Goal: Task Accomplishment & Management: Complete application form

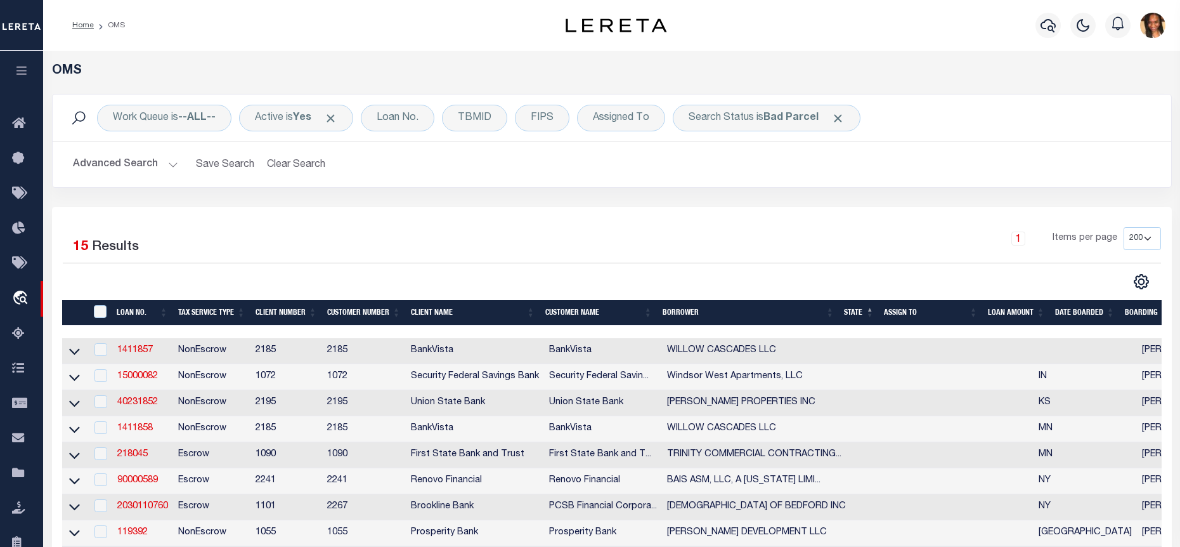
select select "200"
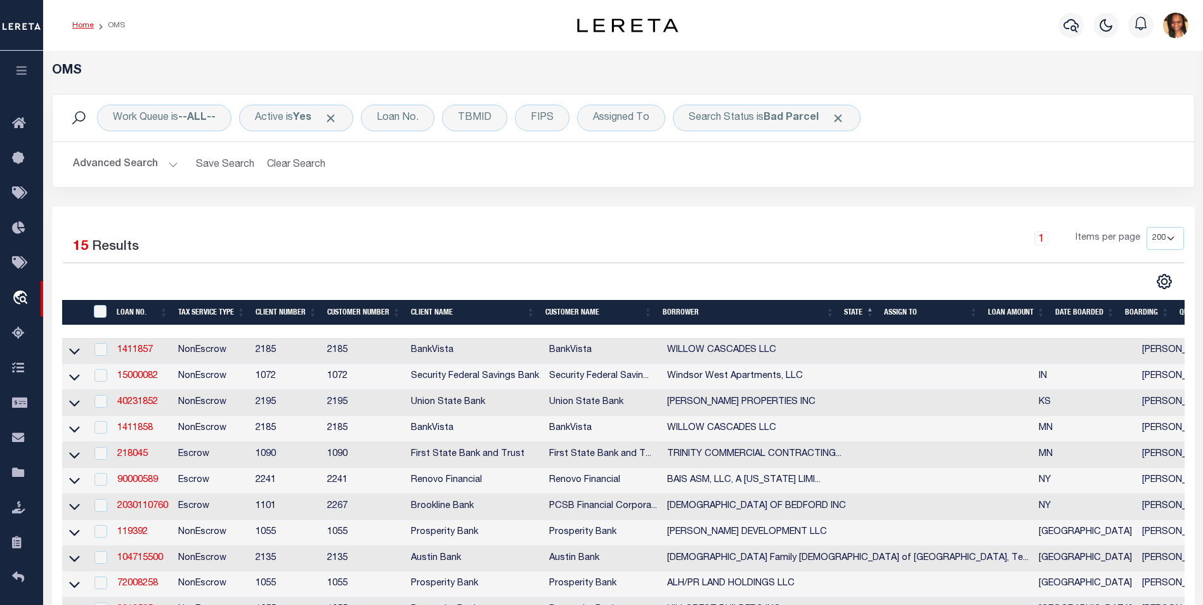
click at [74, 22] on link "Home" at bounding box center [83, 26] width 22 height 8
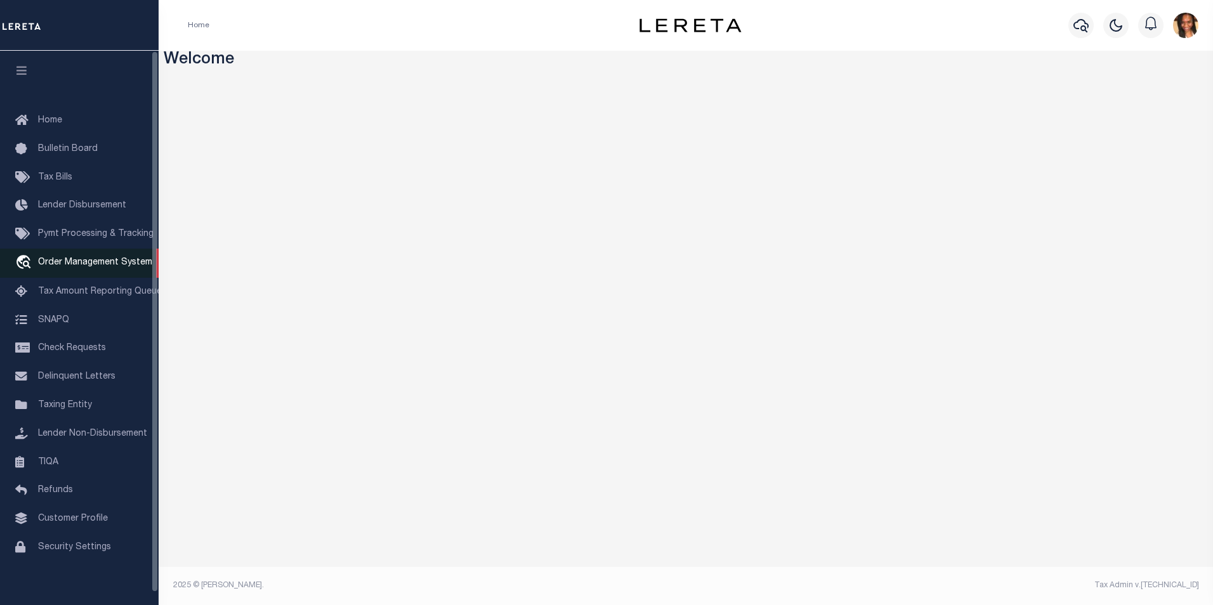
click at [90, 263] on span "Order Management System" at bounding box center [95, 262] width 114 height 9
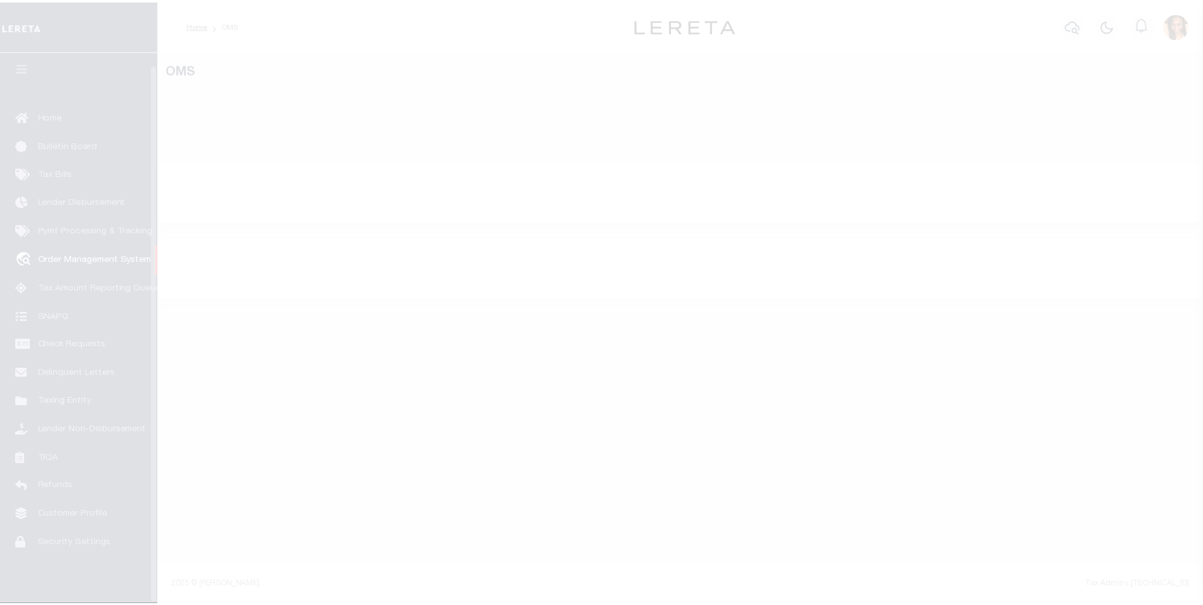
scroll to position [13, 0]
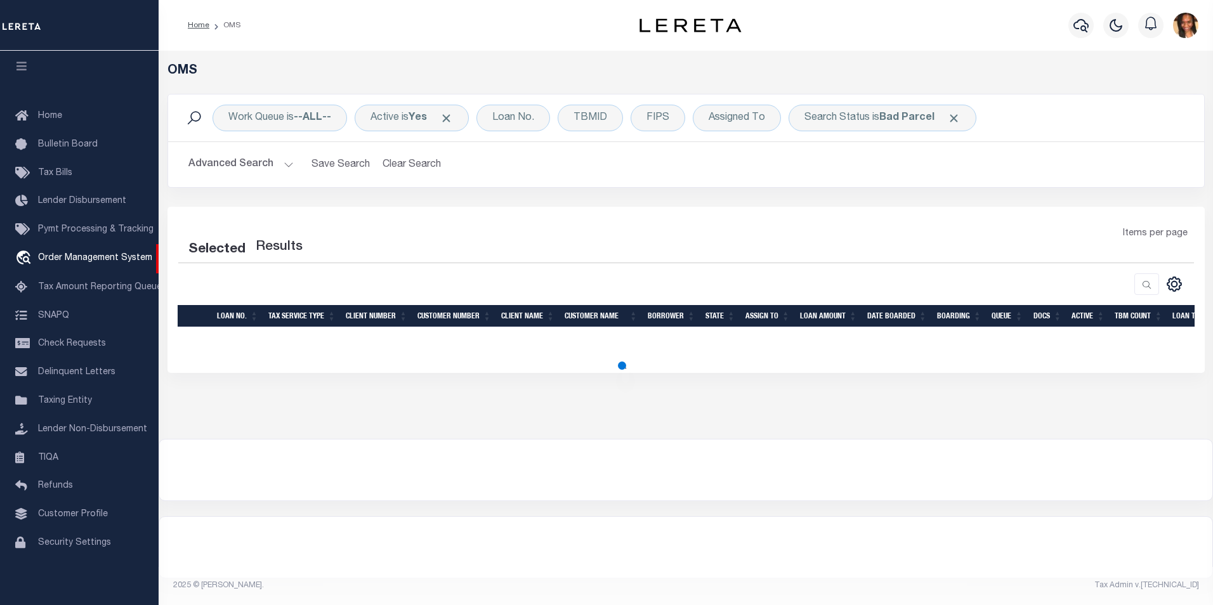
select select "200"
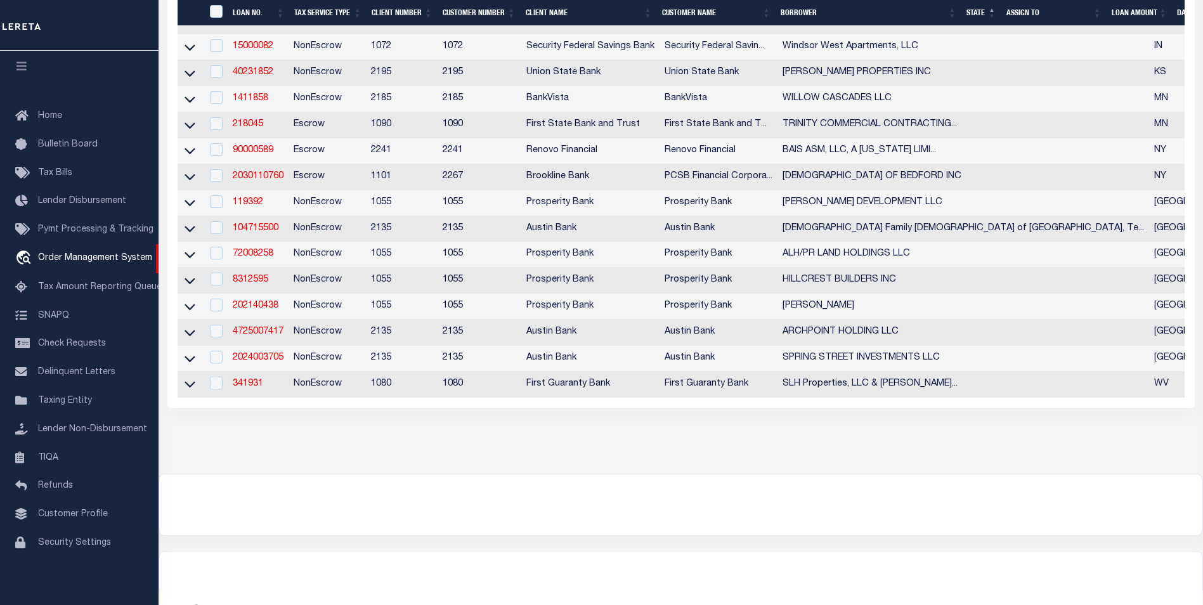
scroll to position [360, 0]
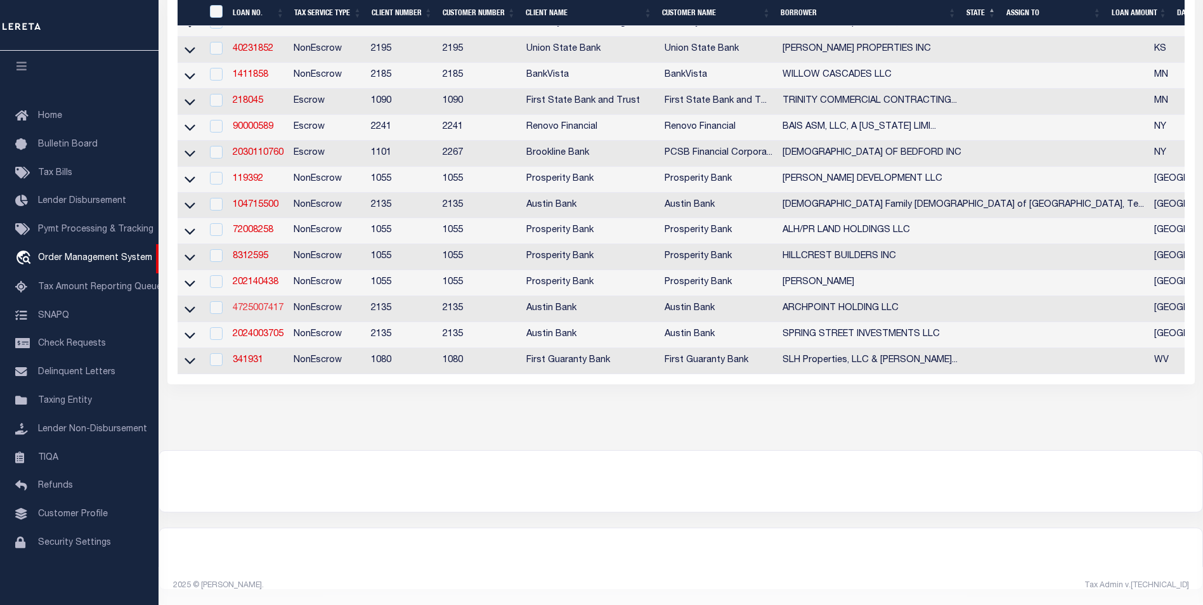
click at [275, 304] on link "4725007417" at bounding box center [258, 308] width 51 height 9
type input "4725007417"
type input "ARCHPOINT HOLDING LLC"
select select
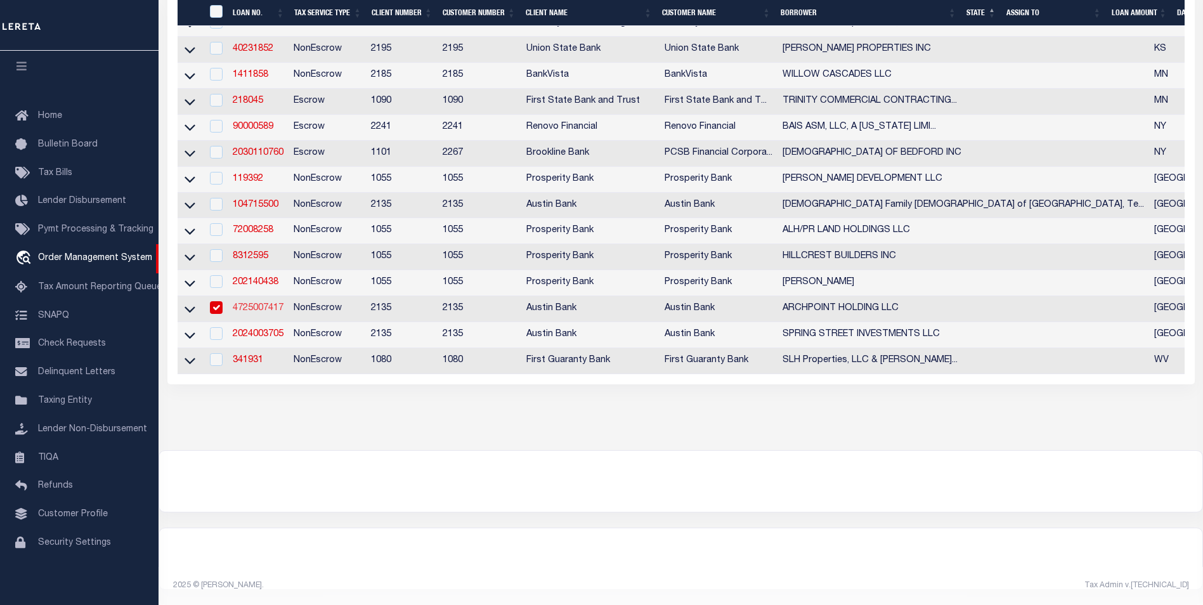
type input "9638 HUFMESIER RD STE A"
type input "HOUSTON, TX 77095"
select select "10"
select select "NonEscrow"
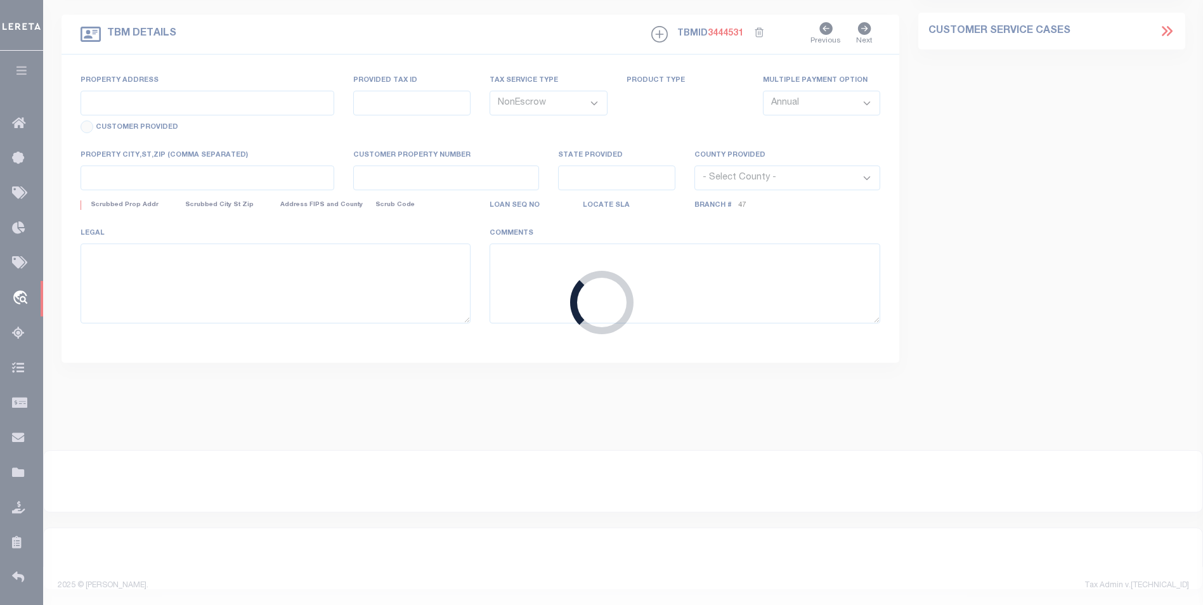
select select "22686"
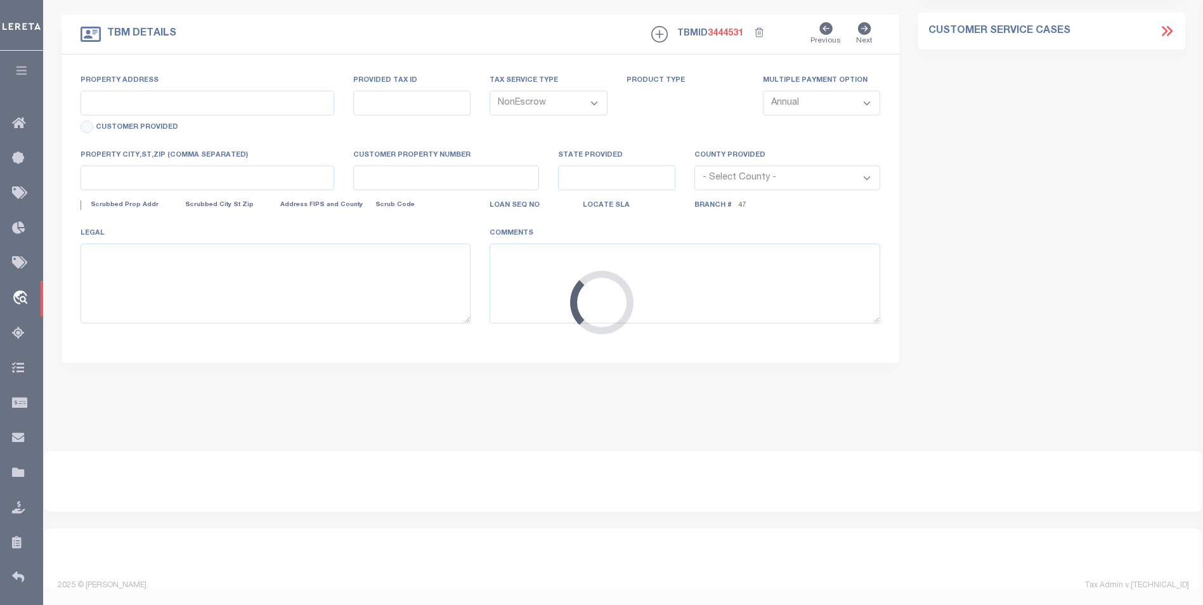
type input "18703 HOPFE RD"
select select
type input "HOCKLEY TX 77447"
type input "[GEOGRAPHIC_DATA]"
select select
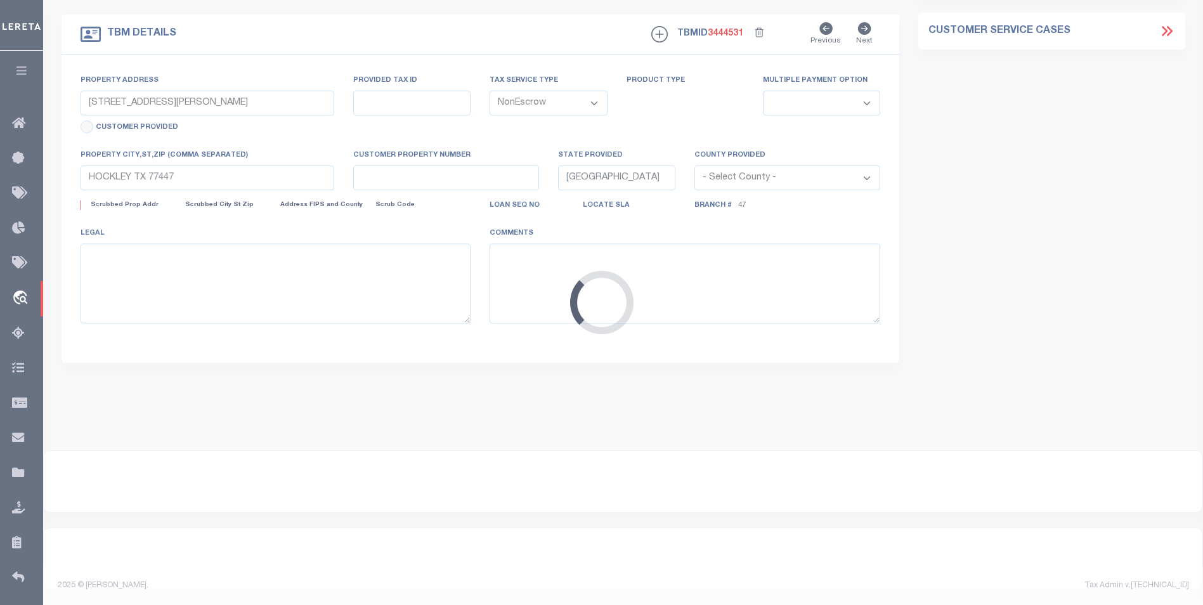
type textarea "DT 17.985 AC SCHOOL LAND SVY A-333"
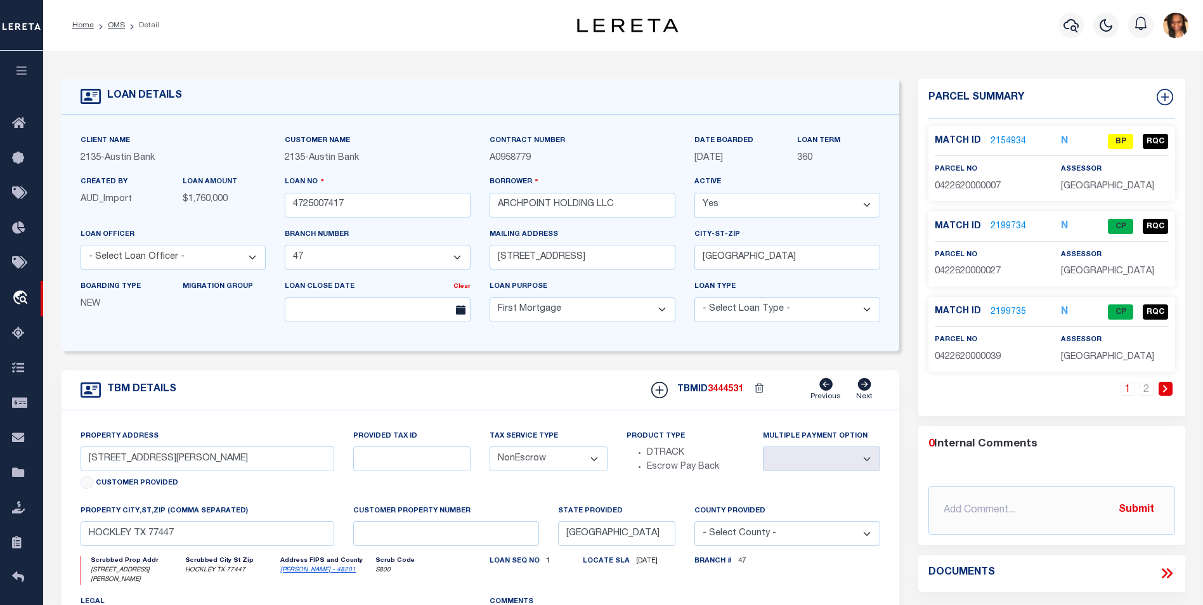
click at [1014, 143] on link "2154934" at bounding box center [1009, 141] width 36 height 13
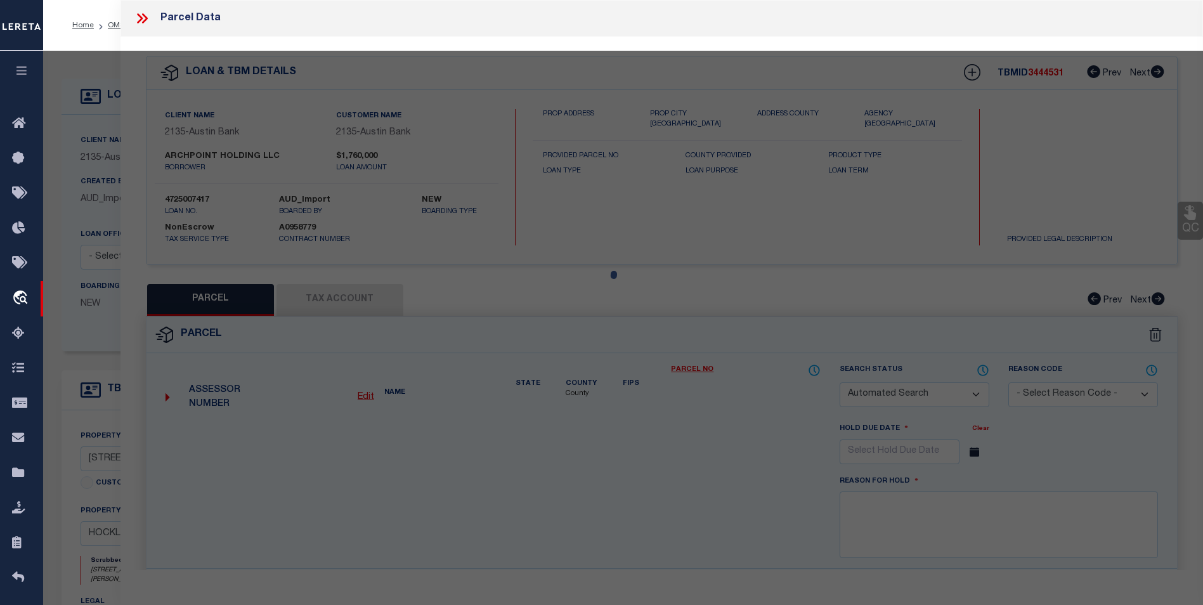
checkbox input "false"
select select "BP"
type input "WINKLER JIM"
select select "PHN"
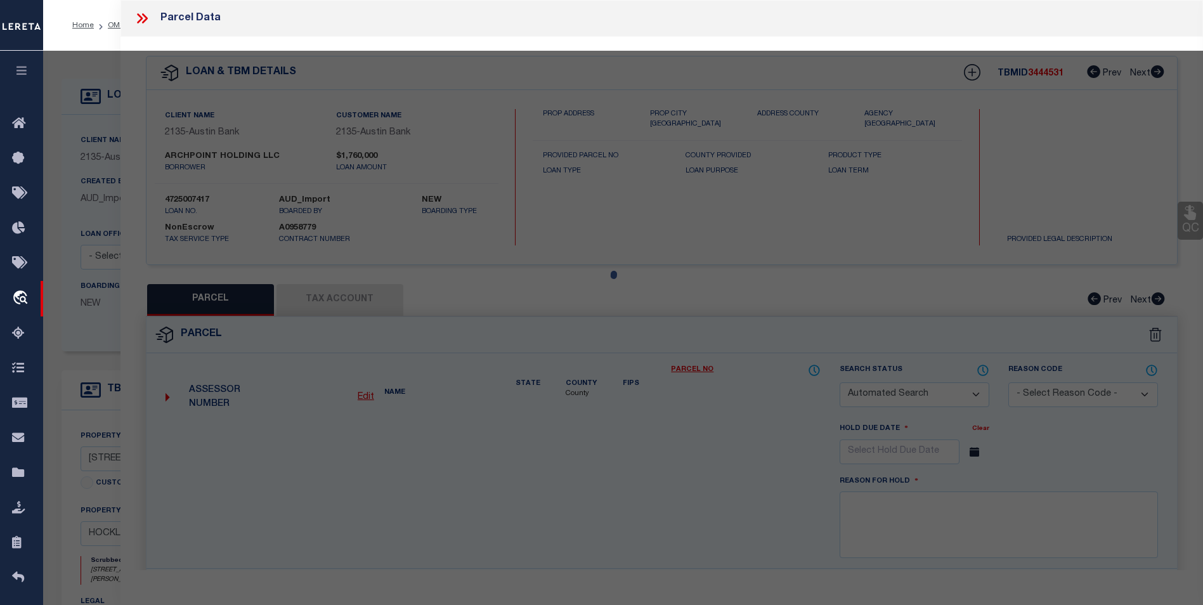
select select
type input "18703 HOPFE RD"
checkbox input "false"
type input "HOCKLEY, TX 77447"
type textarea "PT TRS 6A & 6A1 (AG-USE) PT LTS 2 3 6 & 7 ABST 333 HARRIS CO SCH LDS 26 16.139 …"
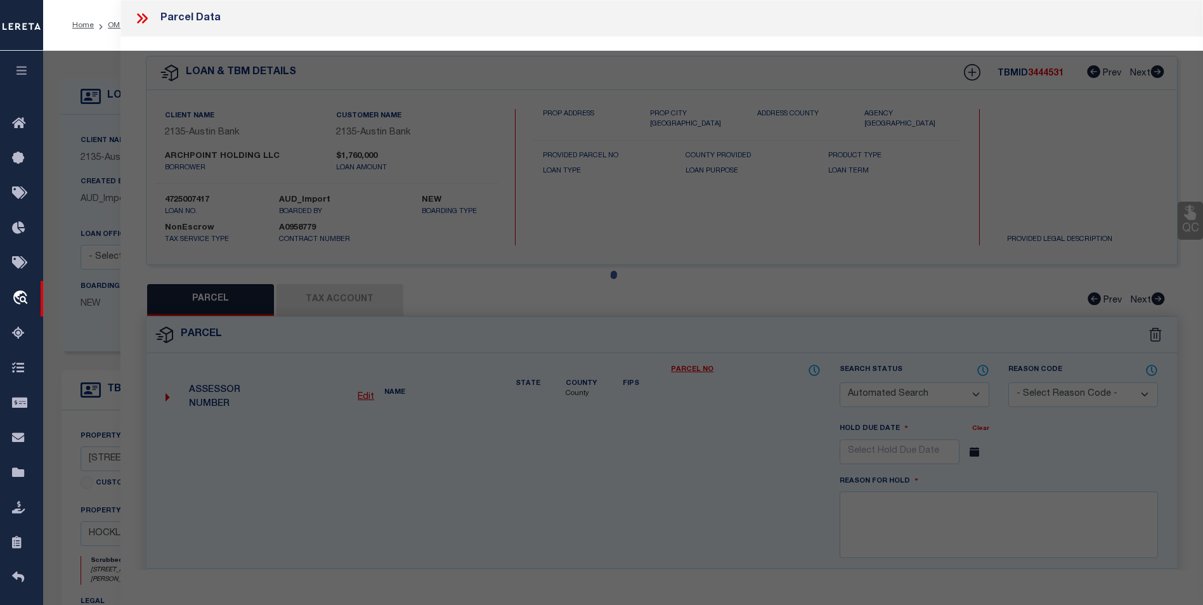
type textarea "Per website and legal we have the incorrect parcel. parcel should be 0333000930…"
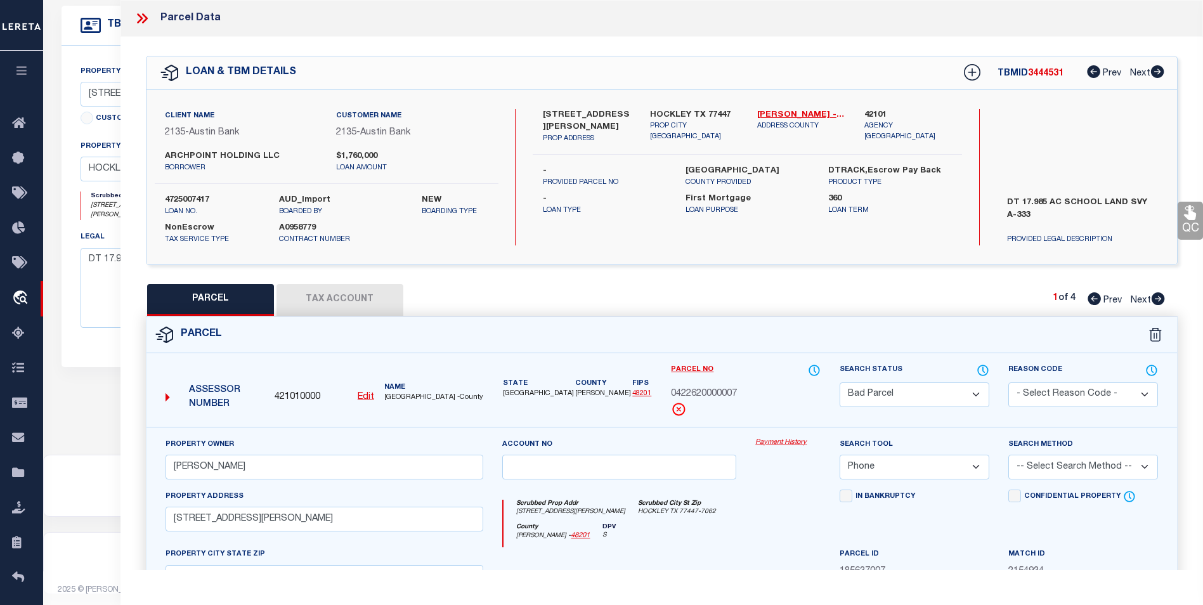
click at [1157, 301] on icon at bounding box center [1158, 298] width 13 height 13
select select "AS"
select select
checkbox input "false"
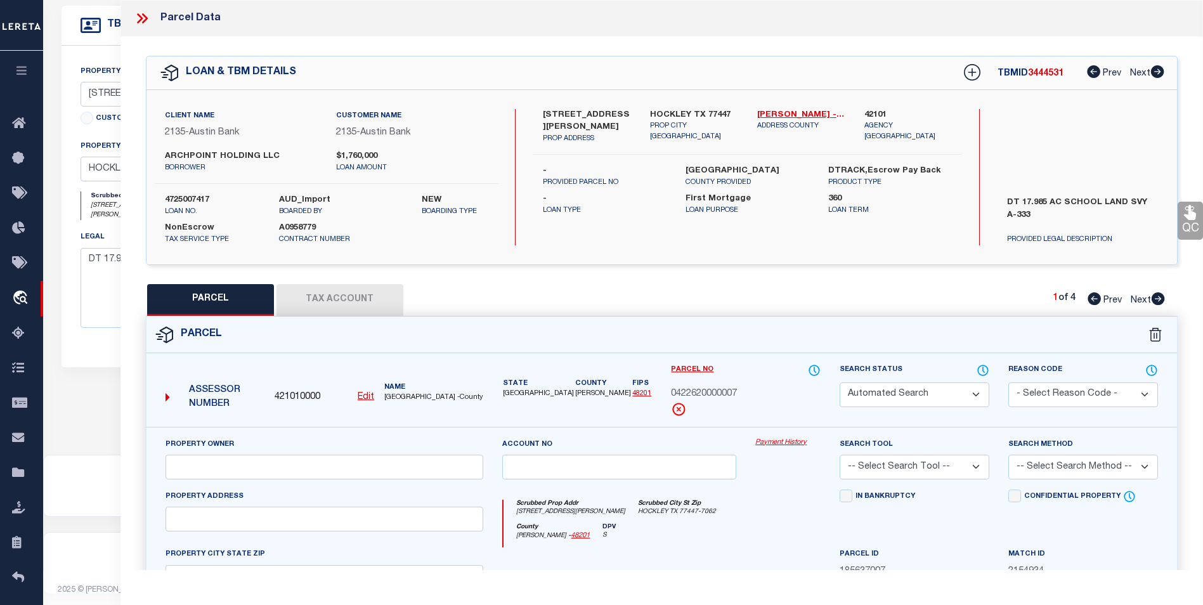
select select "CP"
type input "WINKLER JIM"
select select "PHN"
select select
type input "18703 HOPFE RD"
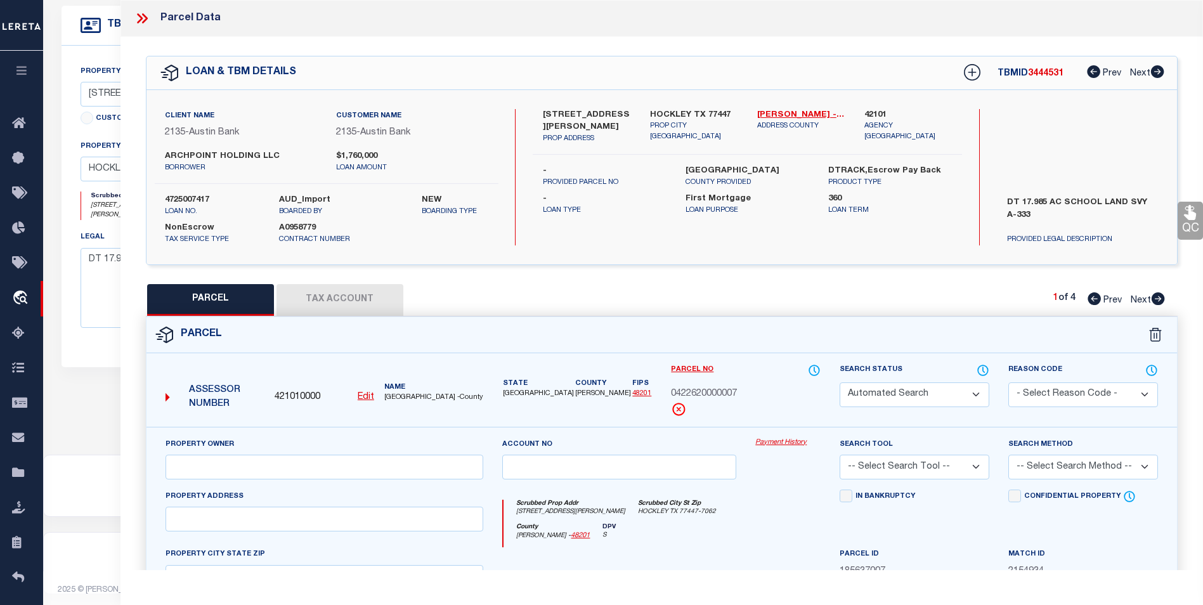
checkbox input "false"
type input "HOCKLEY, TX 77447"
type textarea "PT TRS 6A & 6A1 (HOMESITE) PT LTS 2 3 6 & 7 ABST 333 HARRIS CO SCH LDS 26 1 acr…"
click at [138, 21] on icon at bounding box center [142, 18] width 16 height 16
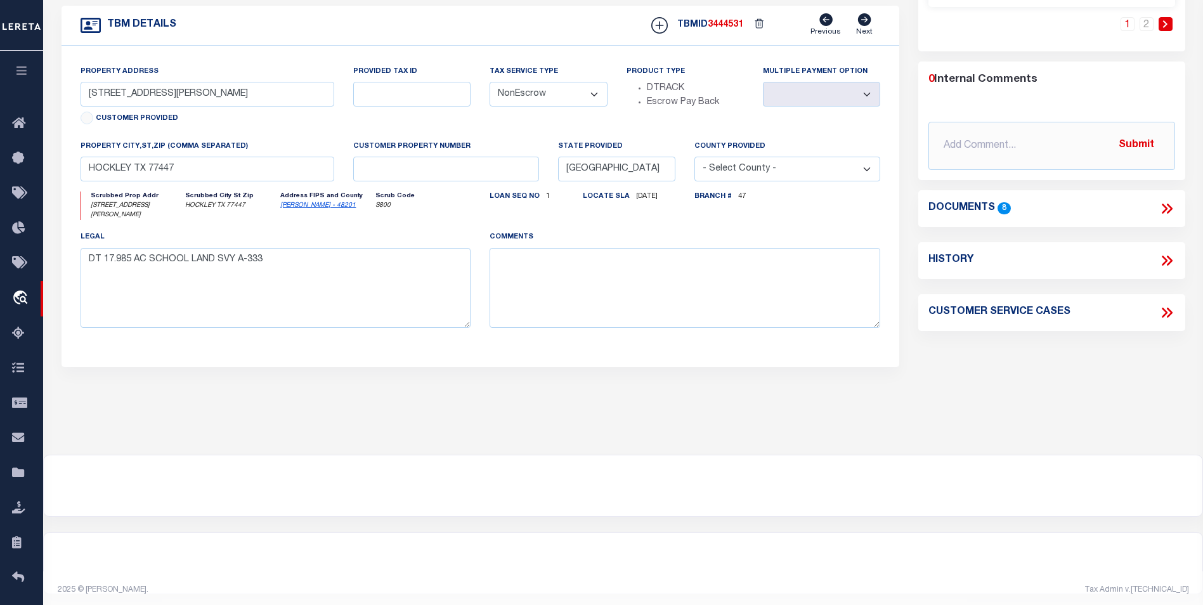
click at [1160, 206] on icon at bounding box center [1167, 208] width 16 height 16
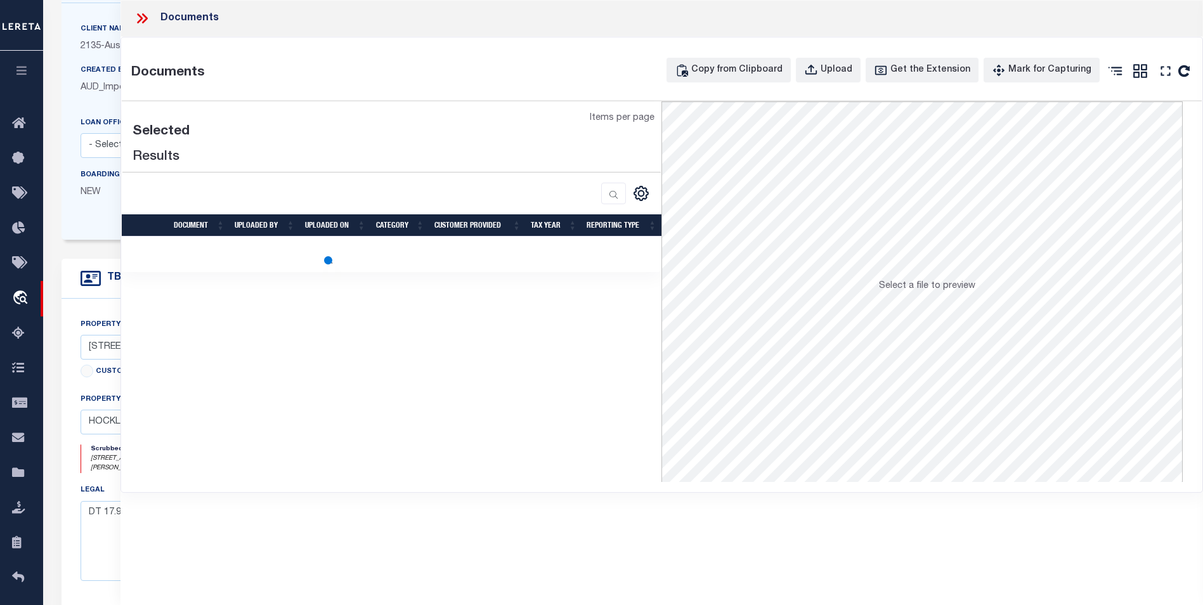
scroll to position [111, 0]
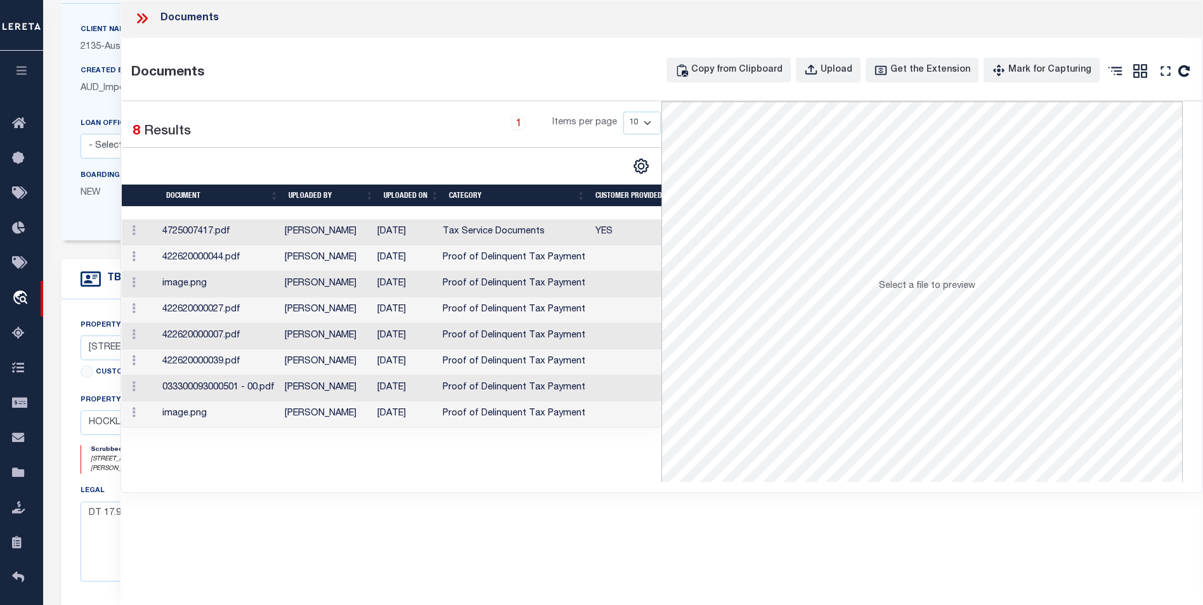
click at [544, 415] on td "Proof of Delinquent Tax Payment" at bounding box center [514, 415] width 153 height 26
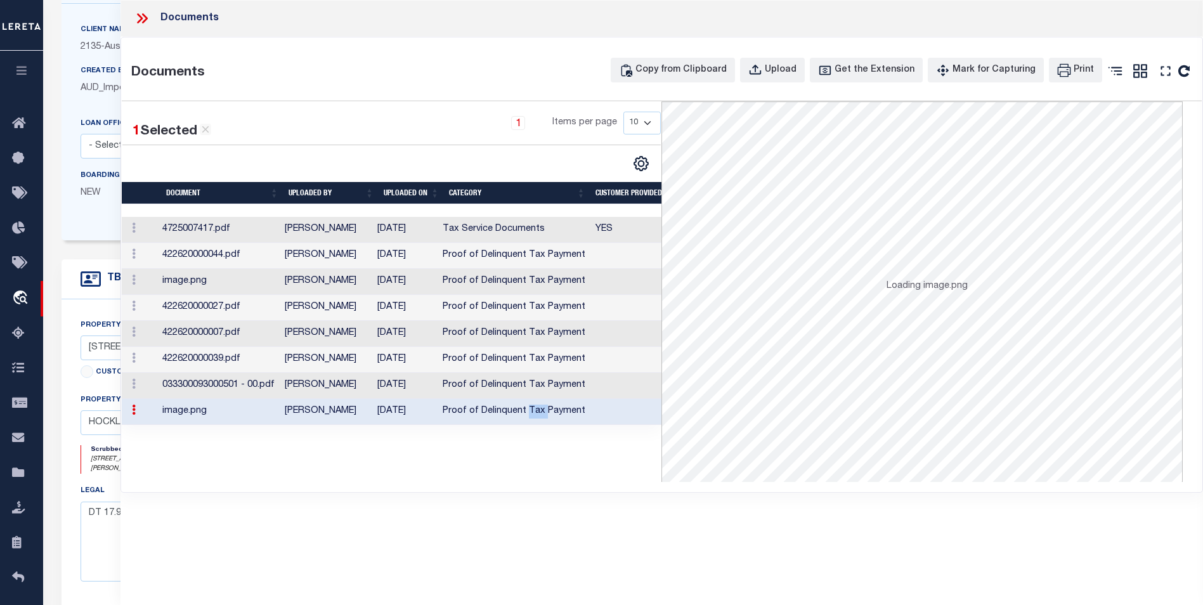
click at [544, 415] on td "Proof of Delinquent Tax Payment" at bounding box center [514, 412] width 153 height 26
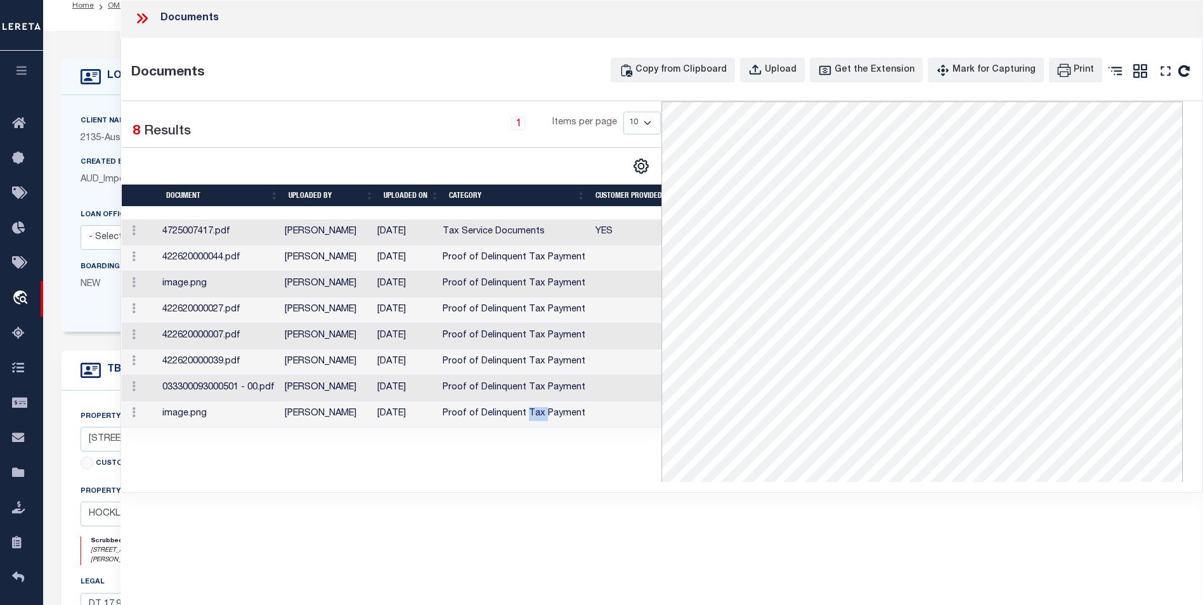
scroll to position [0, 0]
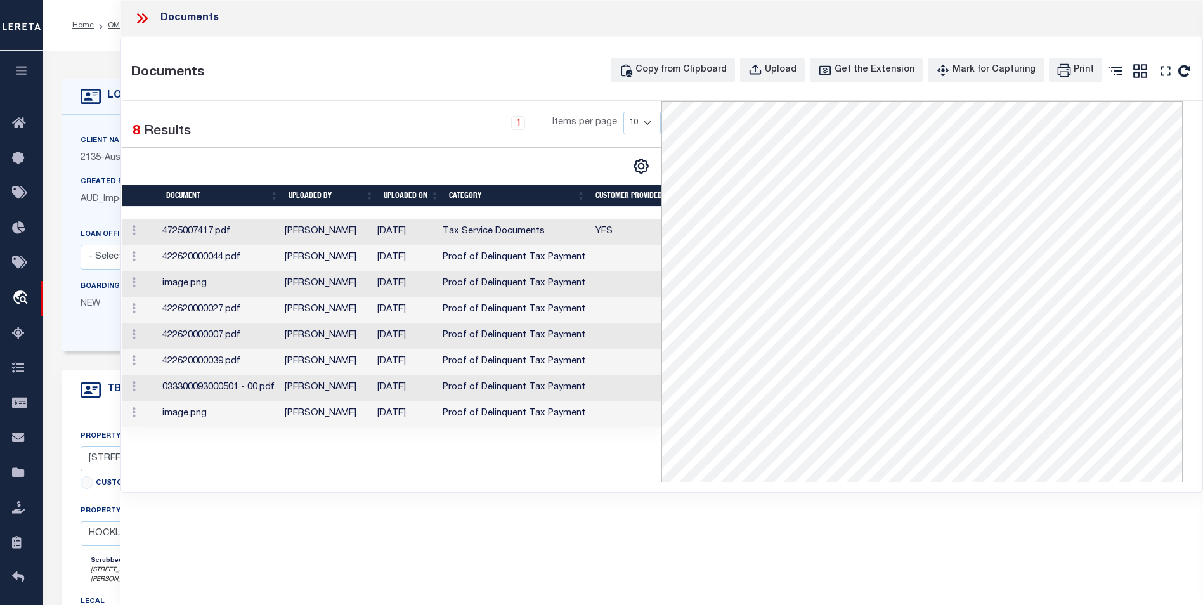
click at [509, 388] on td "Proof of Delinquent Tax Payment" at bounding box center [514, 389] width 153 height 26
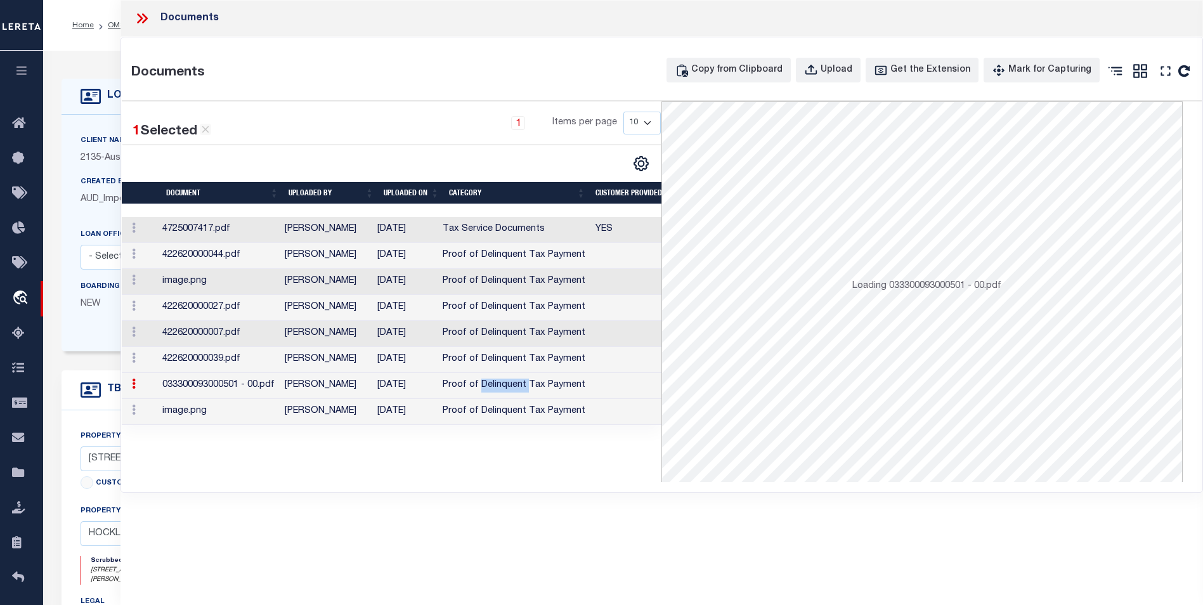
click at [510, 387] on td "Proof of Delinquent Tax Payment" at bounding box center [514, 386] width 153 height 26
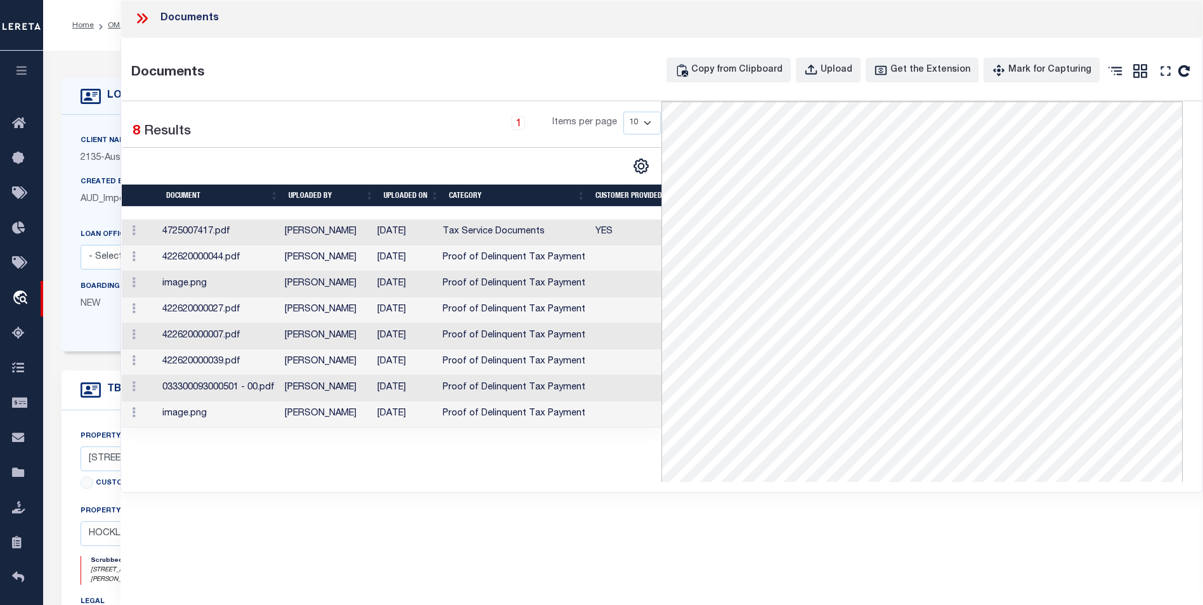
click at [544, 415] on td "Proof of Delinquent Tax Payment" at bounding box center [514, 415] width 153 height 26
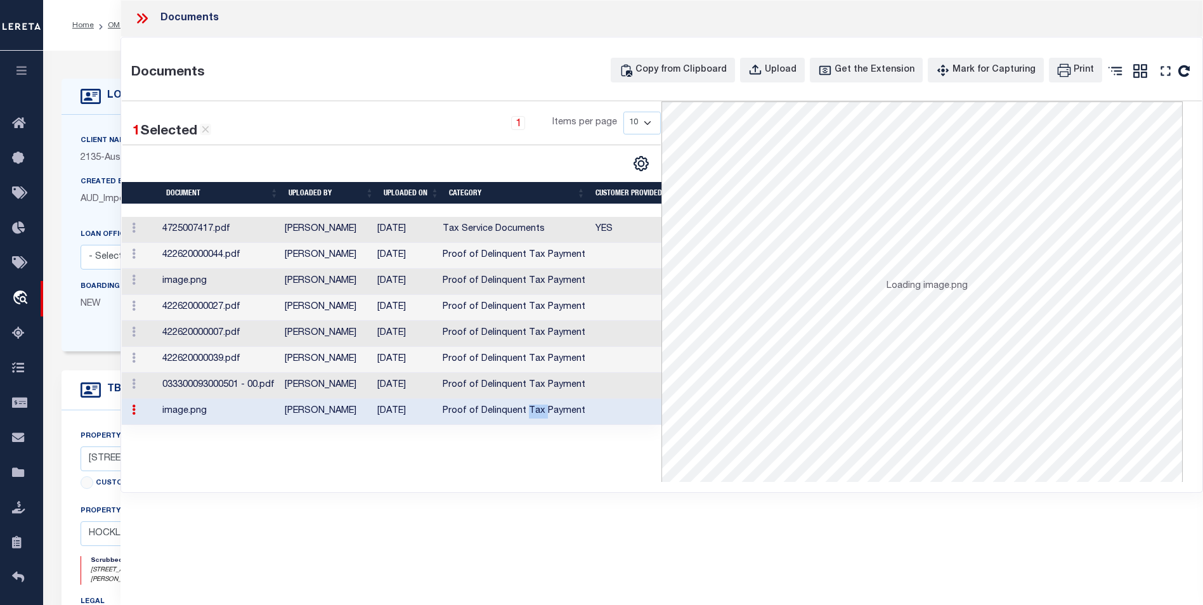
click at [545, 414] on td "Proof of Delinquent Tax Payment" at bounding box center [514, 412] width 153 height 26
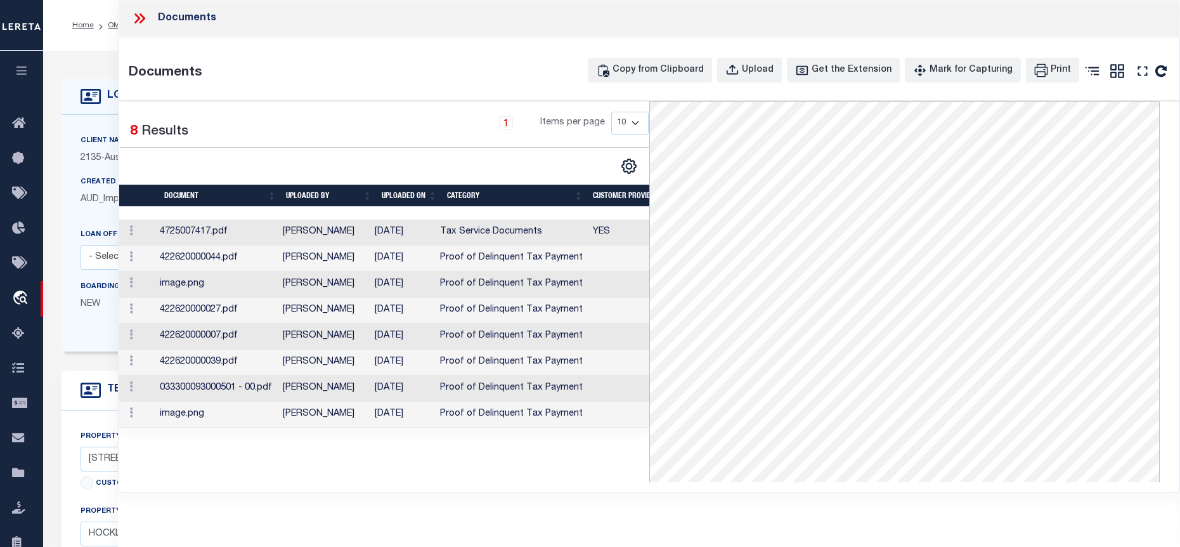
click at [141, 18] on icon at bounding box center [139, 18] width 16 height 16
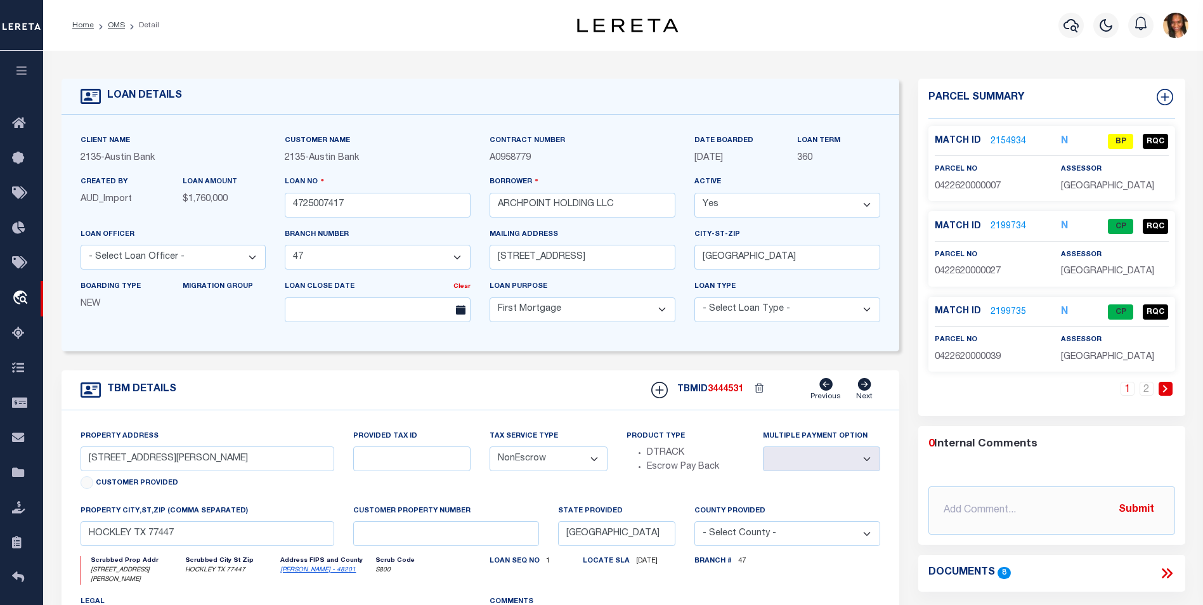
click at [1010, 140] on link "2154934" at bounding box center [1009, 141] width 36 height 13
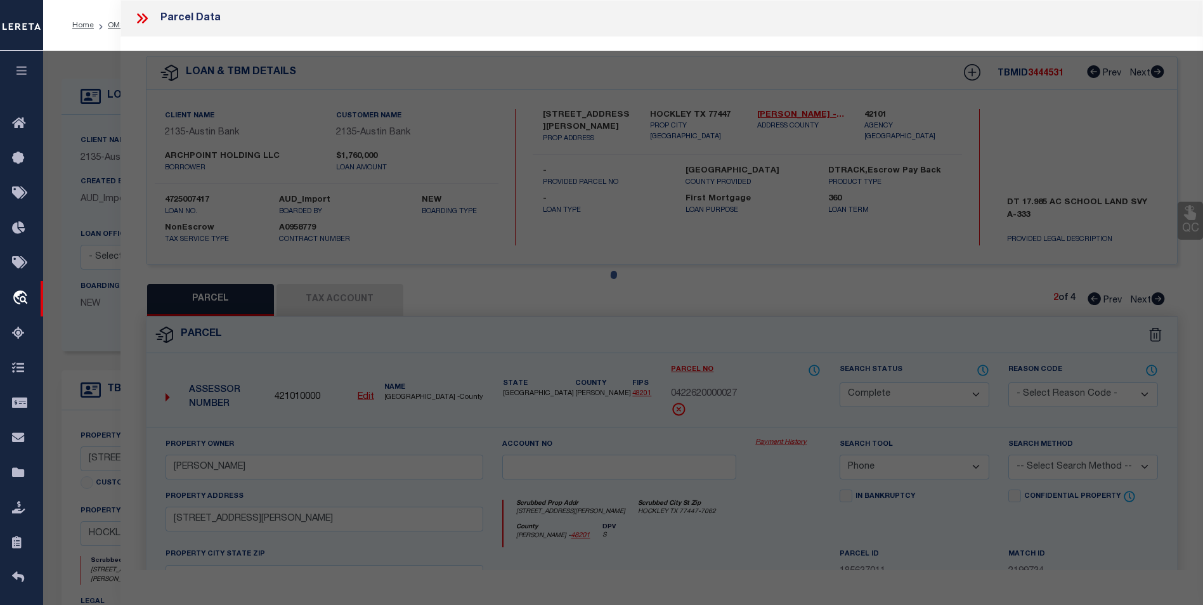
select select "AS"
select select
checkbox input "false"
select select "BP"
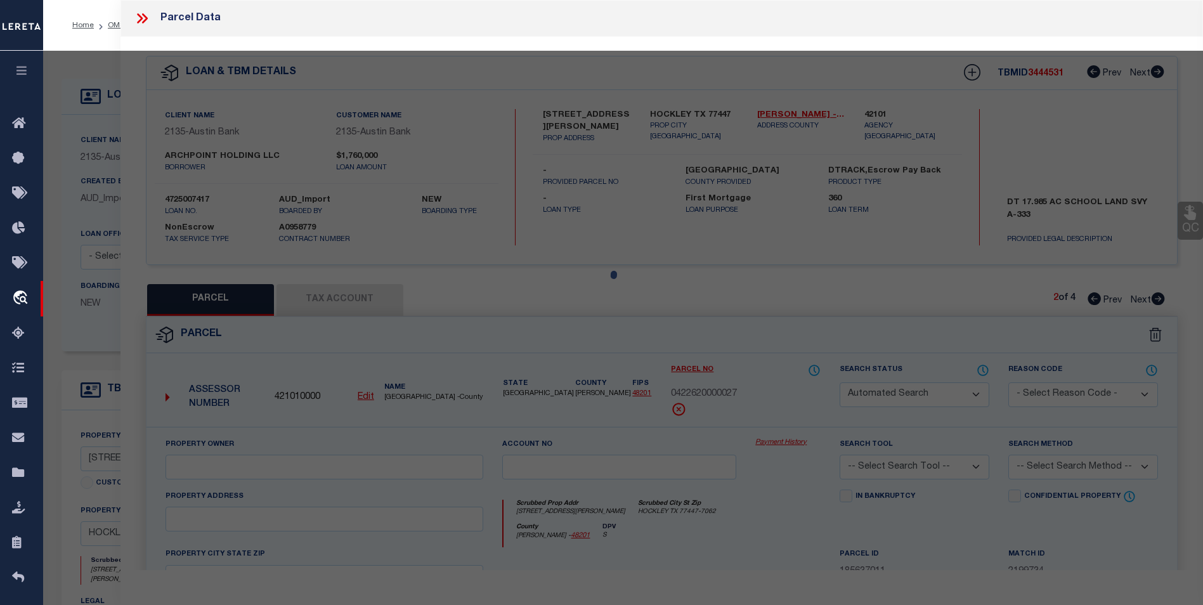
type input "WINKLER JIM"
select select "PHN"
select select
type input "18703 HOPFE RD"
checkbox input "false"
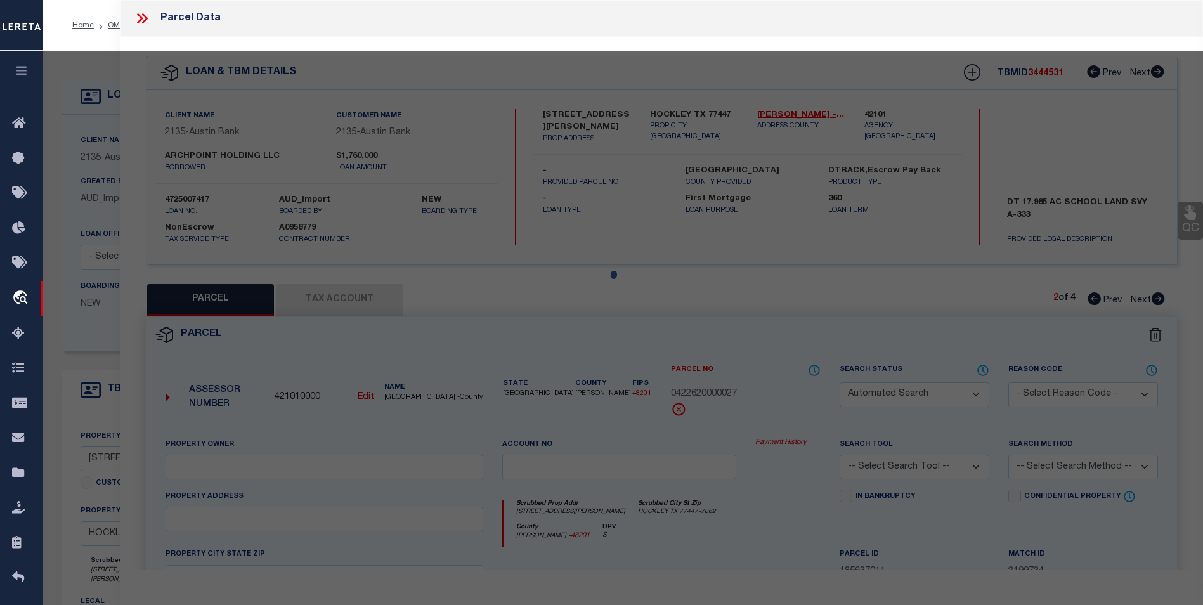
type input "HOCKLEY, TX 77447"
type textarea "PT TRS 6A & 6A1 (AG-USE) PT LTS 2 3 6 & 7 ABST 333 HARRIS CO SCH LDS 26 16.139 …"
type textarea "Per website and legal we have the incorrect parcel. parcel should be 0333000930…"
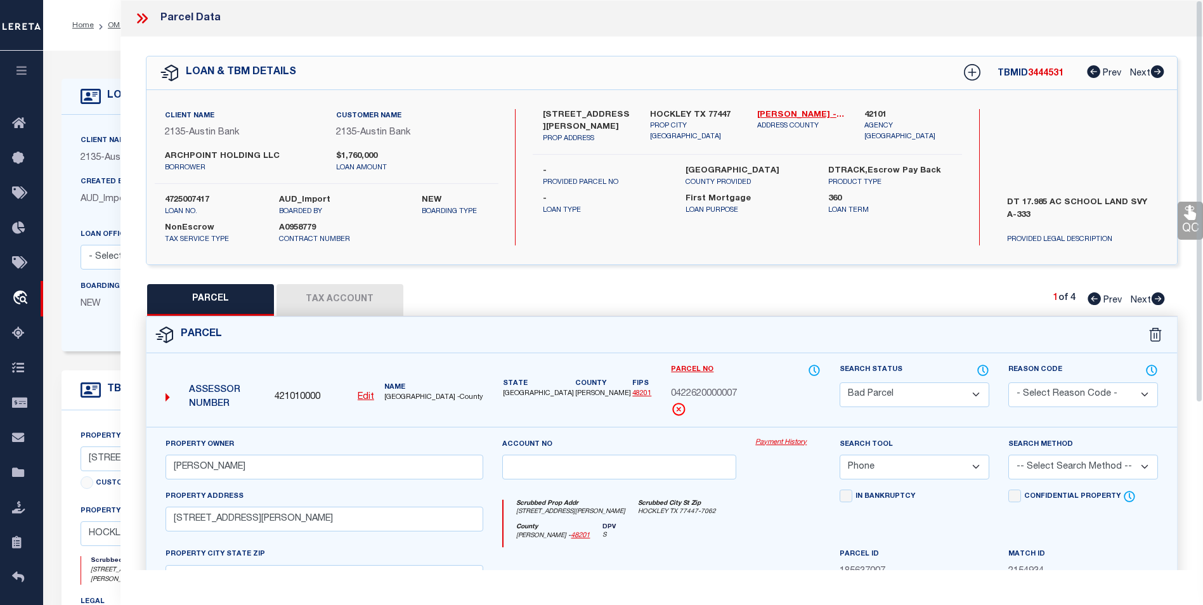
click at [144, 17] on icon at bounding box center [142, 18] width 16 height 16
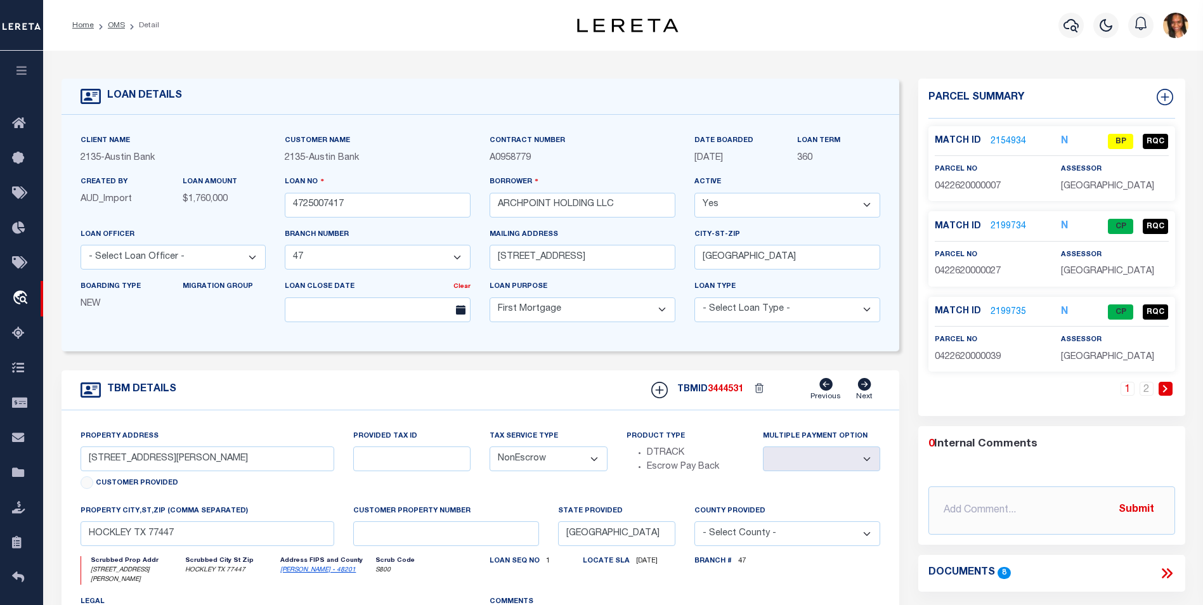
click at [1000, 147] on div "Match ID 2154934 N BP RQC" at bounding box center [1052, 145] width 234 height 22
click at [1003, 131] on div "Match ID 2154934 N BP RQC parcel no assessor" at bounding box center [1052, 163] width 247 height 75
click at [1002, 138] on link "2154934" at bounding box center [1009, 141] width 36 height 13
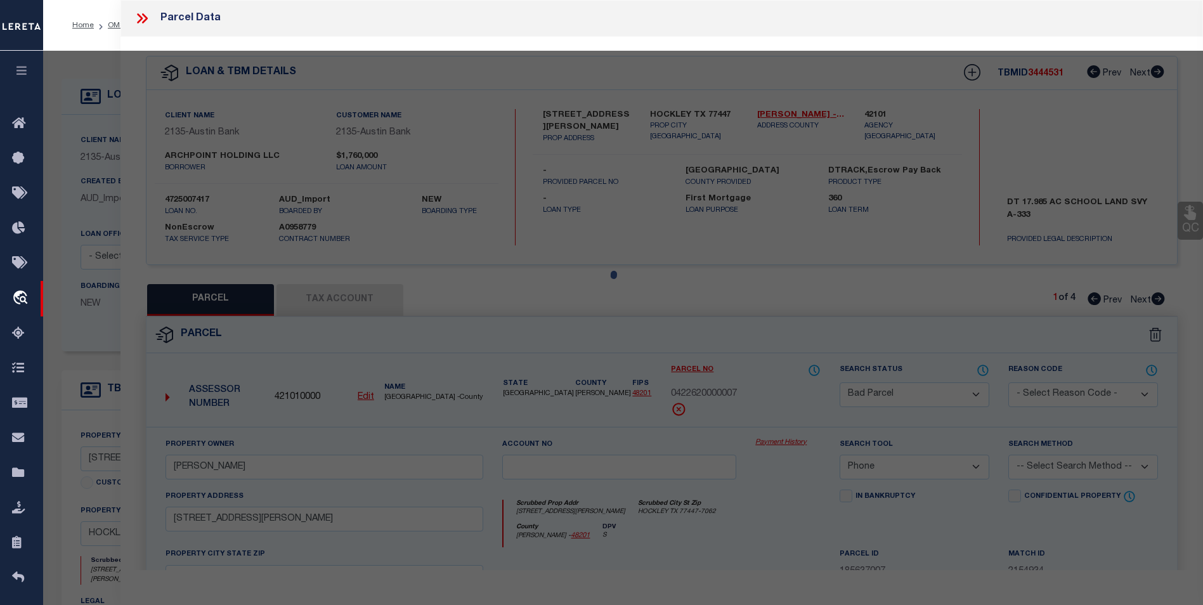
select select "AS"
select select
checkbox input "false"
select select "BP"
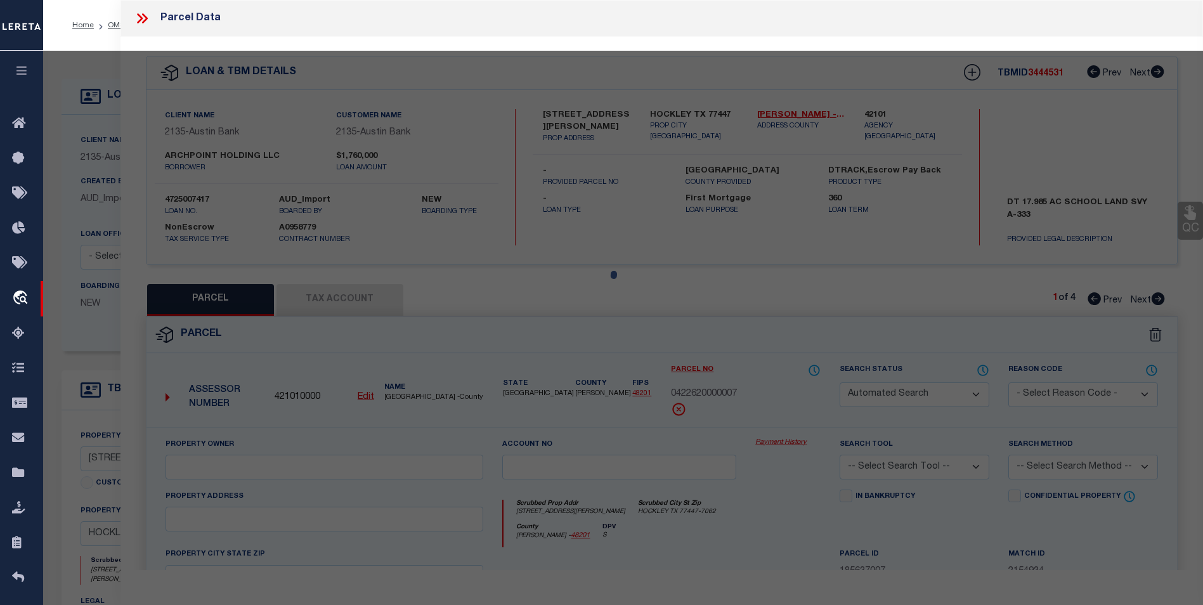
type input "WINKLER JIM"
select select "PHN"
select select
type input "18703 HOPFE RD"
checkbox input "false"
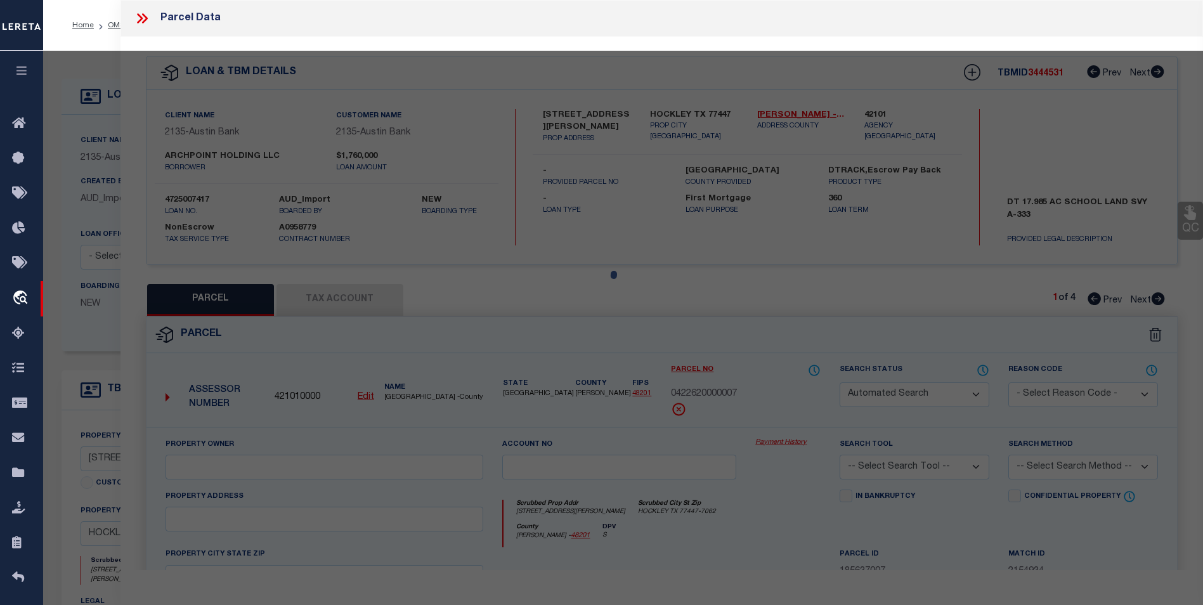
type input "HOCKLEY, TX 77447"
type textarea "PT TRS 6A & 6A1 (AG-USE) PT LTS 2 3 6 & 7 ABST 333 HARRIS CO SCH LDS 26 16.139 …"
type textarea "Per website and legal we have the incorrect parcel. parcel should be 0333000930…"
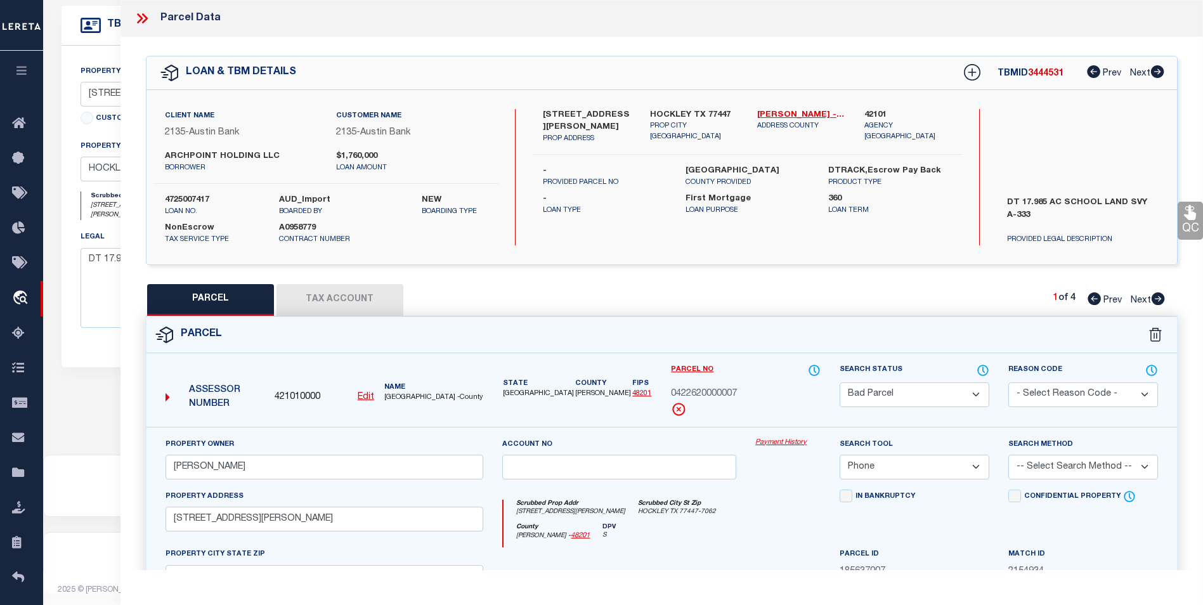
click at [1151, 297] on span "Next" at bounding box center [1141, 300] width 20 height 9
select select "AS"
select select
checkbox input "false"
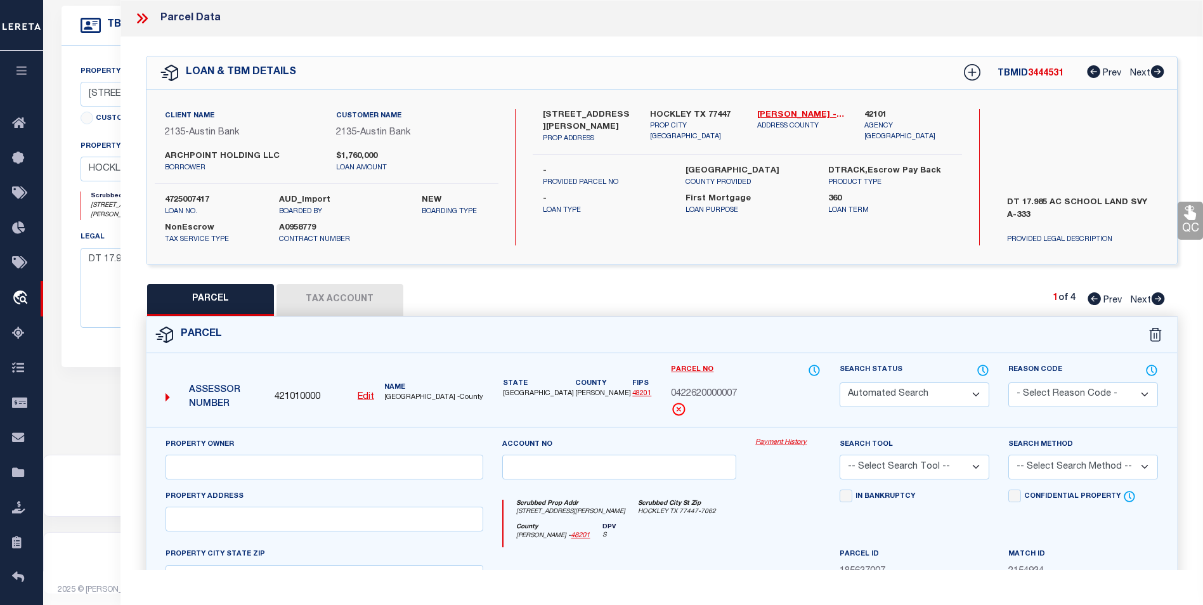
select select "CP"
type input "WINKLER JIM"
select select "PHN"
select select
type input "18703 HOPFE RD"
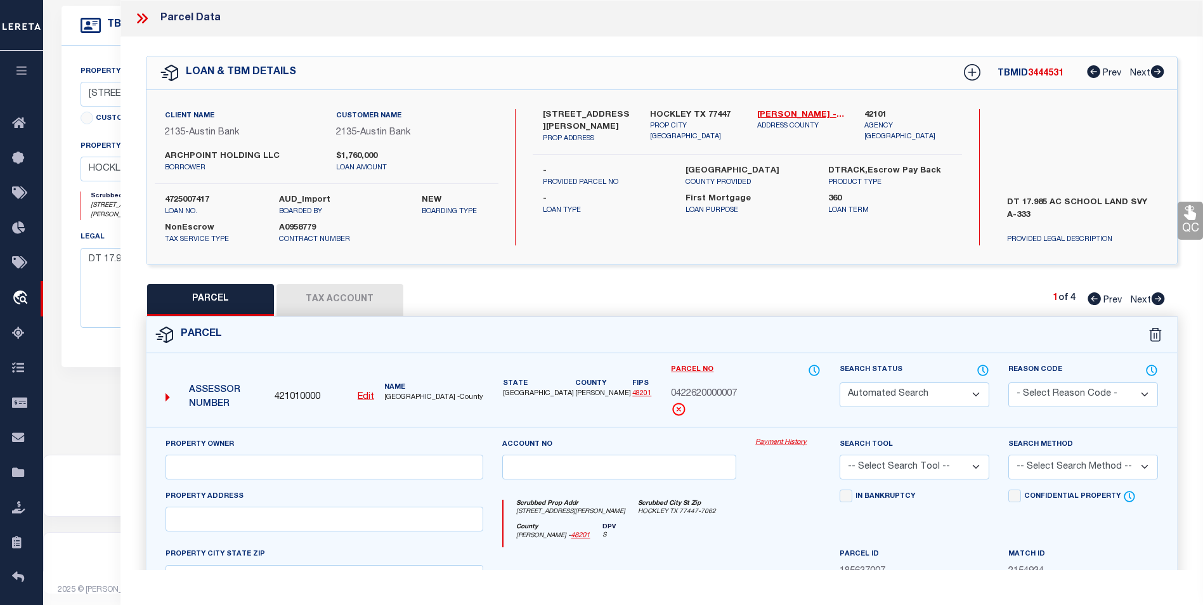
checkbox input "false"
type input "HOCKLEY, TX 77447"
type textarea "PT TRS 6A & 6A1 (HOMESITE) PT LTS 2 3 6 & 7 ABST 333 HARRIS CO SCH LDS 26 1 acr…"
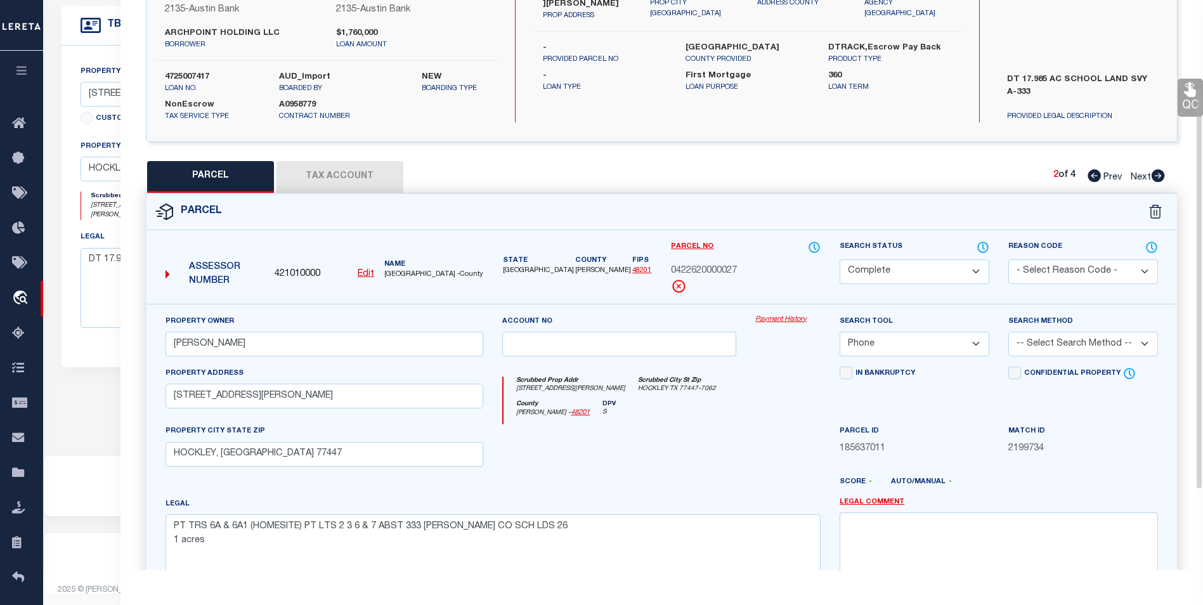
scroll to position [46, 0]
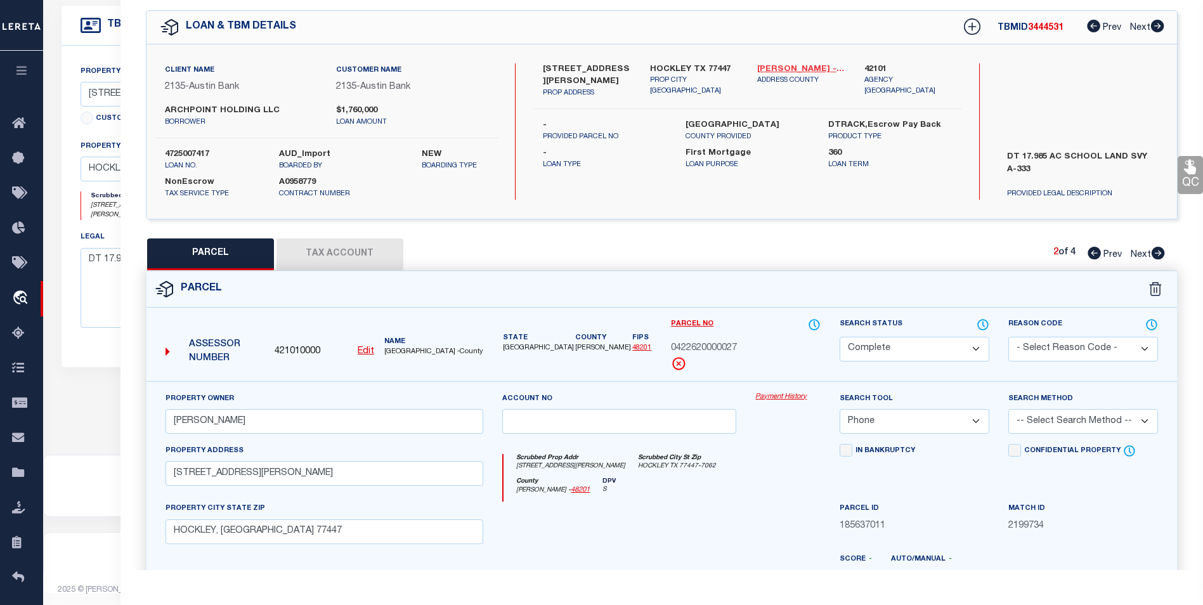
click at [773, 69] on link "Harris - 48201" at bounding box center [801, 69] width 88 height 13
drag, startPoint x: 736, startPoint y: 345, endPoint x: 667, endPoint y: 346, distance: 69.2
click at [667, 346] on div "Parcel No 0422620000027" at bounding box center [746, 349] width 169 height 63
copy span "0422620000027"
click at [1158, 256] on icon at bounding box center [1158, 253] width 13 height 13
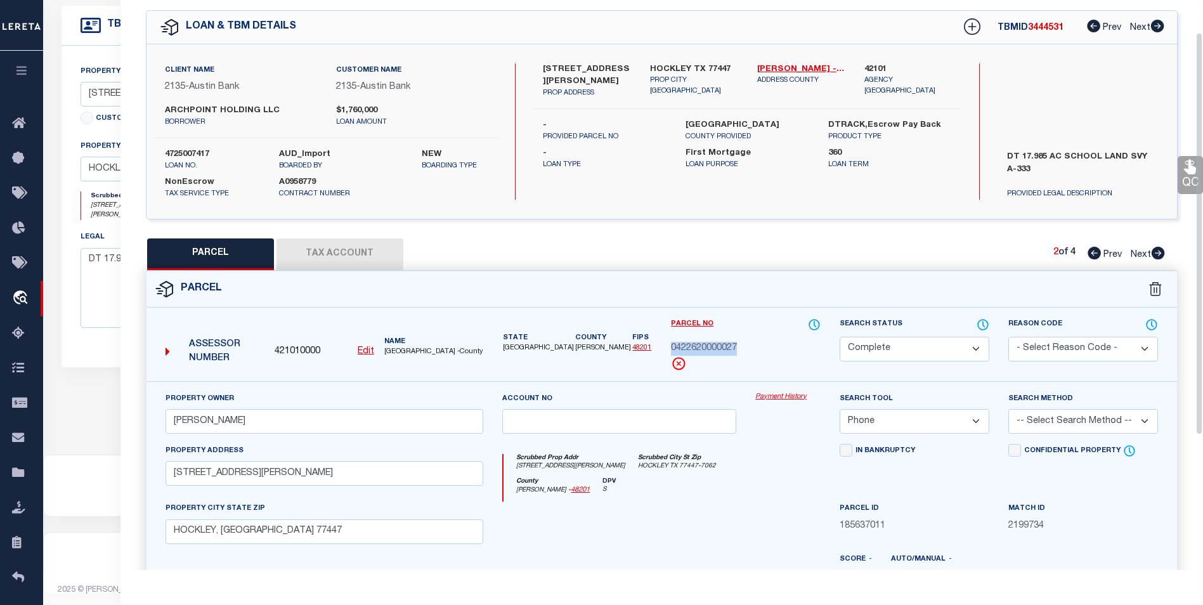
select select "AS"
select select
checkbox input "false"
select select "CP"
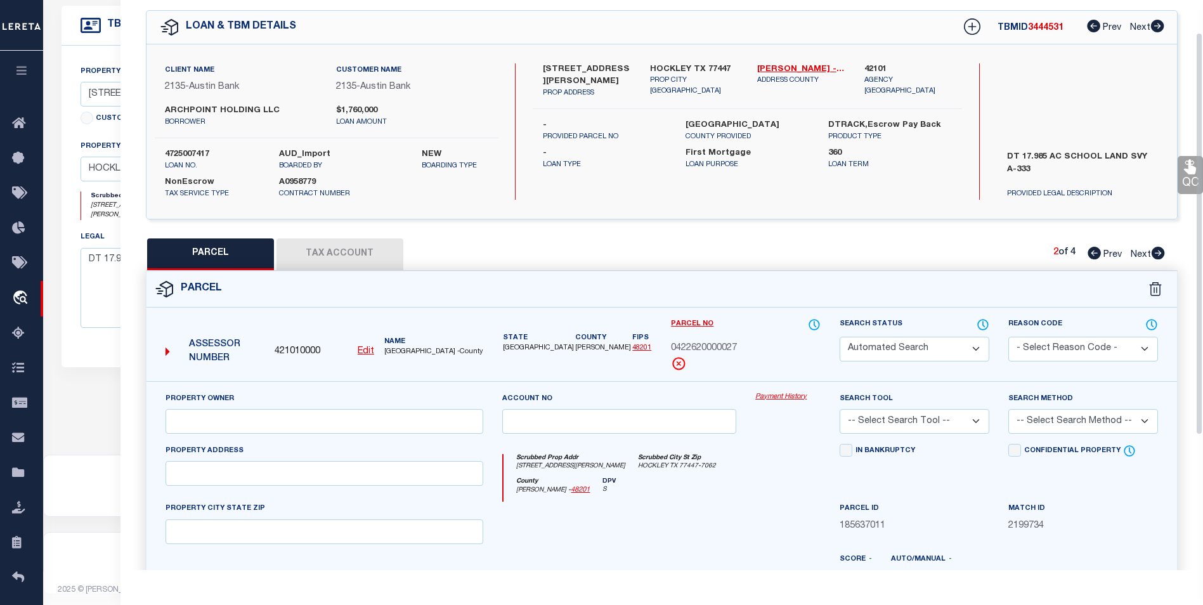
type input "WINKLER JIM"
select select "PHN"
select select
type input "18703 HOPFE RD"
checkbox input "false"
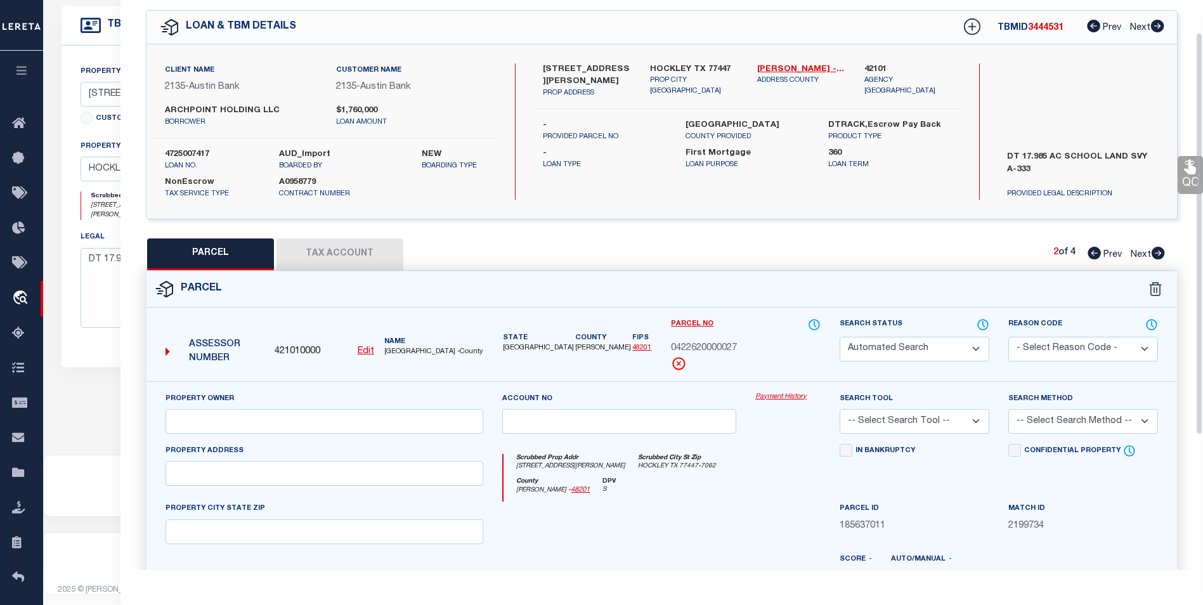
type input "HOCKLEY, TX 77447"
type textarea "PT TRS 6A-1B & 6A-3 (HOMESITE) ABST 332 HARRIS CO SCH LDS SEC 26 1 acres"
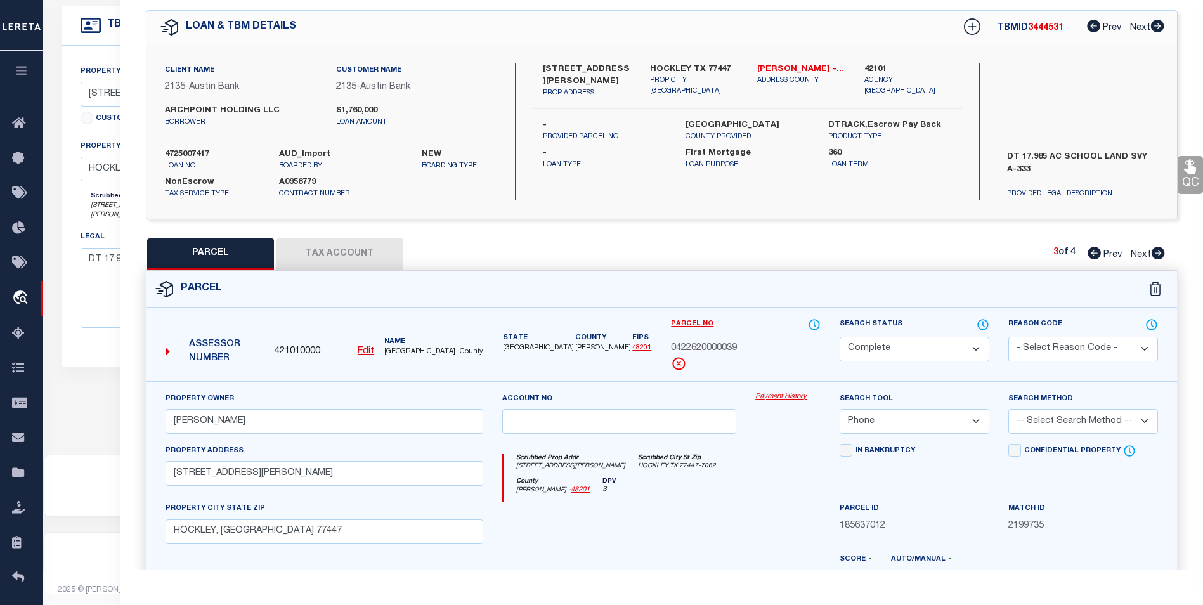
click at [1158, 256] on icon at bounding box center [1158, 253] width 13 height 13
select select "AS"
select select
checkbox input "false"
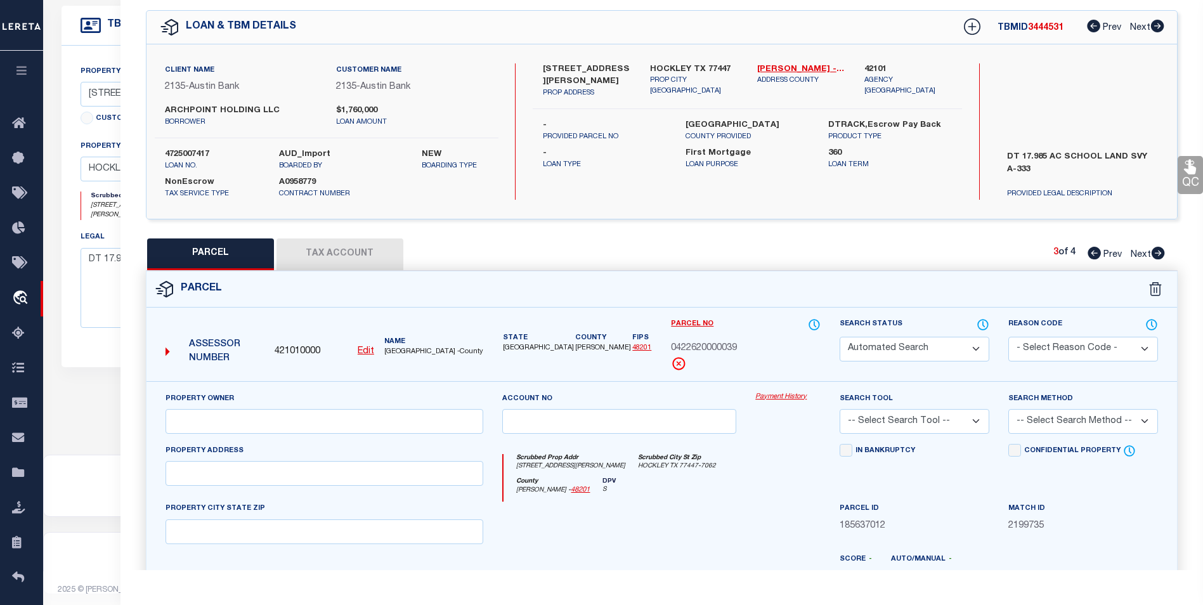
select select "CP"
type input "WINKLER JIM"
select select "PHN"
select select
type input "18703 HOPFE RD"
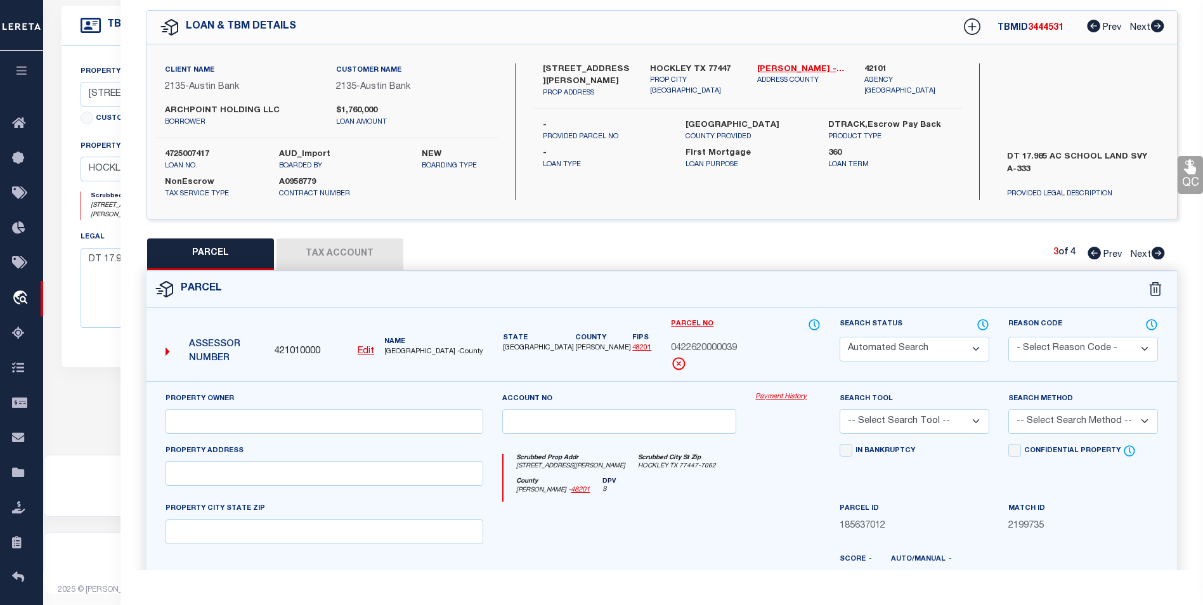
checkbox input "false"
type input "HOCKLEY, TX 77447"
type textarea "PT TRS 6A-1B & 6A-3 (AG-USE) ABST 332 HARRIS CO SCHOOL LDS SEC 26"
click at [1095, 256] on icon at bounding box center [1094, 253] width 13 height 13
select select "AS"
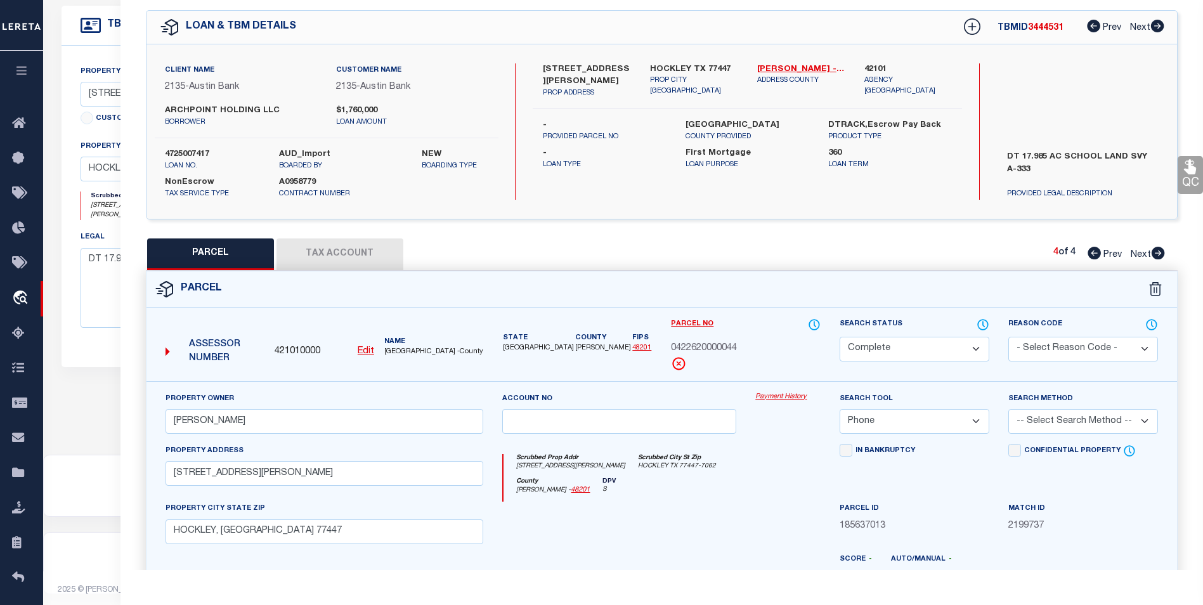
select select
checkbox input "false"
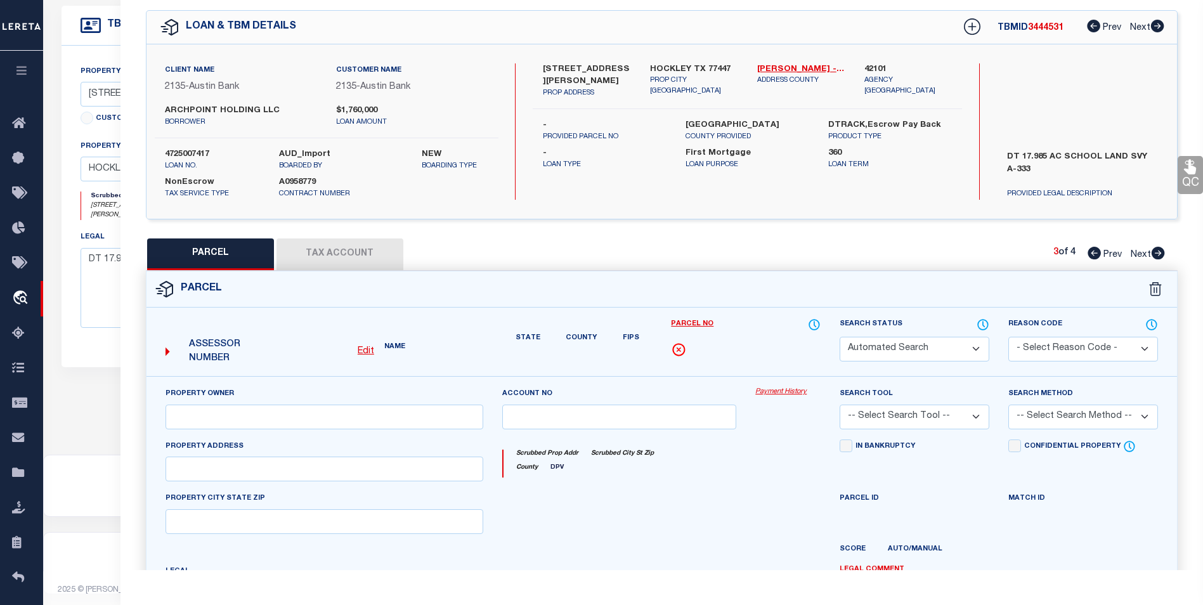
select select "CP"
type input "WINKLER JIM"
select select "PHN"
select select
type input "18703 HOPFE RD"
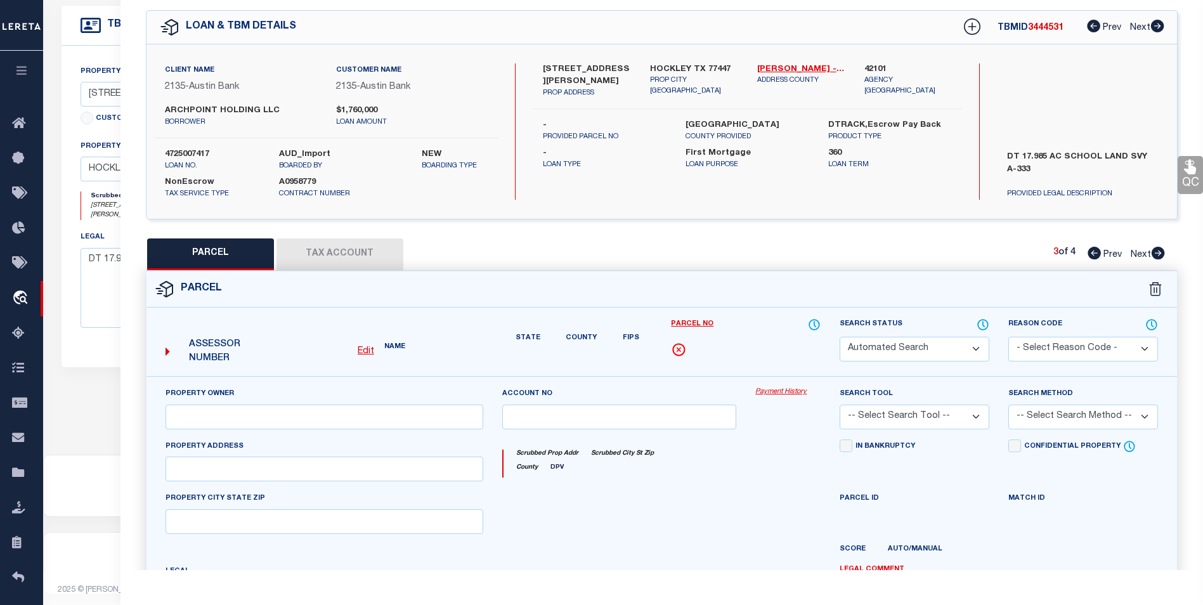
checkbox input "false"
type input "HOCKLEY, TX 77447"
type textarea "PT TRS 6A-1B & 6A-3 (HOMESITE) ABST 332 HARRIS CO SCH LDS SEC 26 1 acres"
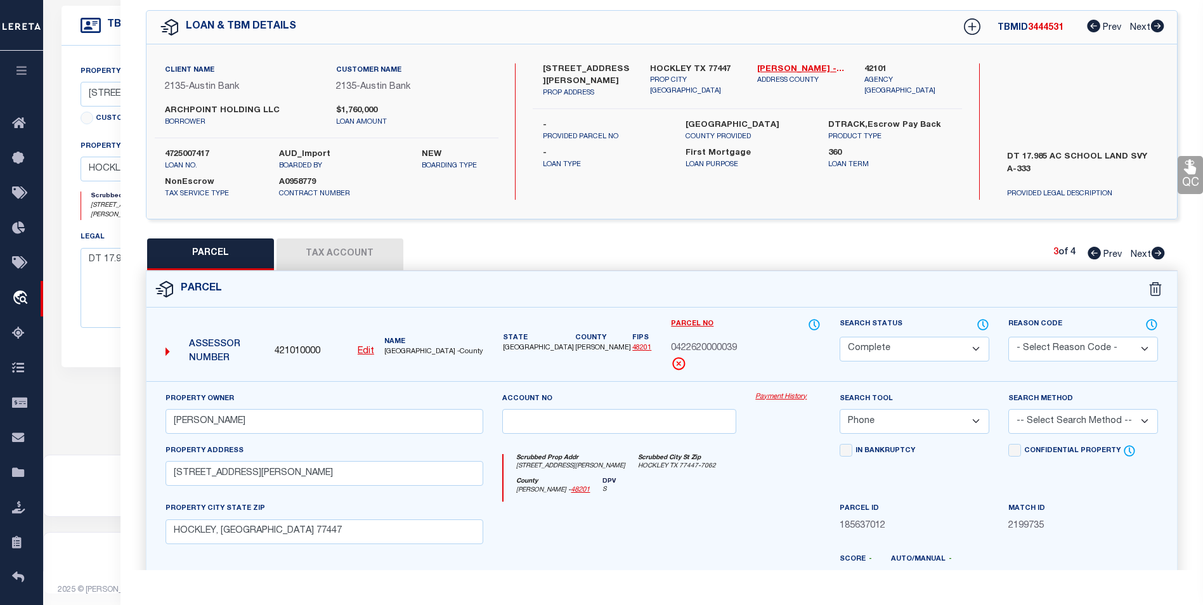
click at [1095, 256] on icon at bounding box center [1094, 253] width 13 height 13
select select "AS"
select select
checkbox input "false"
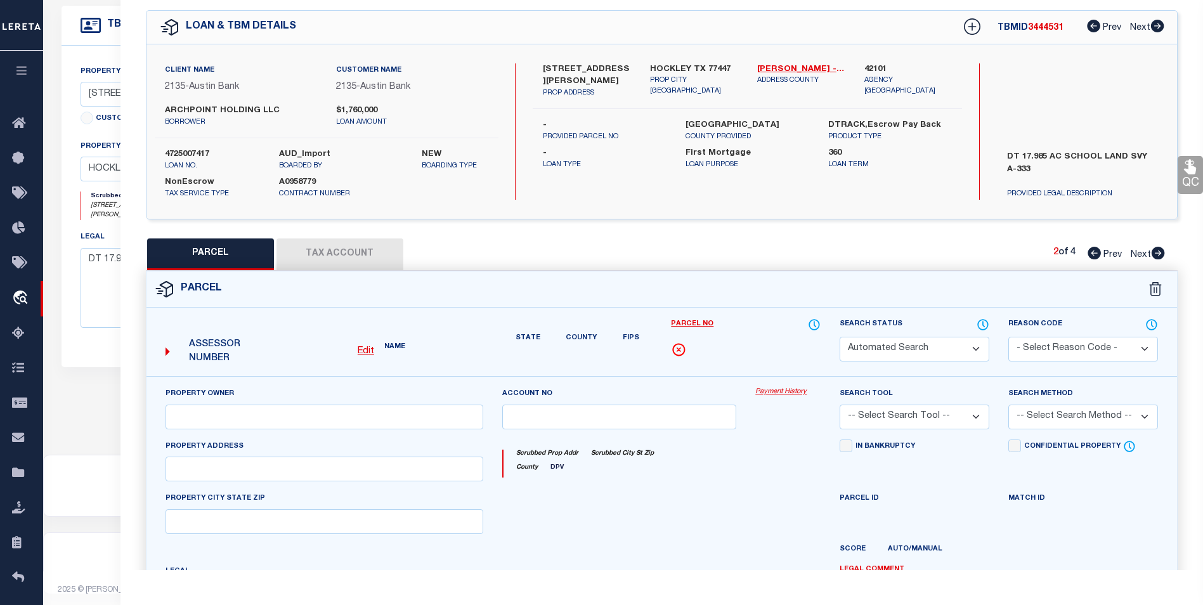
select select "CP"
type input "WINKLER JIM"
select select "PHN"
select select
type input "18703 HOPFE RD"
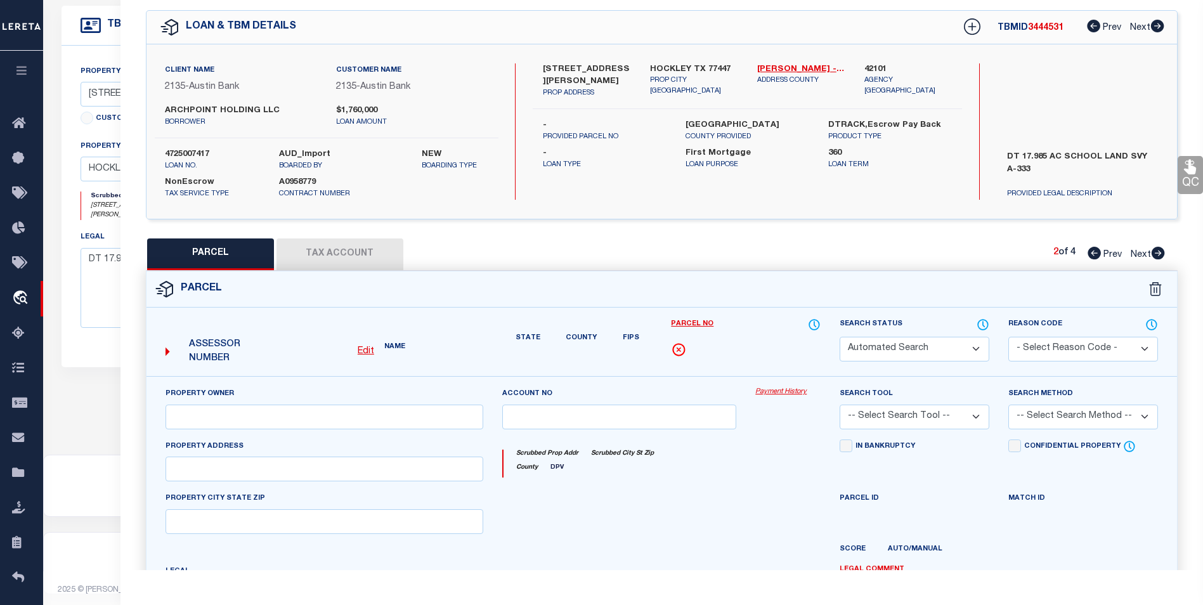
checkbox input "false"
type input "HOCKLEY, TX 77447"
type textarea "PT TRS 6A & 6A1 (HOMESITE) PT LTS 2 3 6 & 7 ABST 333 HARRIS CO SCH LDS 26 1 acr…"
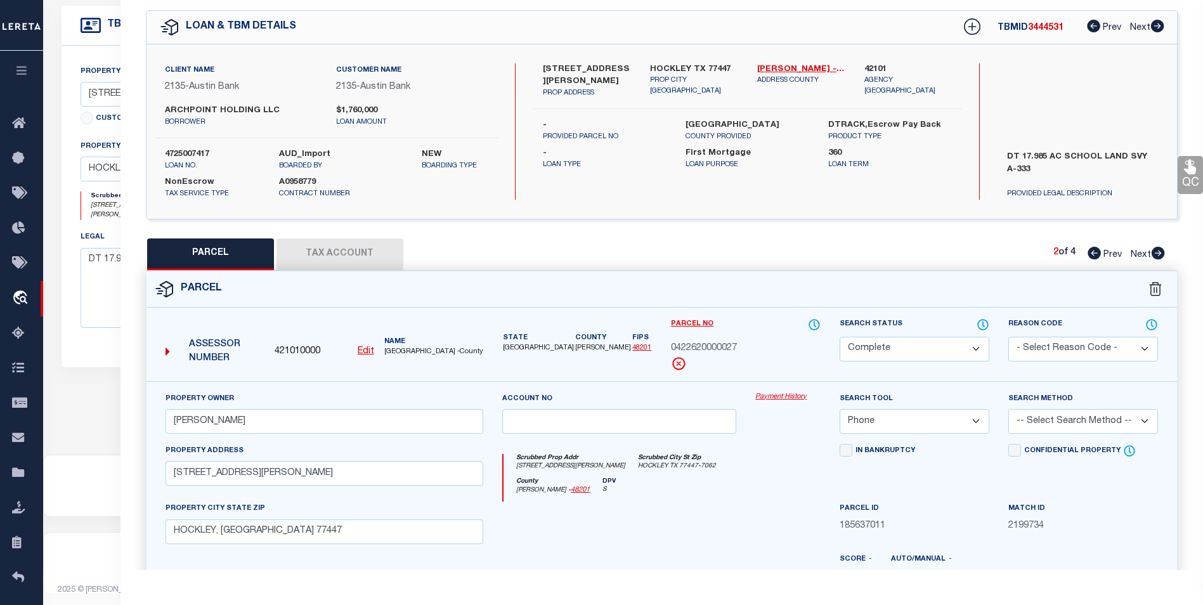
click at [1095, 256] on icon at bounding box center [1094, 253] width 13 height 13
select select "AS"
select select
checkbox input "false"
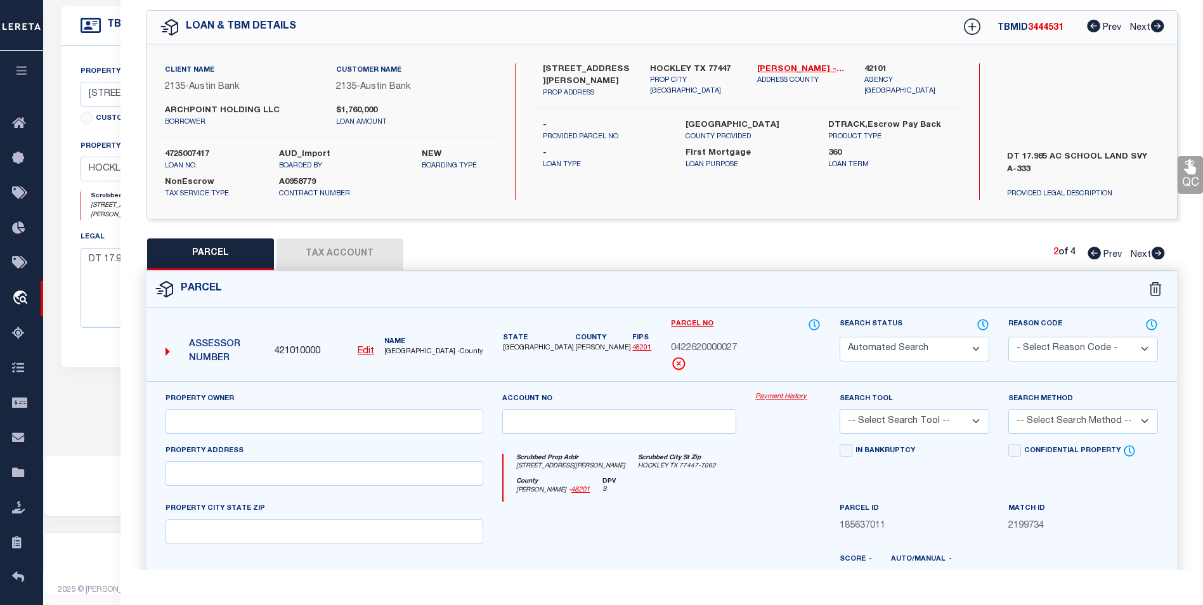
select select "BP"
type input "WINKLER JIM"
select select "PHN"
select select
type input "18703 HOPFE RD"
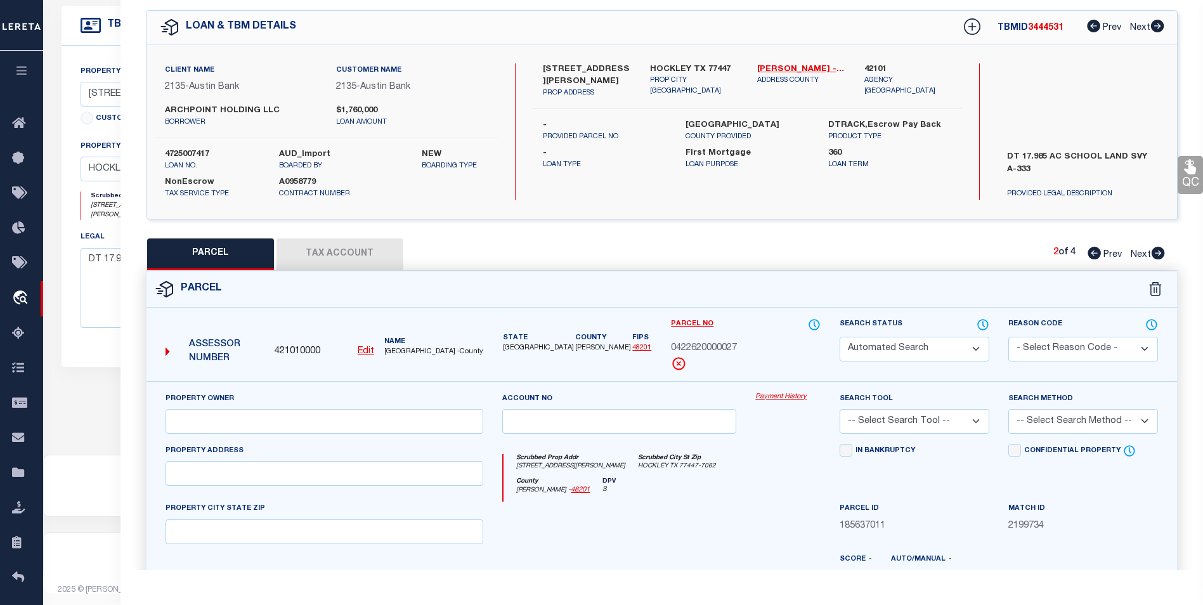
checkbox input "false"
type input "HOCKLEY, TX 77447"
type textarea "PT TRS 6A & 6A1 (AG-USE) PT LTS 2 3 6 & 7 ABST 333 HARRIS CO SCH LDS 26 16.139 …"
type textarea "Per website and legal we have the incorrect parcel. parcel should be 0333000930…"
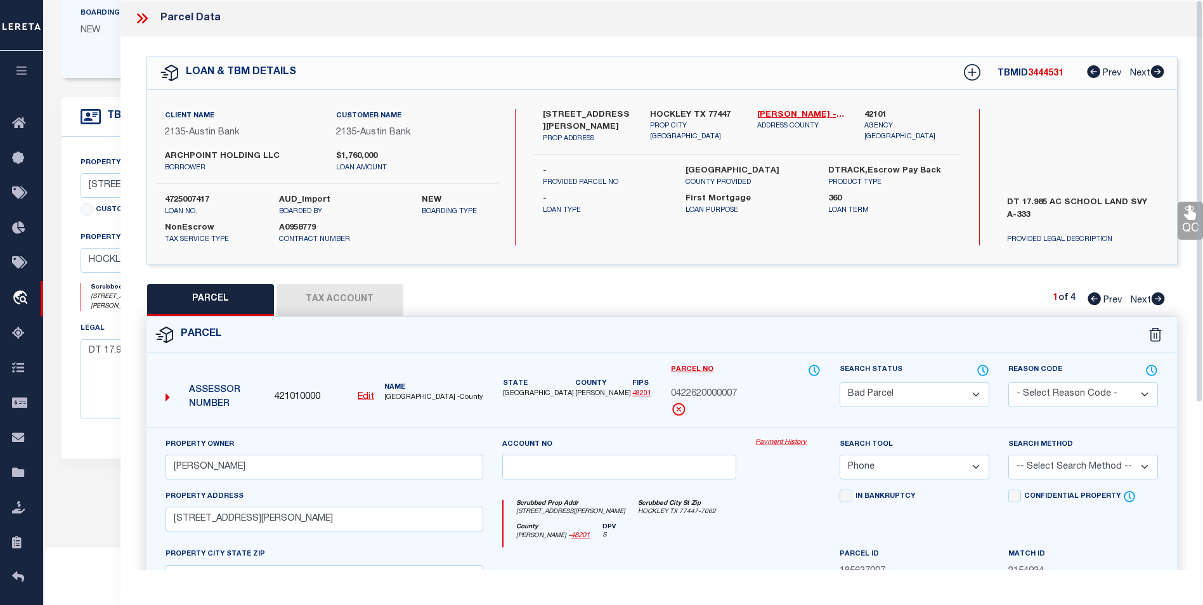
scroll to position [238, 0]
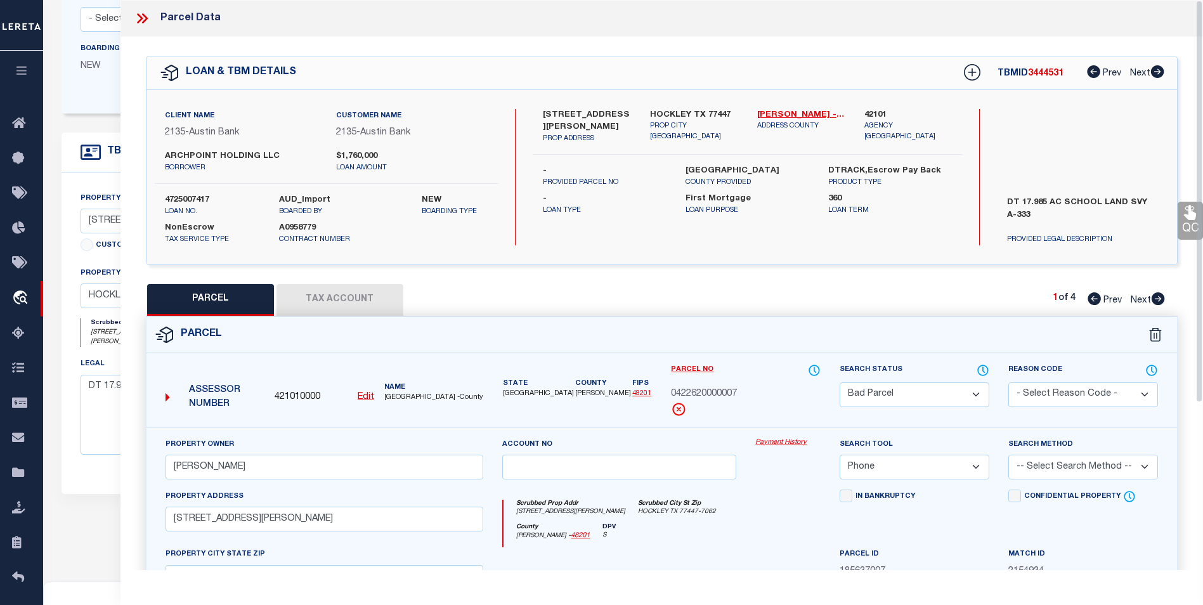
click at [143, 11] on icon at bounding box center [142, 18] width 16 height 16
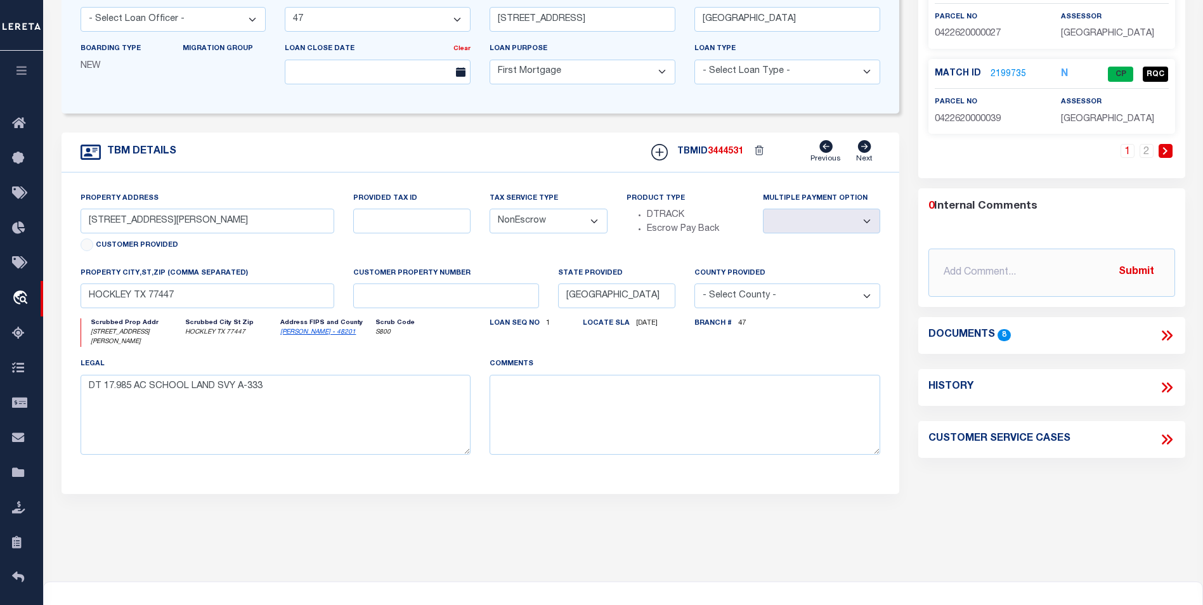
click at [1167, 332] on icon at bounding box center [1167, 335] width 16 height 16
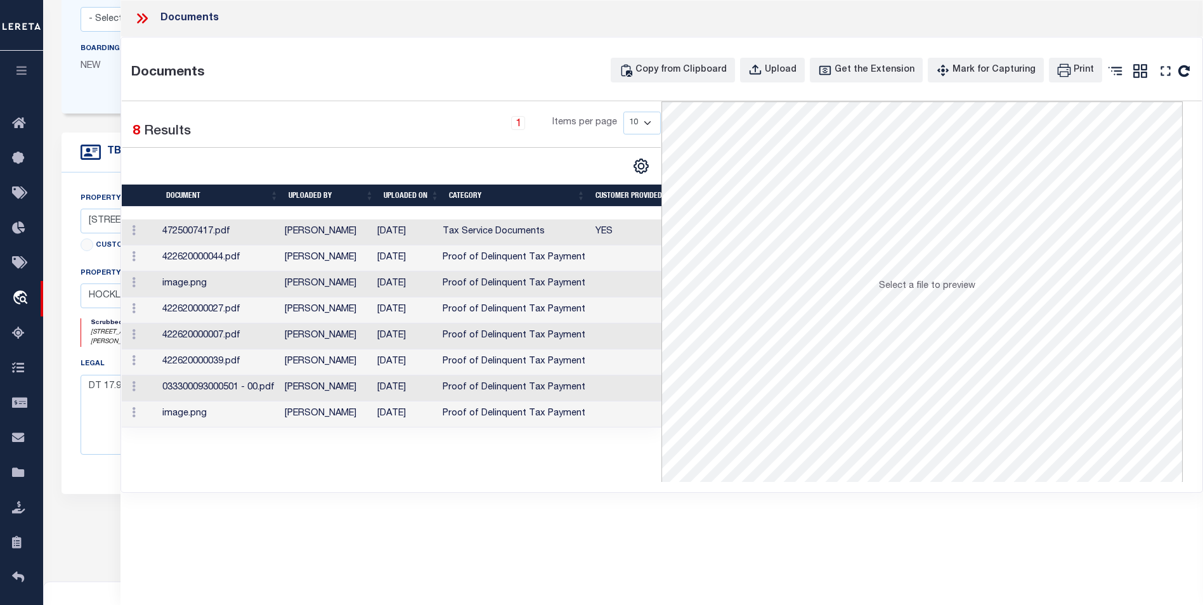
click at [134, 17] on icon at bounding box center [142, 18] width 16 height 16
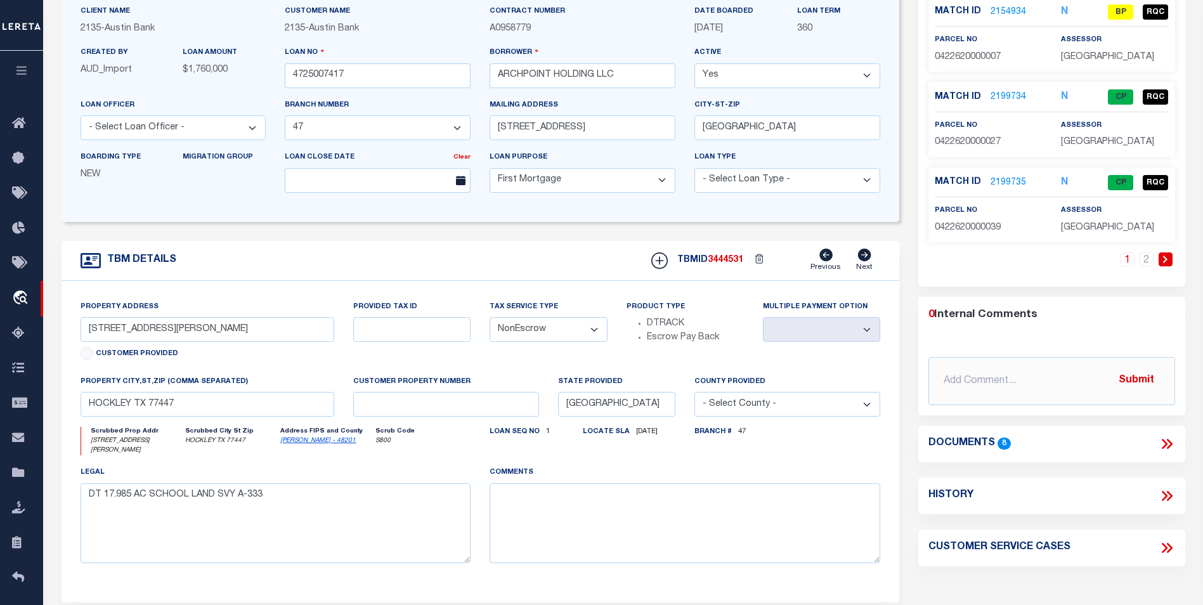
scroll to position [48, 0]
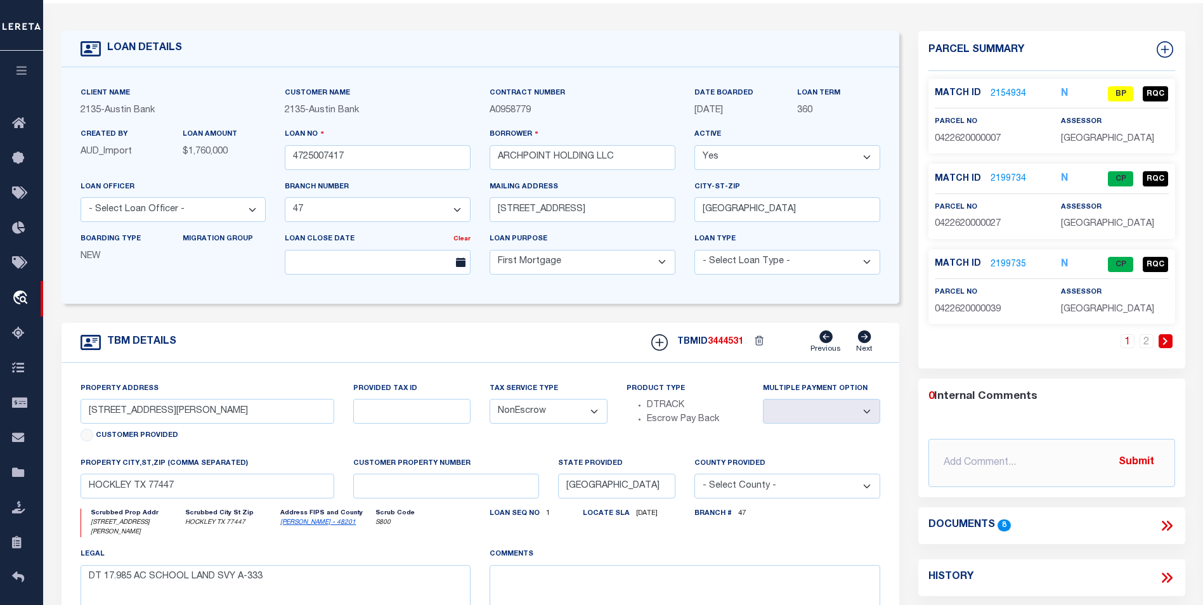
click at [1008, 95] on link "2154934" at bounding box center [1009, 94] width 36 height 13
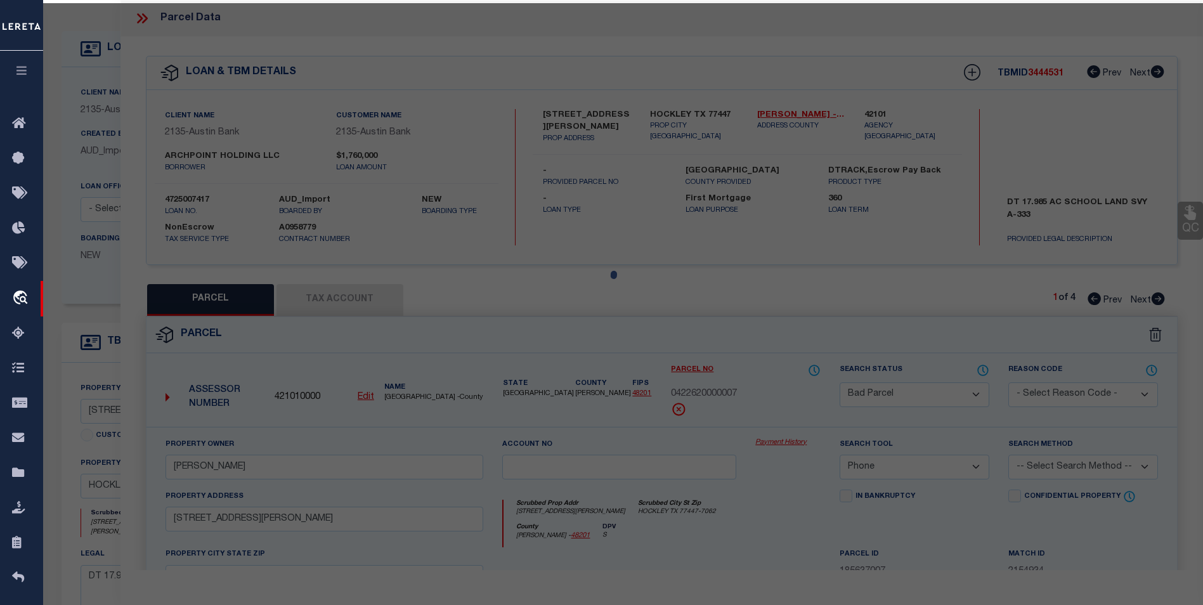
select select "AS"
select select
checkbox input "false"
select select "BP"
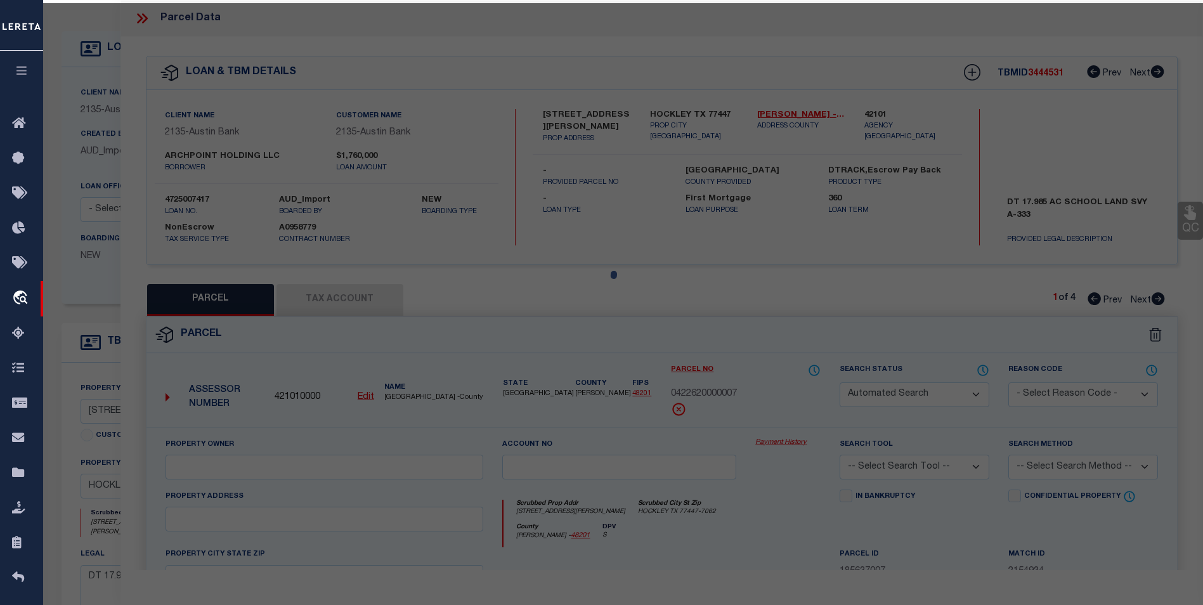
type input "WINKLER JIM"
select select "PHN"
select select
type input "18703 HOPFE RD"
checkbox input "false"
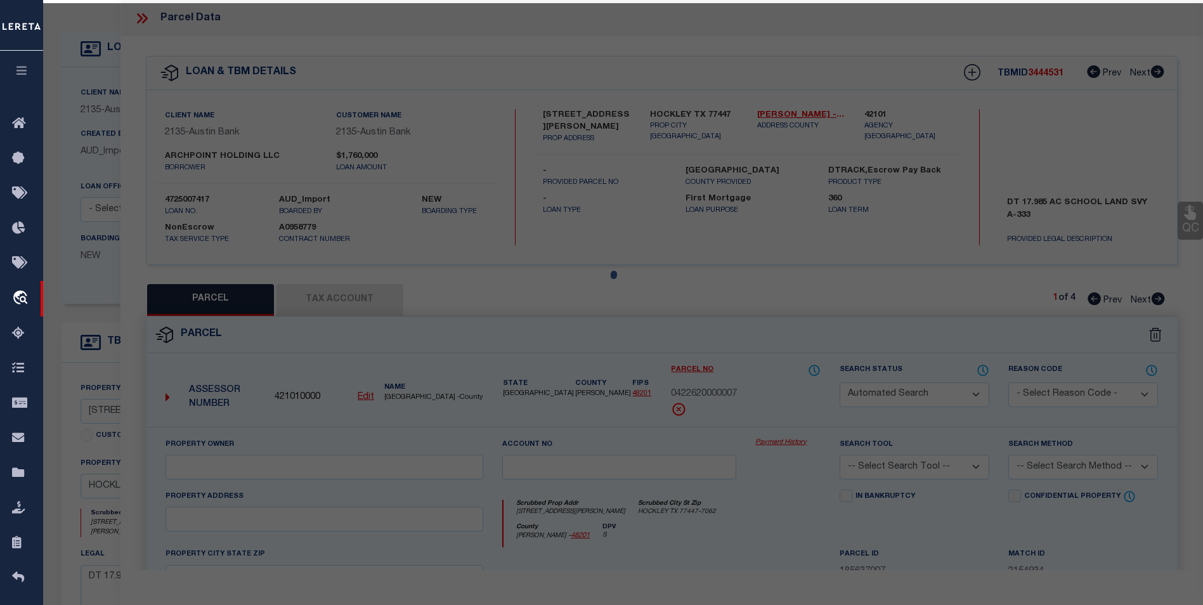
type input "HOCKLEY, TX 77447"
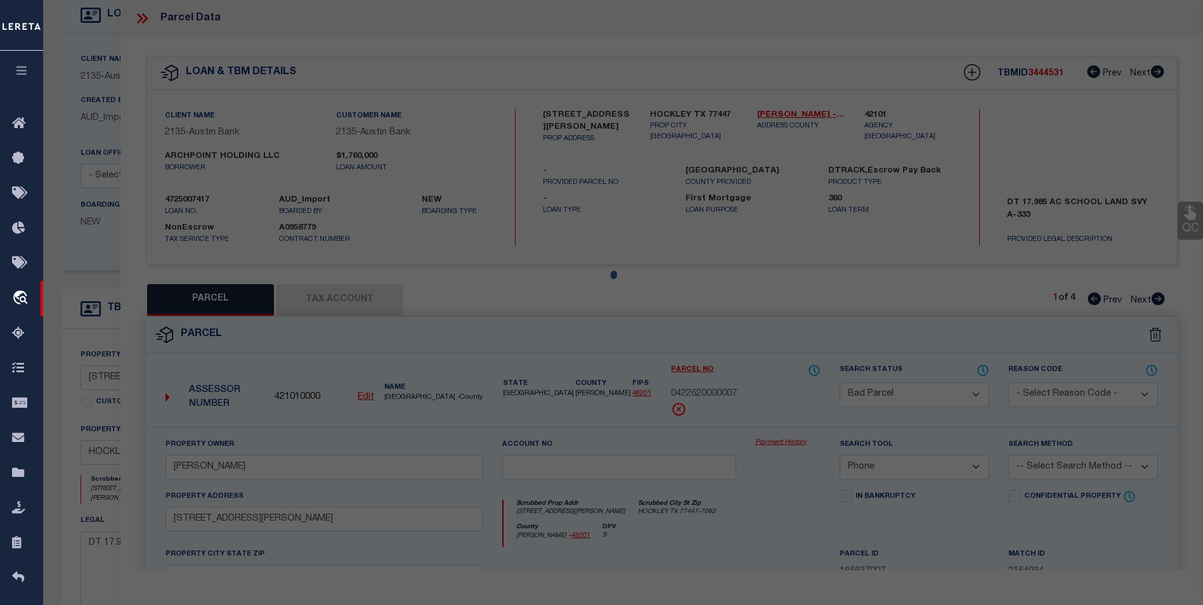
type textarea "PT TRS 6A & 6A1 (AG-USE) PT LTS 2 3 6 & 7 ABST 333 HARRIS CO SCH LDS 26 16.139 …"
type textarea "Per website and legal we have the incorrect parcel. parcel should be 0333000930…"
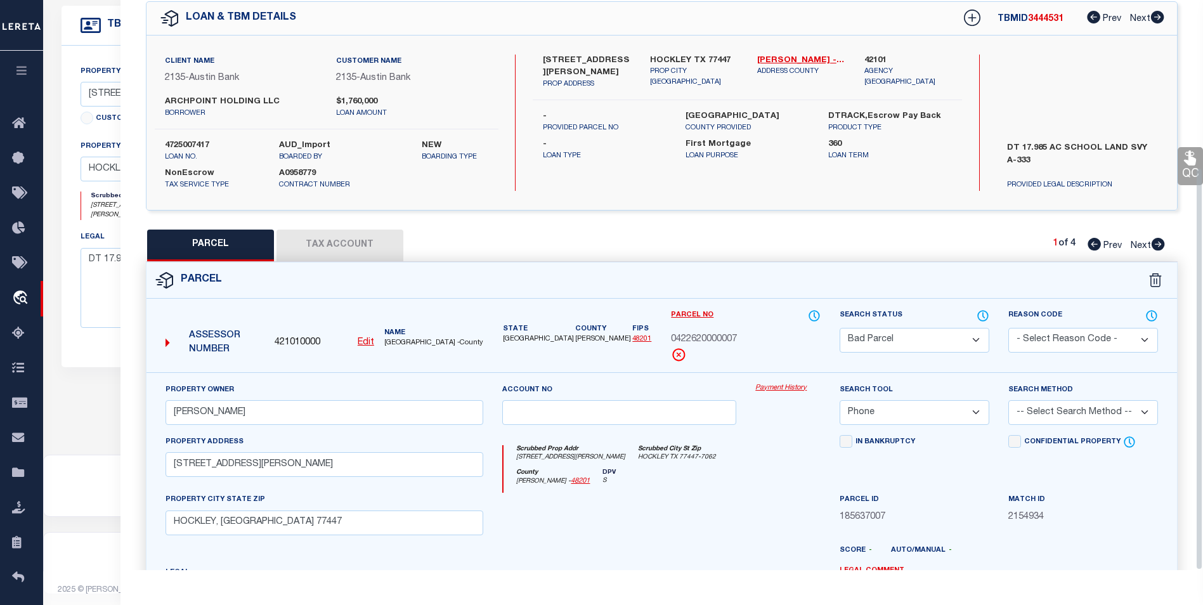
scroll to position [236, 0]
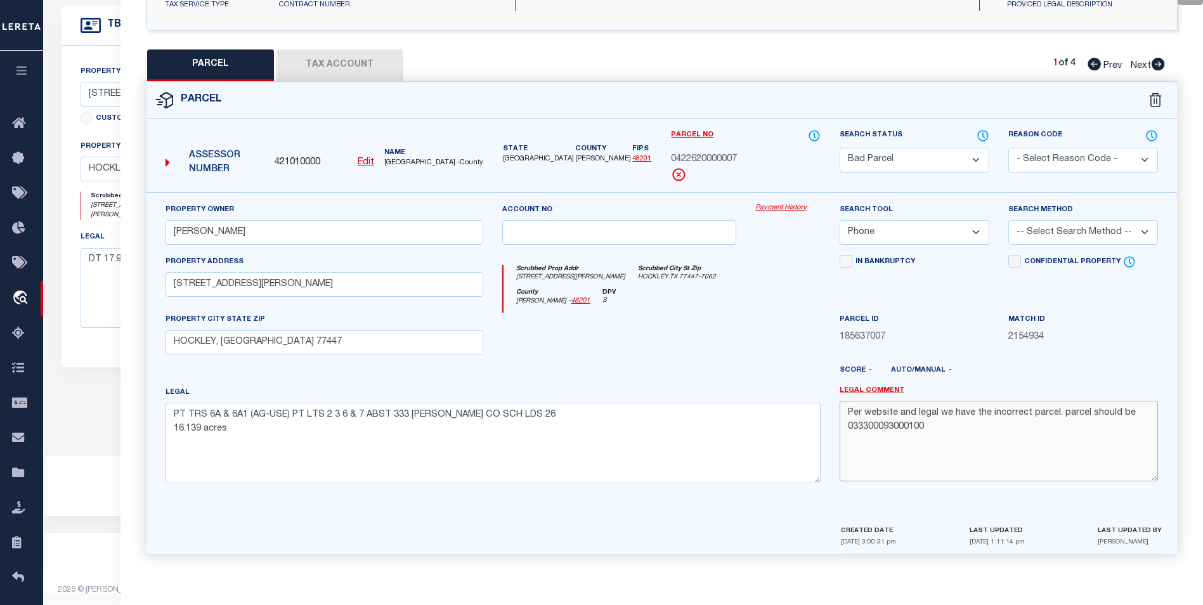
click at [948, 434] on textarea "Per website and legal we have the incorrect parcel. parcel should be 0333000930…" at bounding box center [999, 441] width 318 height 80
click at [953, 428] on textarea "Per website and legal we have the incorrect parcel. parcel should be 0333000930…" at bounding box center [999, 441] width 318 height 80
click at [918, 155] on select "Automated Search Bad Parcel Complete Duplicate Parcel High Dollar Reporting In …" at bounding box center [915, 160] width 150 height 25
select select "PC"
click at [840, 148] on select "Automated Search Bad Parcel Complete Duplicate Parcel High Dollar Reporting In …" at bounding box center [915, 160] width 150 height 25
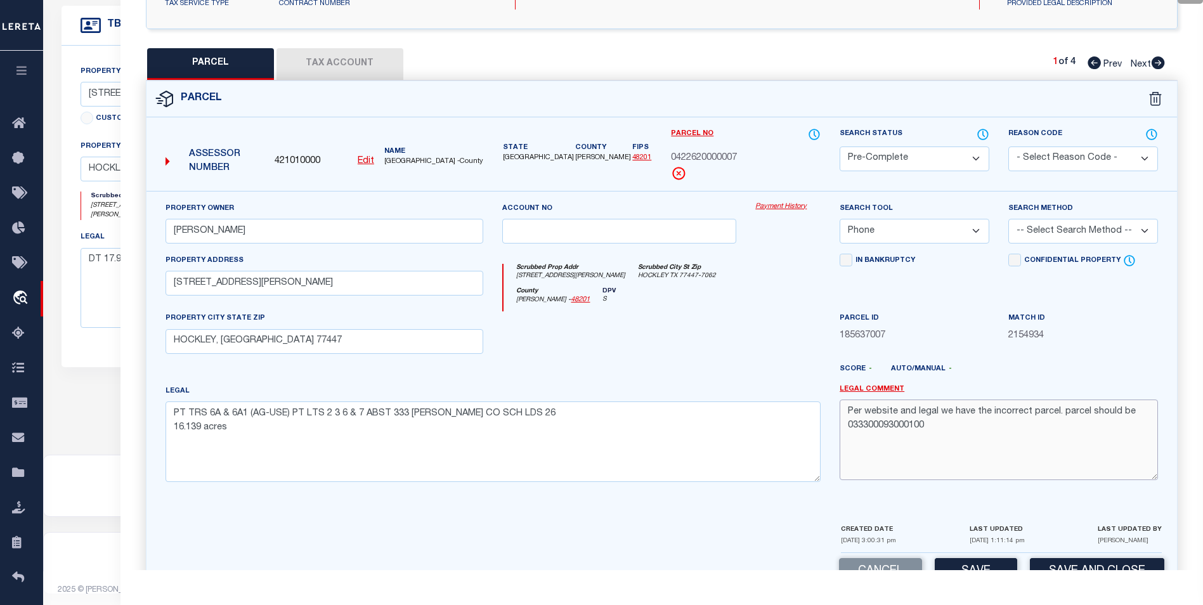
click at [965, 439] on textarea "Per website and legal we have the incorrect parcel. parcel should be 0333000930…" at bounding box center [999, 440] width 318 height 80
drag, startPoint x: 738, startPoint y: 157, endPoint x: 667, endPoint y: 157, distance: 71.0
click at [667, 157] on div "Parcel No 0422620000007" at bounding box center [746, 158] width 169 height 63
copy span "0422620000007"
click at [904, 449] on textarea "Per website and legal we have the incorrect parcel. parcel should be 0333000930…" at bounding box center [999, 440] width 318 height 80
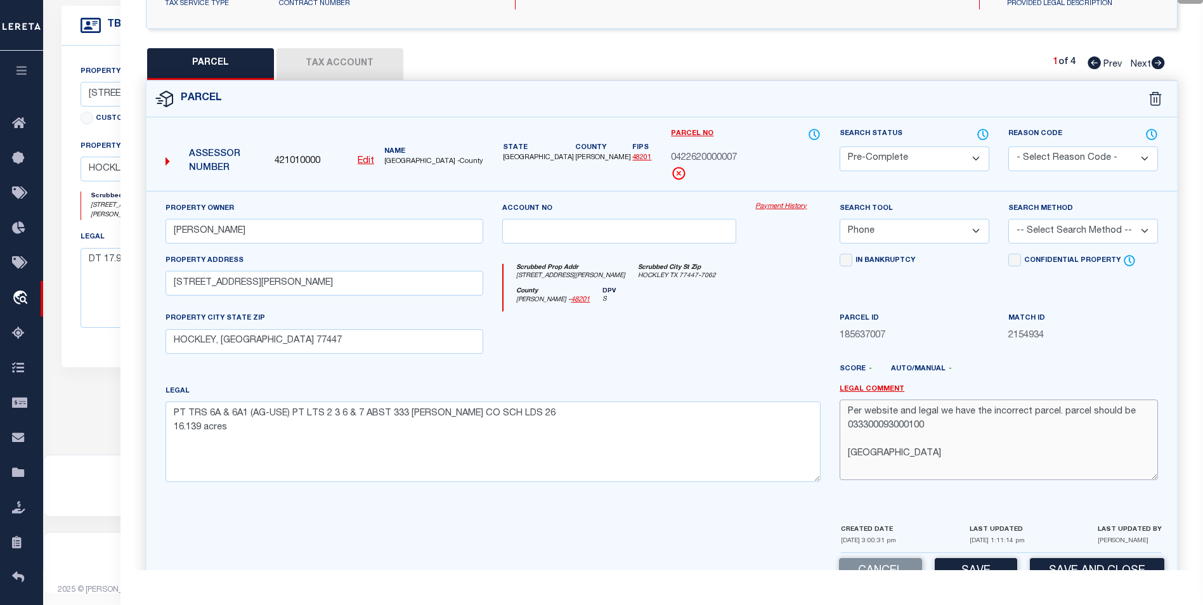
paste textarea "0422620000007"
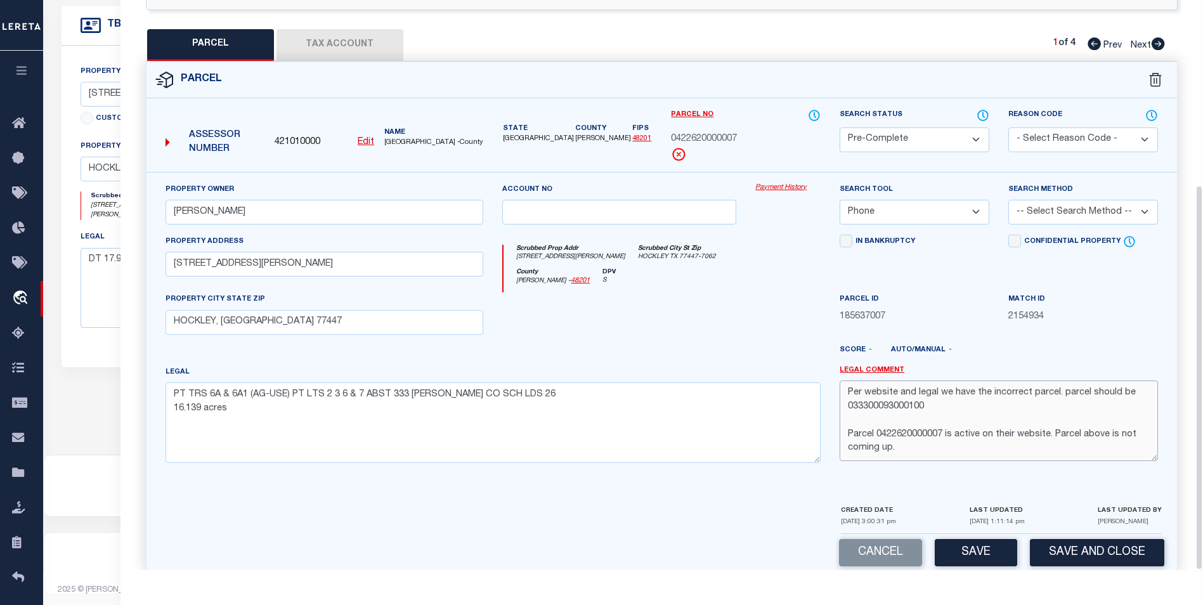
scroll to position [273, 0]
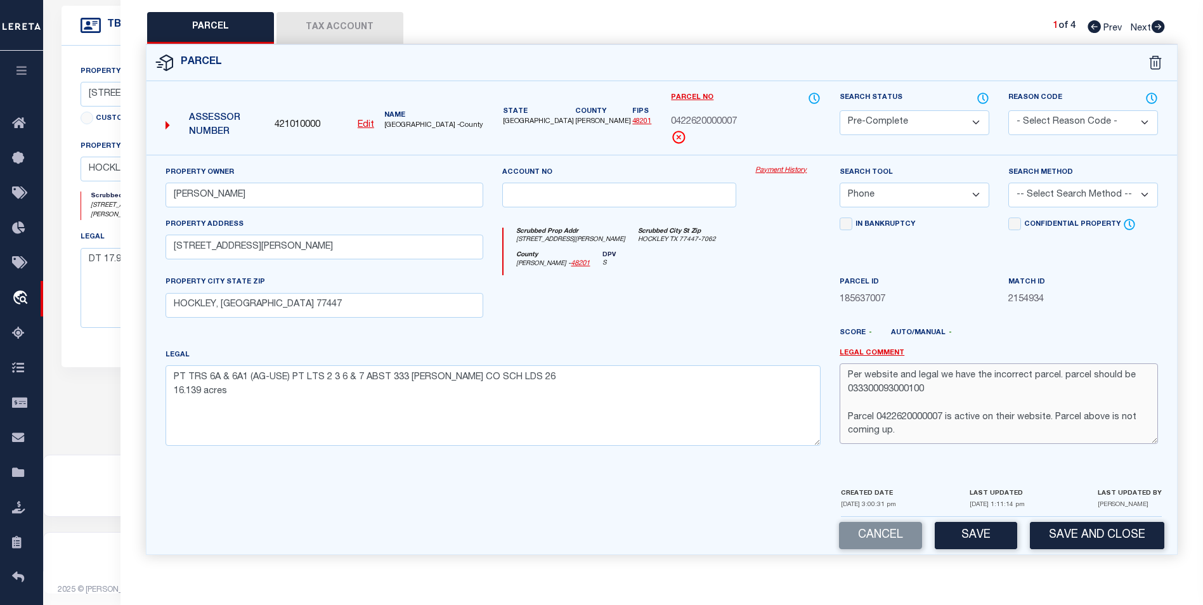
type textarea "Per website and legal we have the incorrect parcel. parcel should be 0333000930…"
click at [930, 195] on select "-- Select Search Tool -- 3rd Party Website Agency File Agency Website ATLS CNV-…" at bounding box center [915, 195] width 150 height 25
select select "AGF"
click at [840, 183] on select "-- Select Search Tool -- 3rd Party Website Agency File Agency Website ATLS CNV-…" at bounding box center [915, 195] width 150 height 25
click at [1097, 193] on select "-- Select Search Method -- Property Address Legal Liability Info Provided" at bounding box center [1084, 195] width 150 height 25
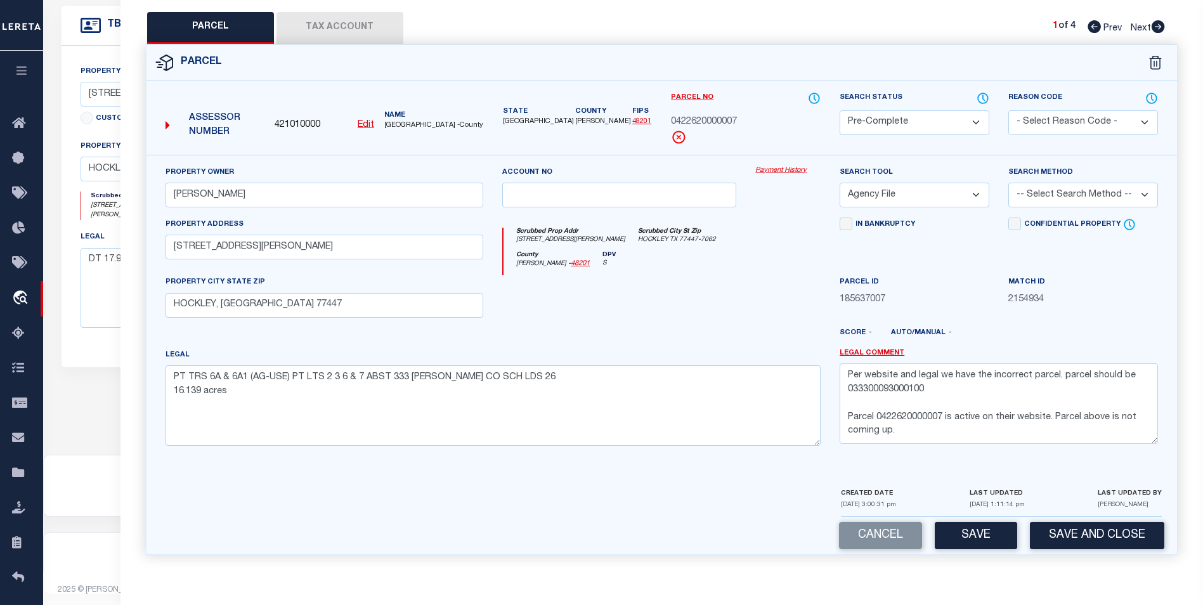
select select "ADD"
click at [1009, 183] on select "-- Select Search Method -- Property Address Legal Liability Info Provided" at bounding box center [1084, 195] width 150 height 25
click at [990, 535] on button "Save" at bounding box center [976, 535] width 82 height 27
select select "AS"
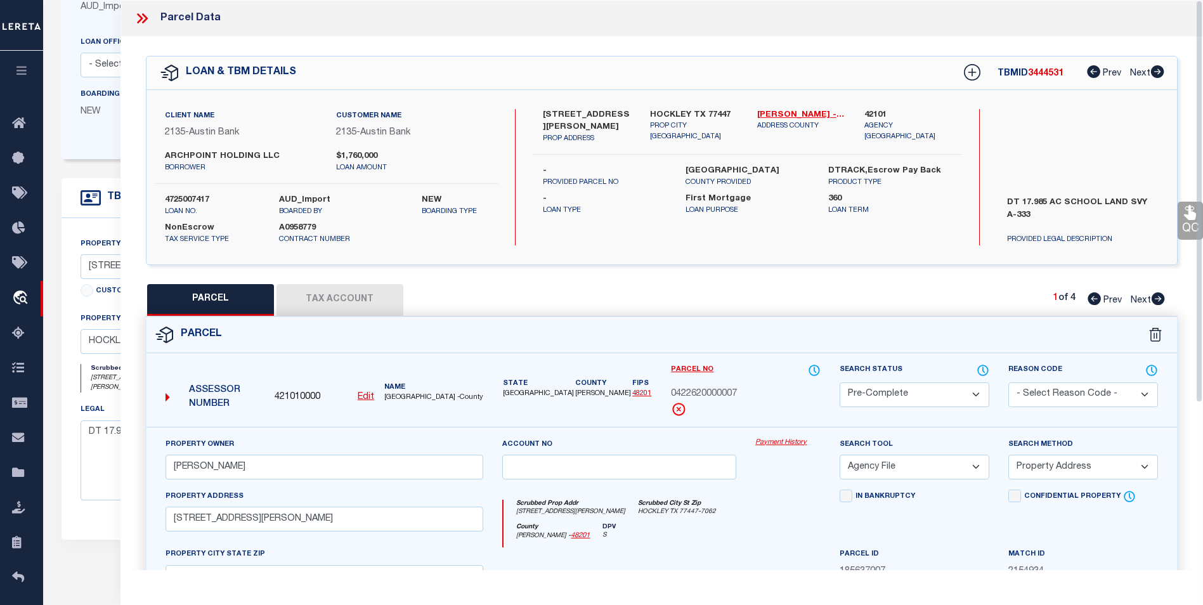
scroll to position [174, 0]
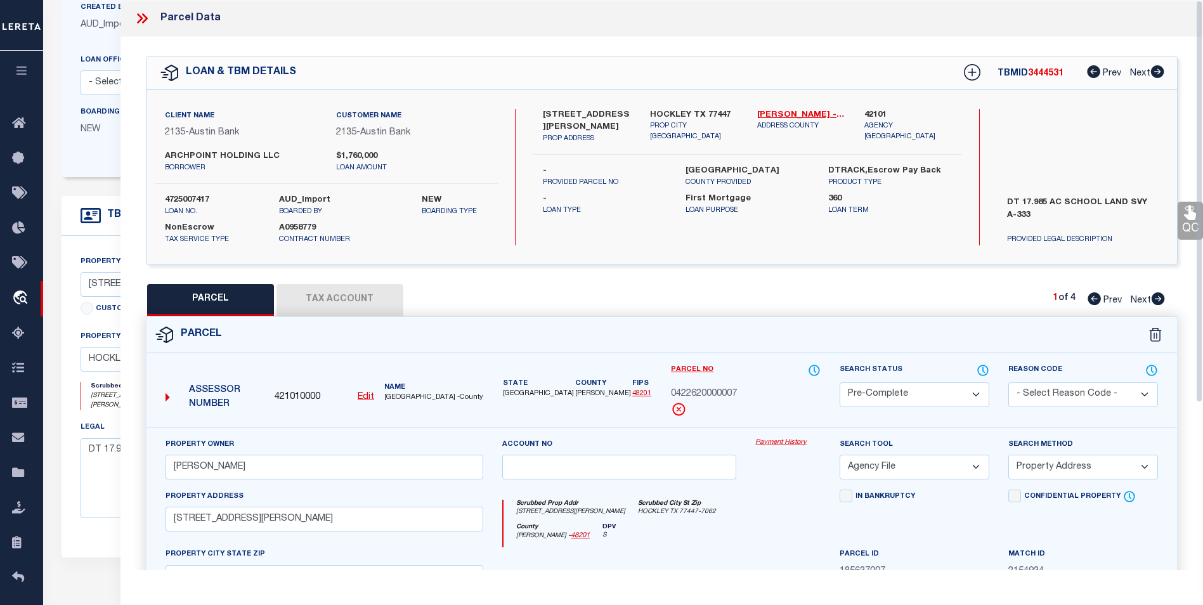
click at [147, 13] on icon at bounding box center [142, 18] width 16 height 16
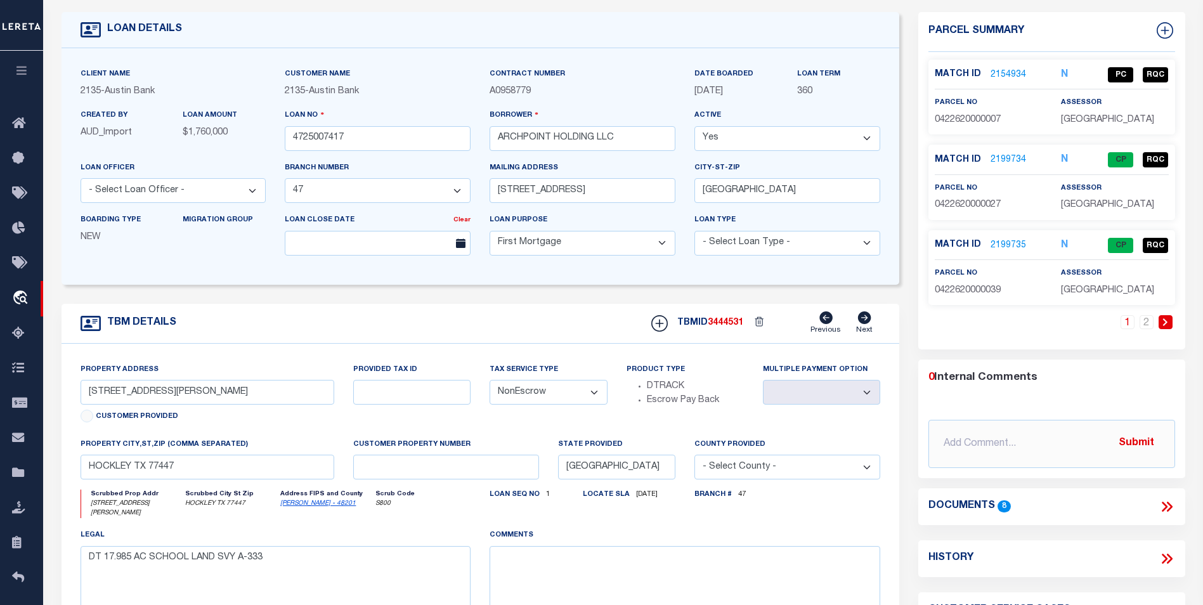
scroll to position [0, 0]
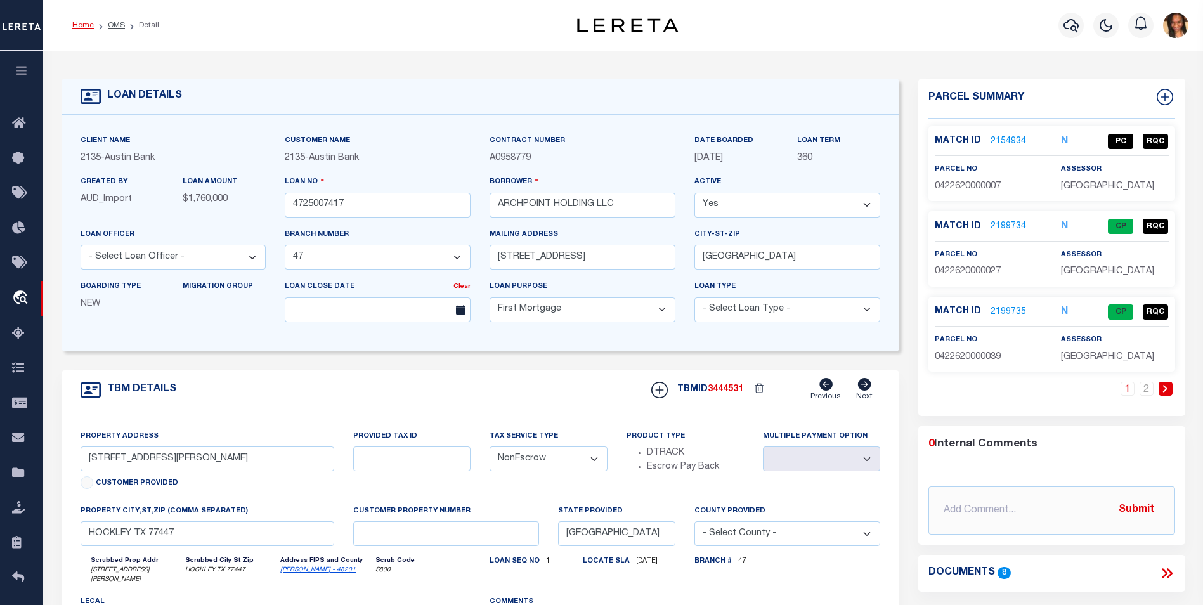
click at [81, 29] on link "Home" at bounding box center [83, 26] width 22 height 8
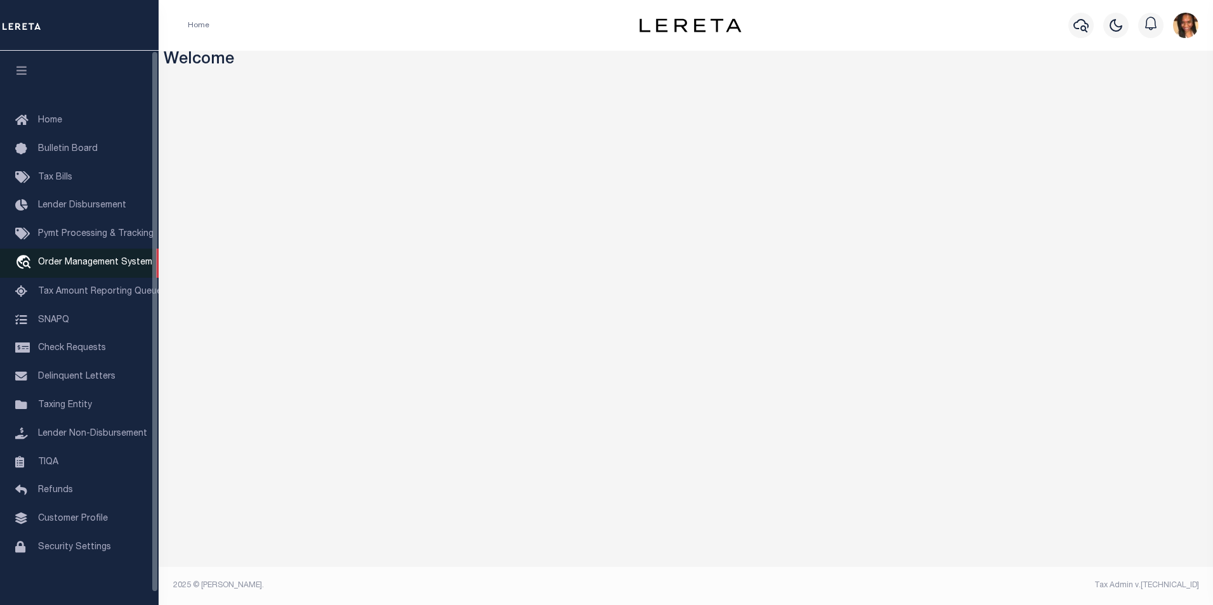
click at [104, 262] on span "Order Management System" at bounding box center [95, 262] width 114 height 9
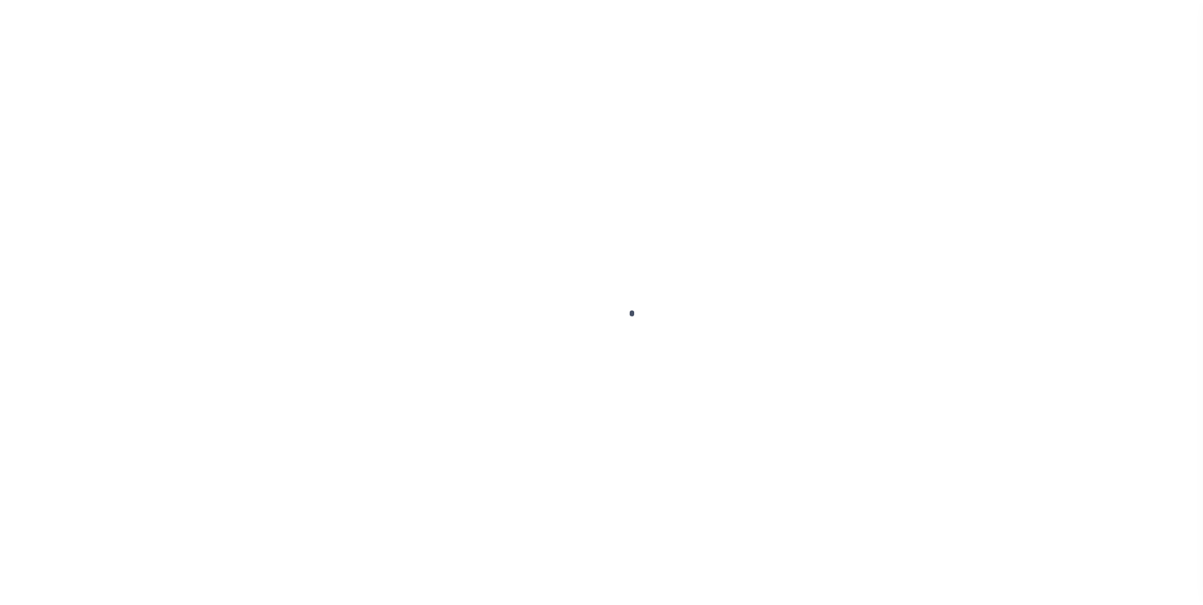
scroll to position [13, 0]
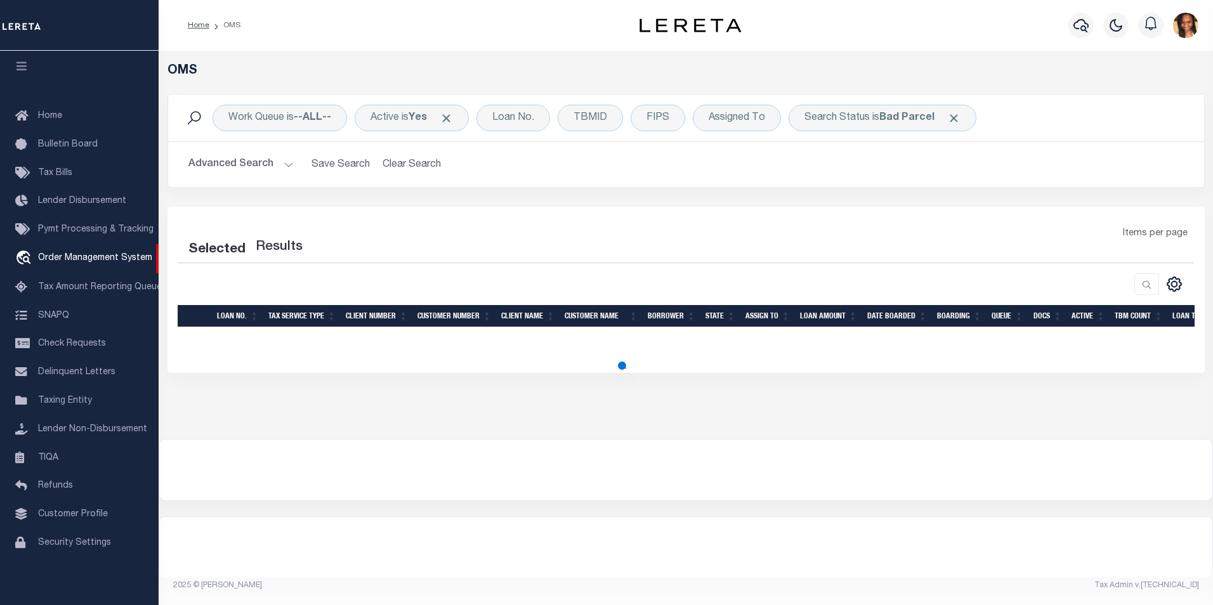
select select "200"
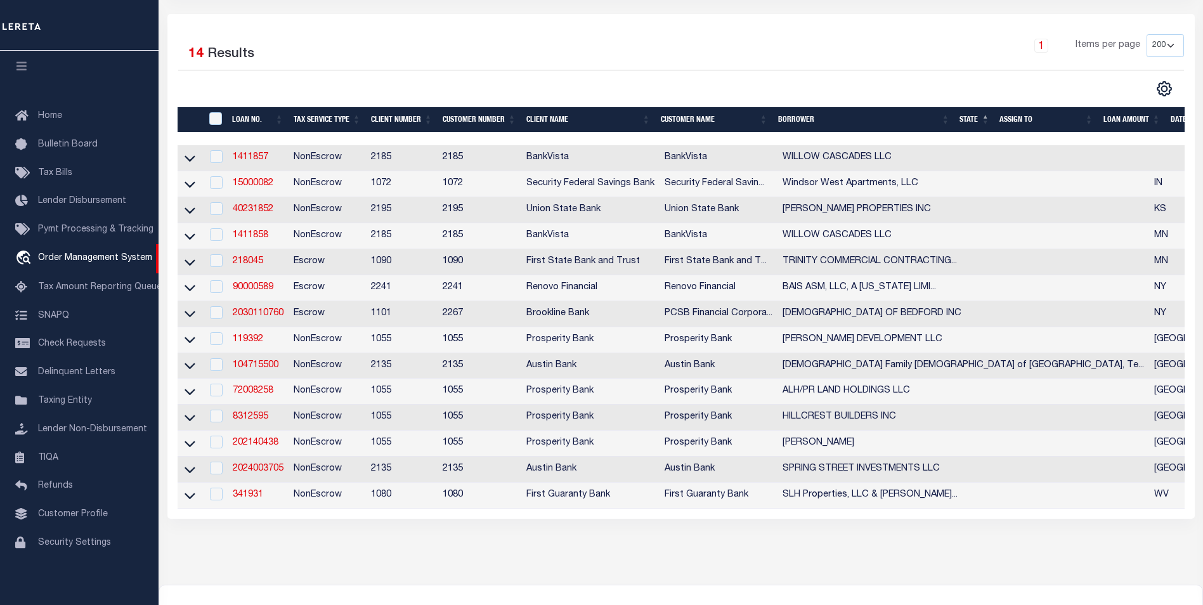
scroll to position [190, 0]
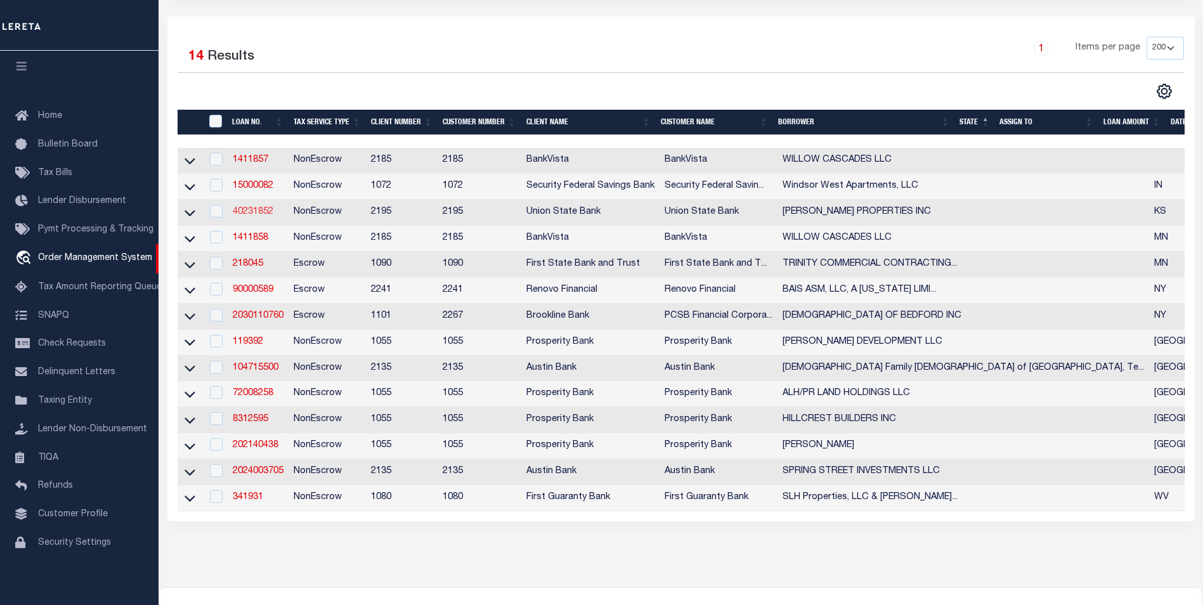
click at [263, 211] on link "40231852" at bounding box center [253, 211] width 41 height 9
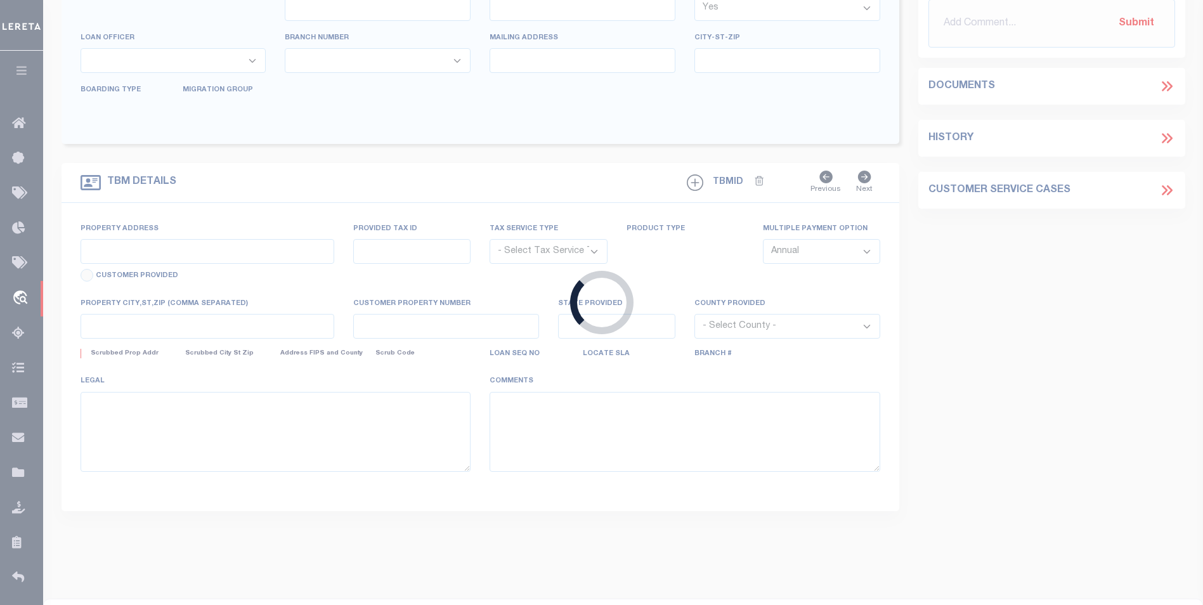
type input "40231852"
type input "[PERSON_NAME] PROPERTIES INC"
select select
type input "1907 S HYDRAULIC ST"
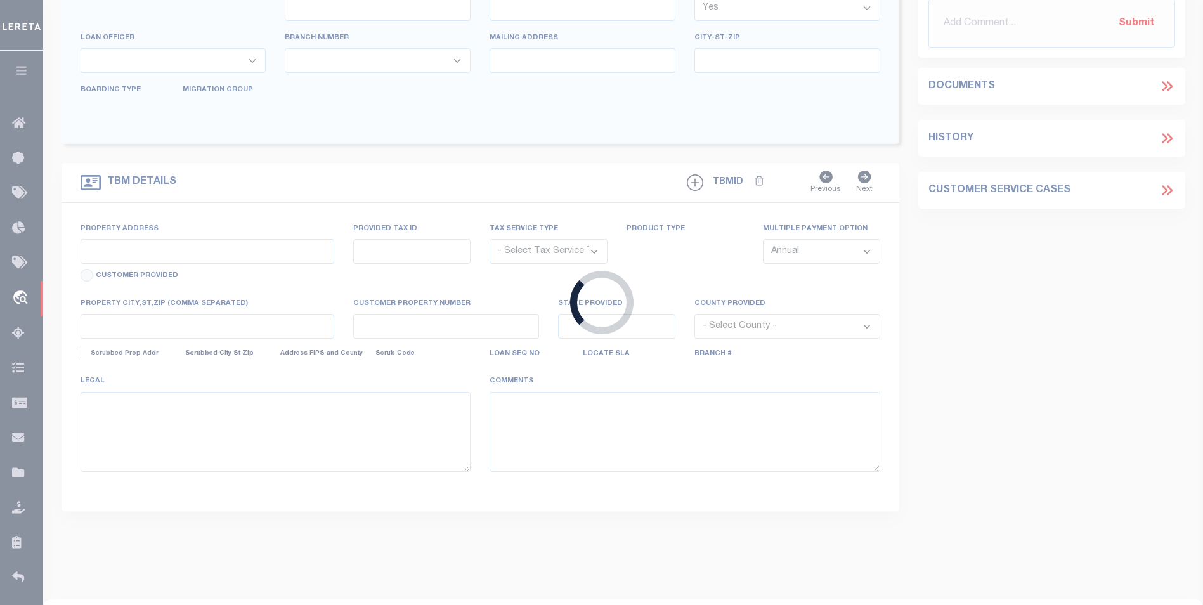
type input "WICHITA, KS 67211-4557"
select select
select select "NonEscrow"
type input "[GEOGRAPHIC_DATA] AT W [GEOGRAPHIC_DATA]"
type input "[GEOGRAPHIC_DATA]"
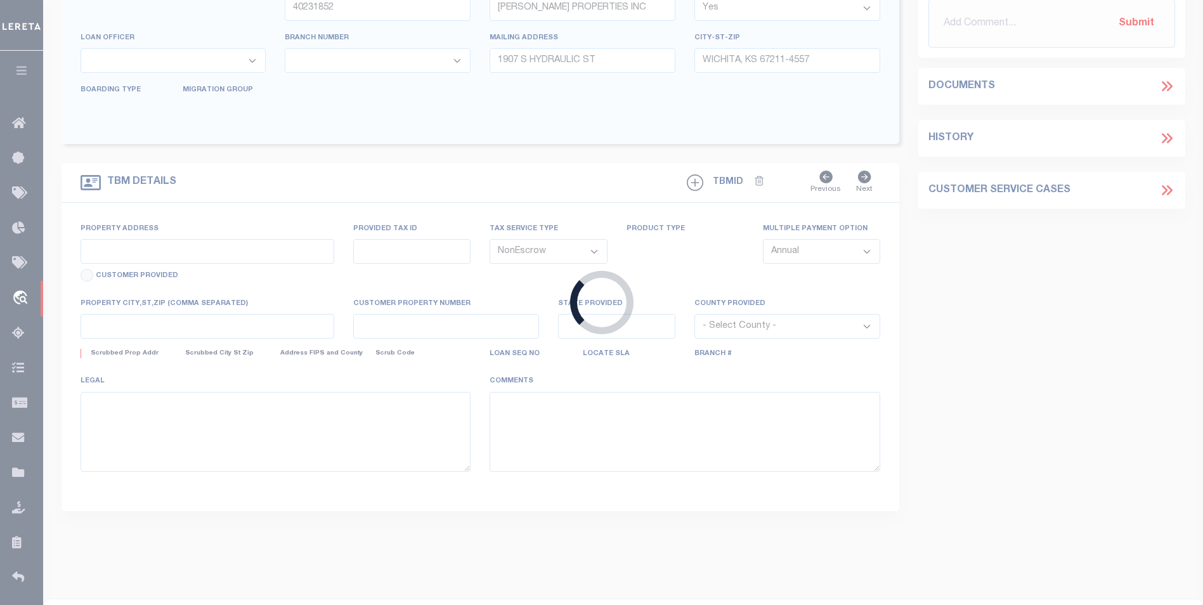
type input "4350"
type input "KS"
select select
select select "13031"
select select "4990"
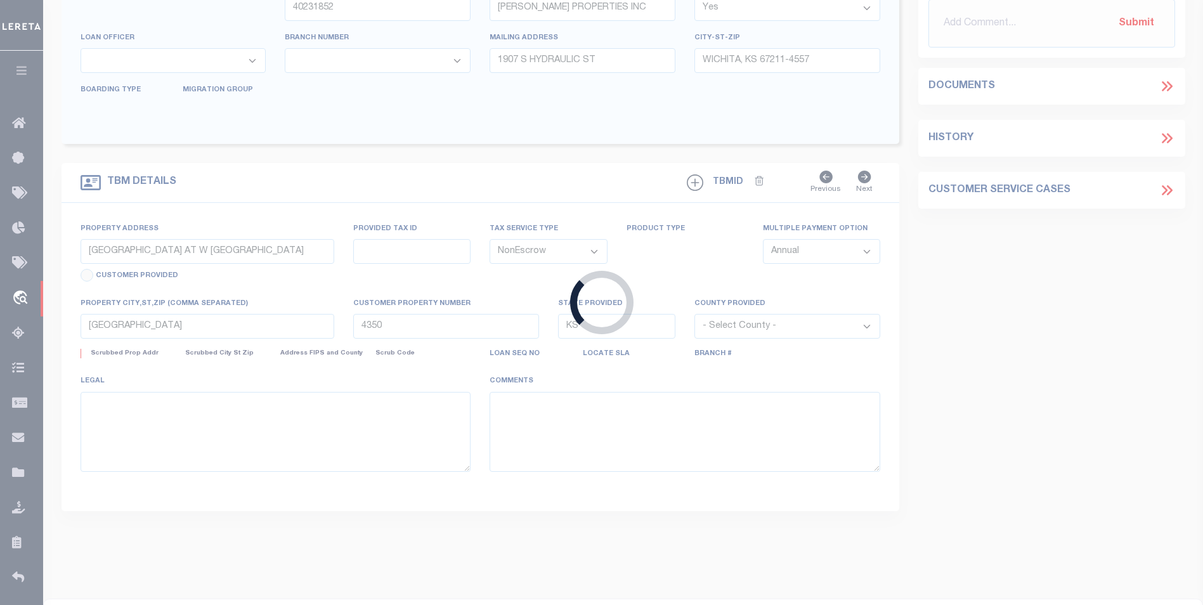
select select "2"
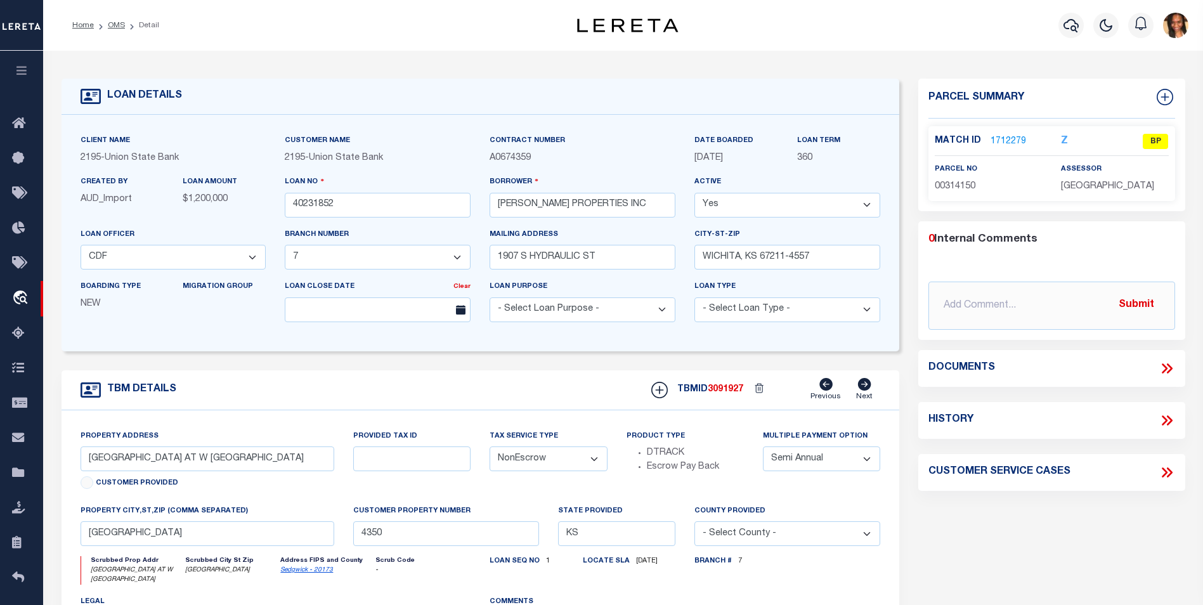
click at [998, 139] on link "1712279" at bounding box center [1009, 141] width 36 height 13
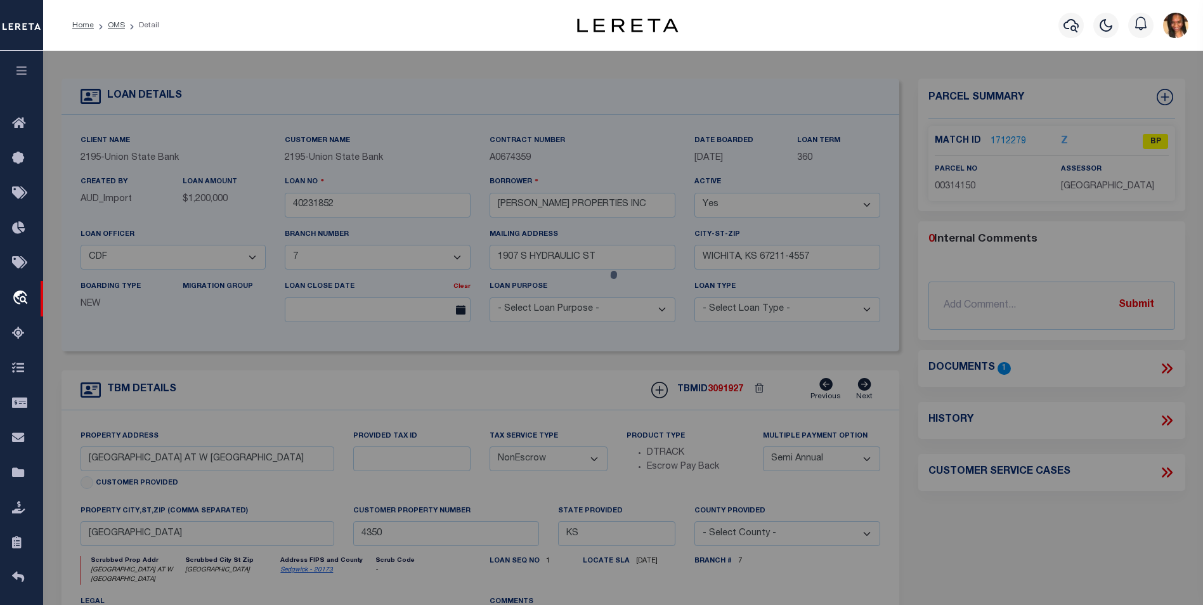
checkbox input "false"
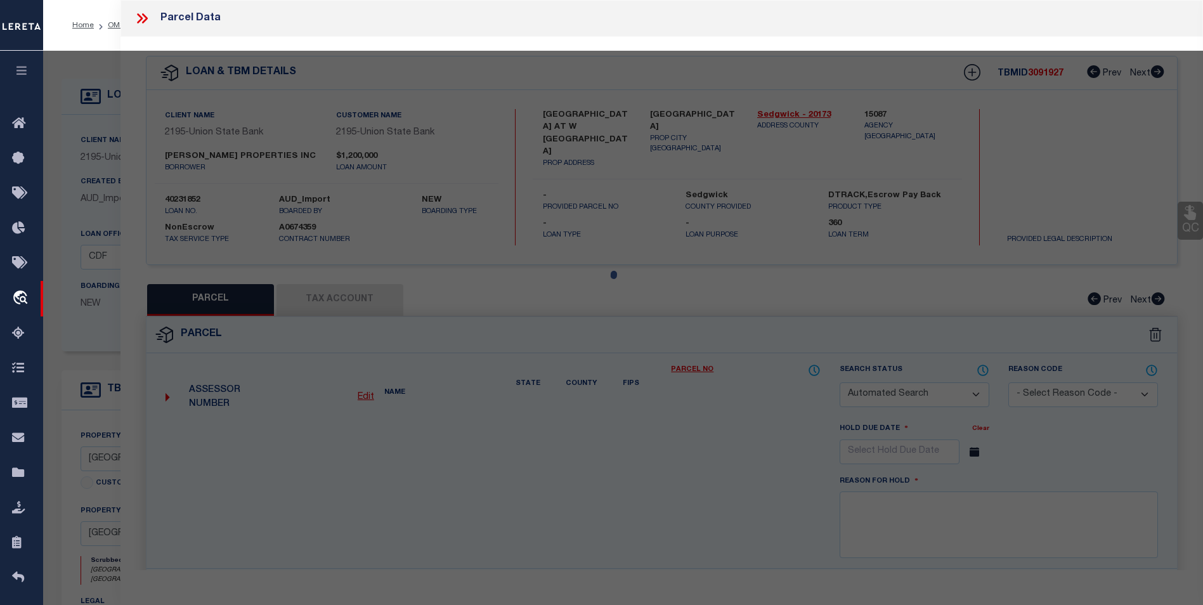
select select "BP"
type input "[PERSON_NAME] PROPERTIES INC"
select select
checkbox input "false"
type textarea "S1/2 NE1/4 SEC 36-26-2W"
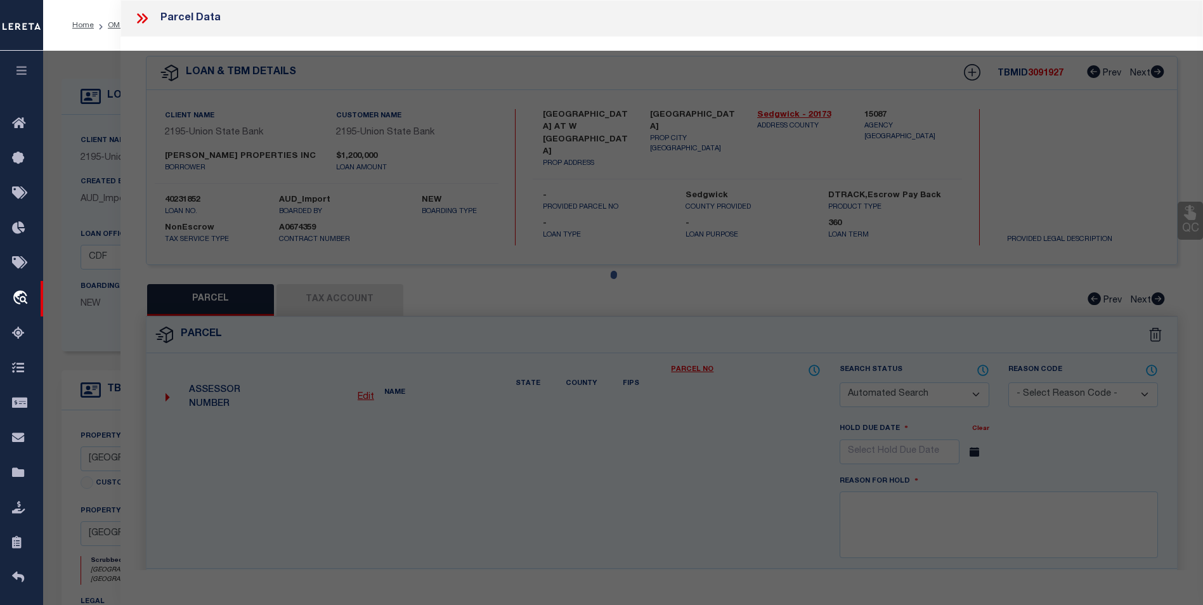
type textarea "As per TC [PERSON_NAME] parcel is inacive"
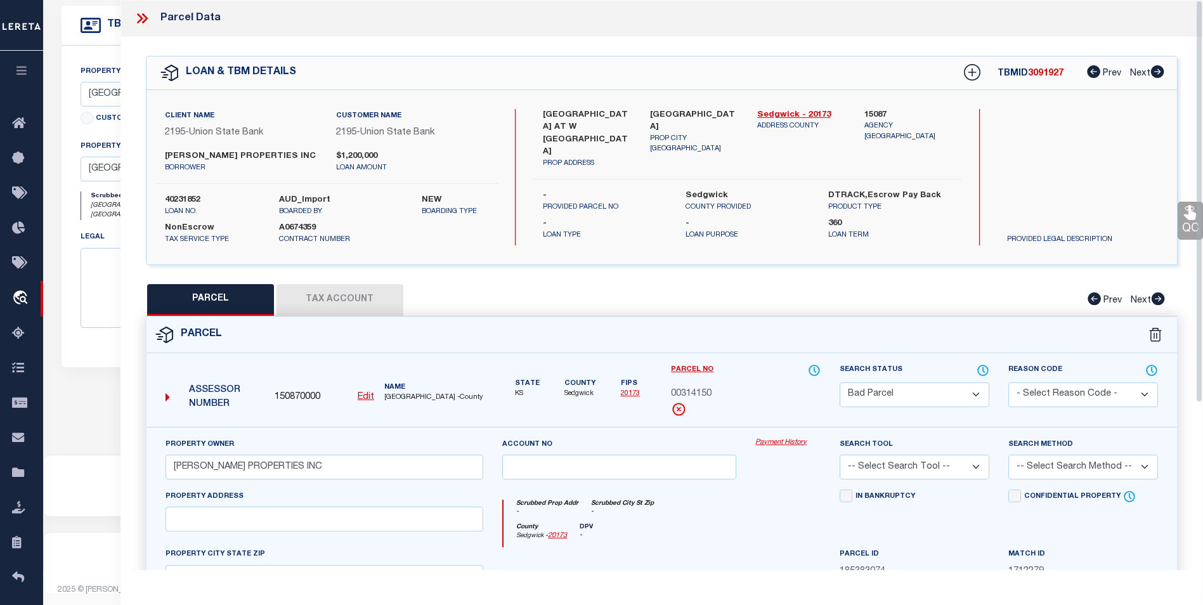
click at [142, 18] on icon at bounding box center [140, 18] width 6 height 10
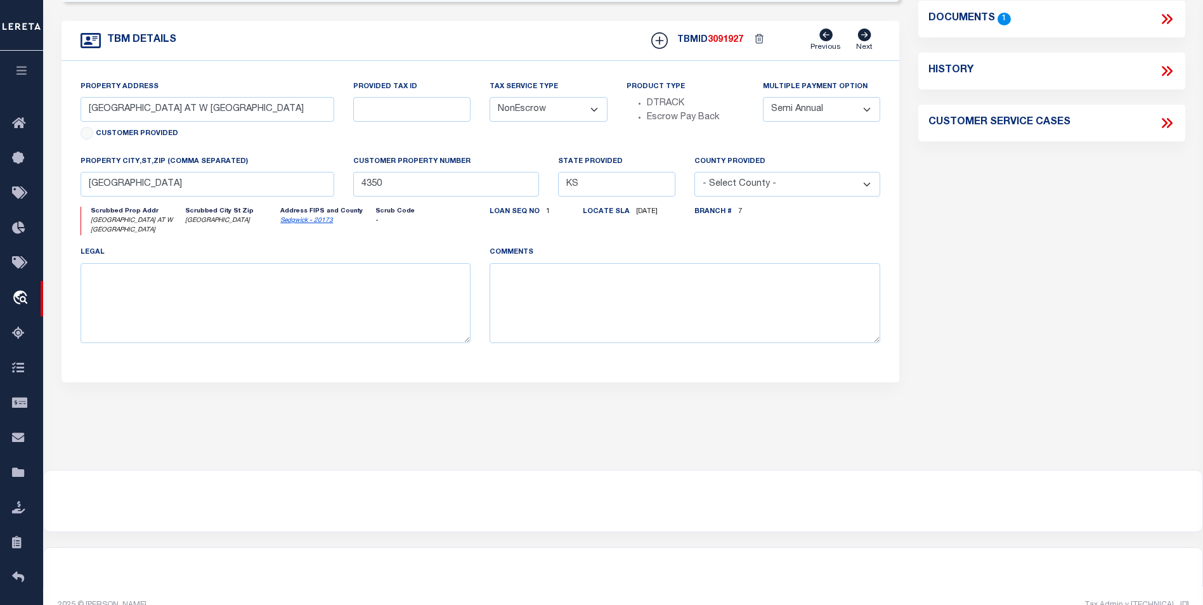
scroll to position [174, 0]
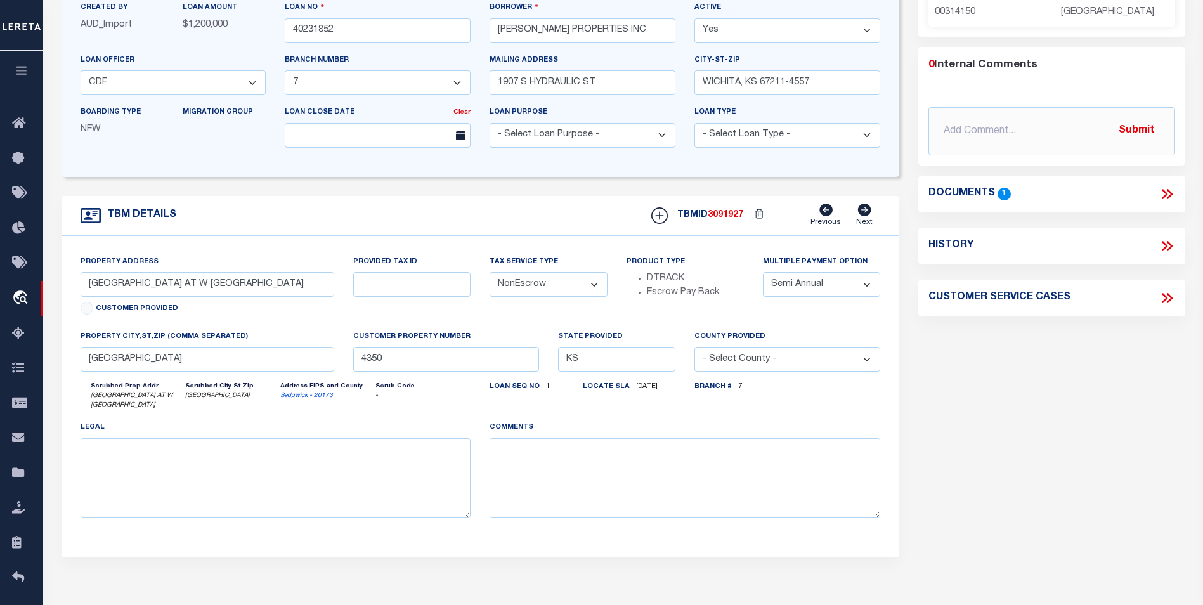
click at [1170, 196] on icon at bounding box center [1167, 194] width 16 height 16
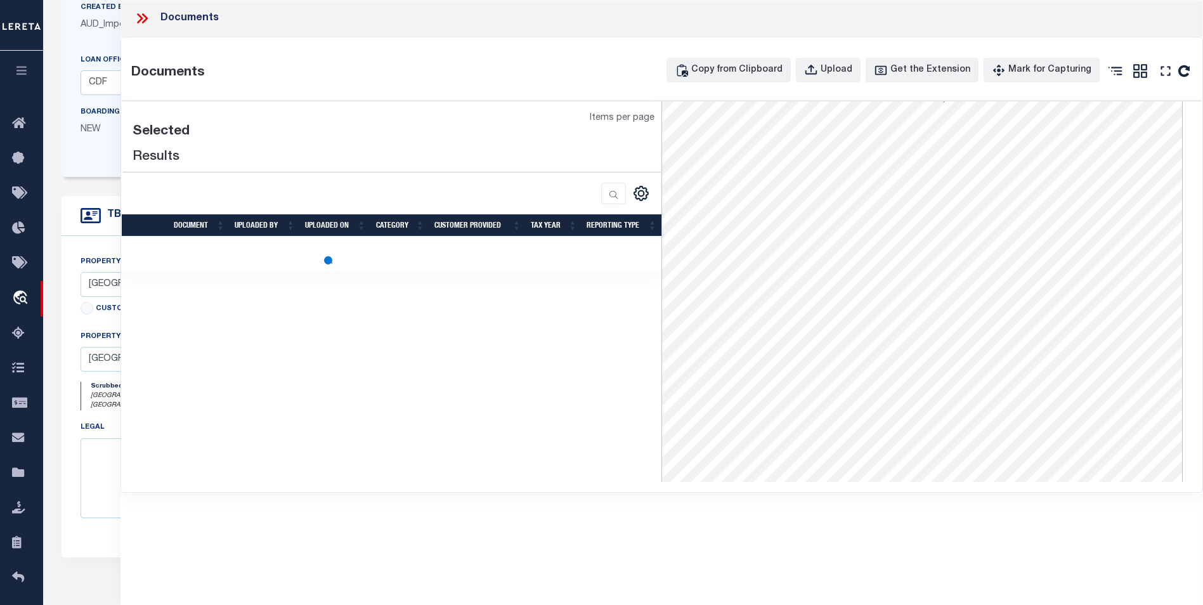
scroll to position [190, 0]
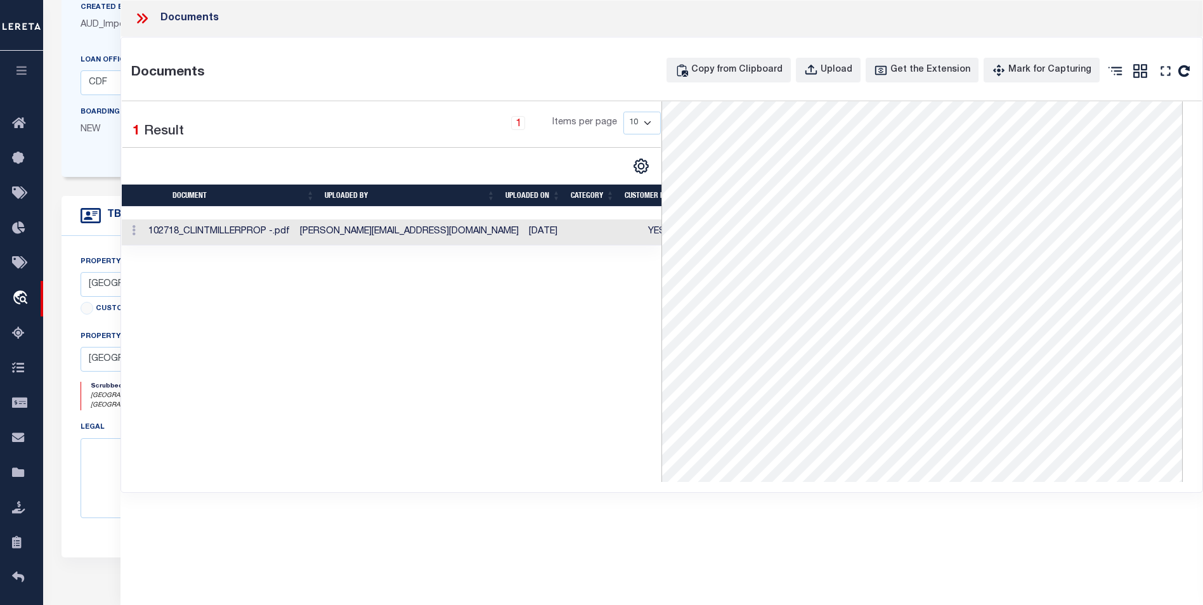
click at [488, 228] on td "[PERSON_NAME][EMAIL_ADDRESS][DOMAIN_NAME]" at bounding box center [409, 232] width 229 height 26
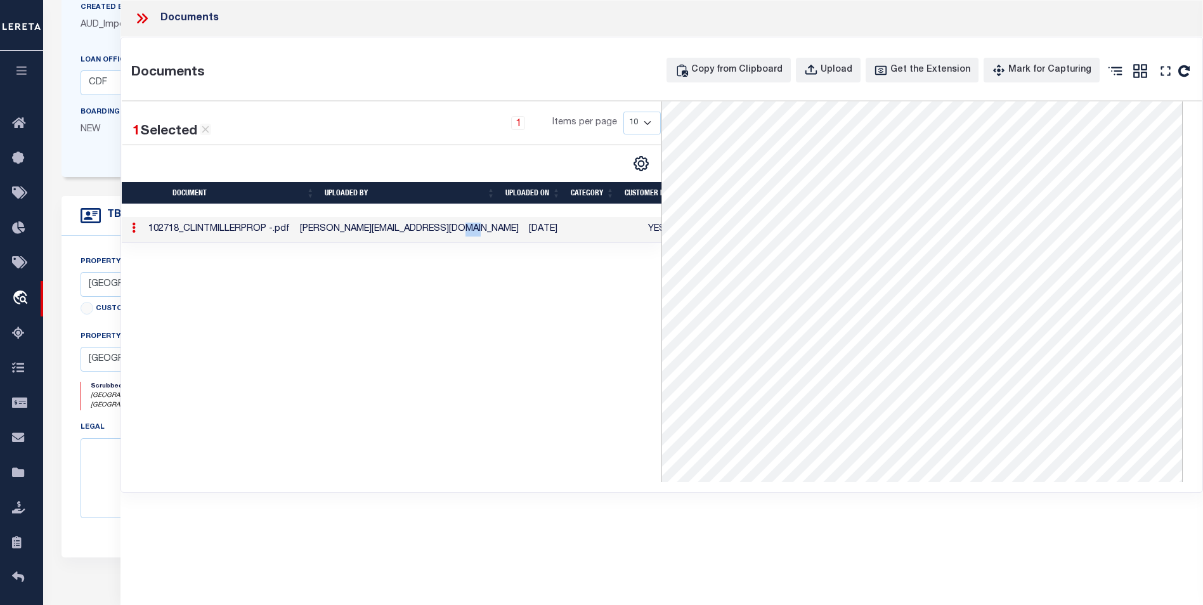
click at [488, 228] on td "[PERSON_NAME][EMAIL_ADDRESS][DOMAIN_NAME]" at bounding box center [409, 230] width 229 height 26
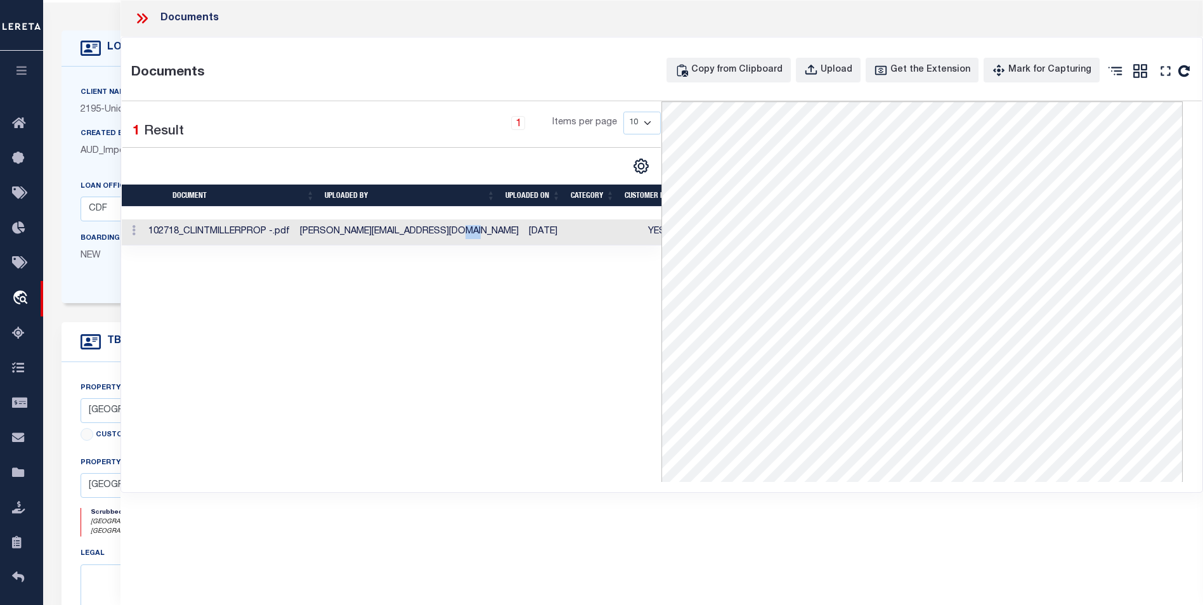
scroll to position [48, 0]
click at [143, 17] on icon at bounding box center [142, 18] width 16 height 16
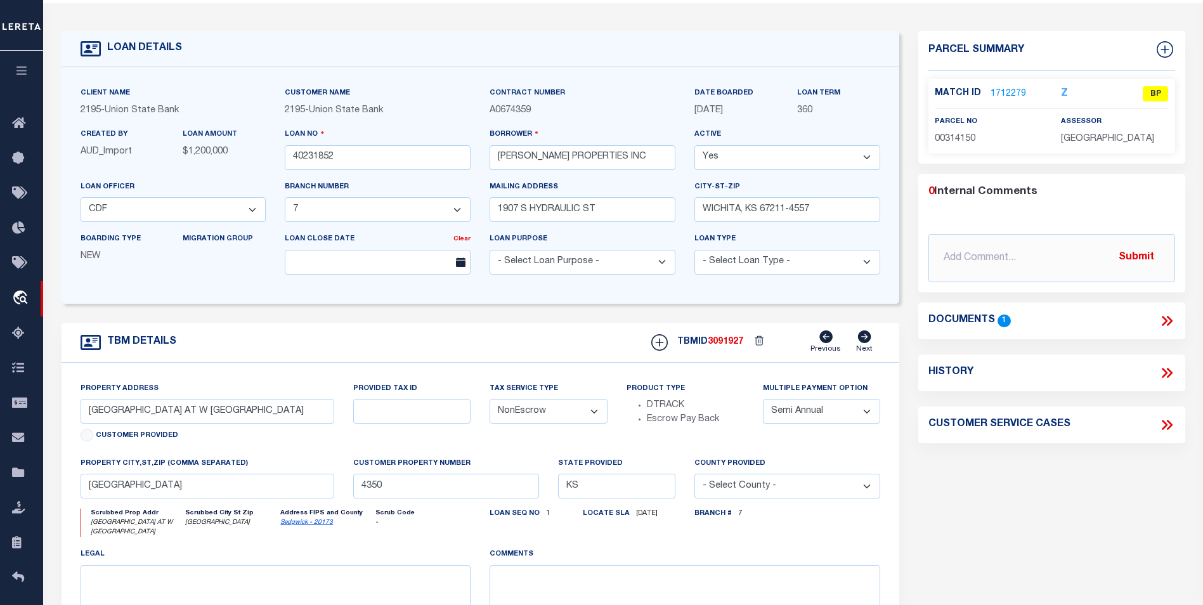
click at [1012, 91] on link "1712279" at bounding box center [1009, 94] width 36 height 13
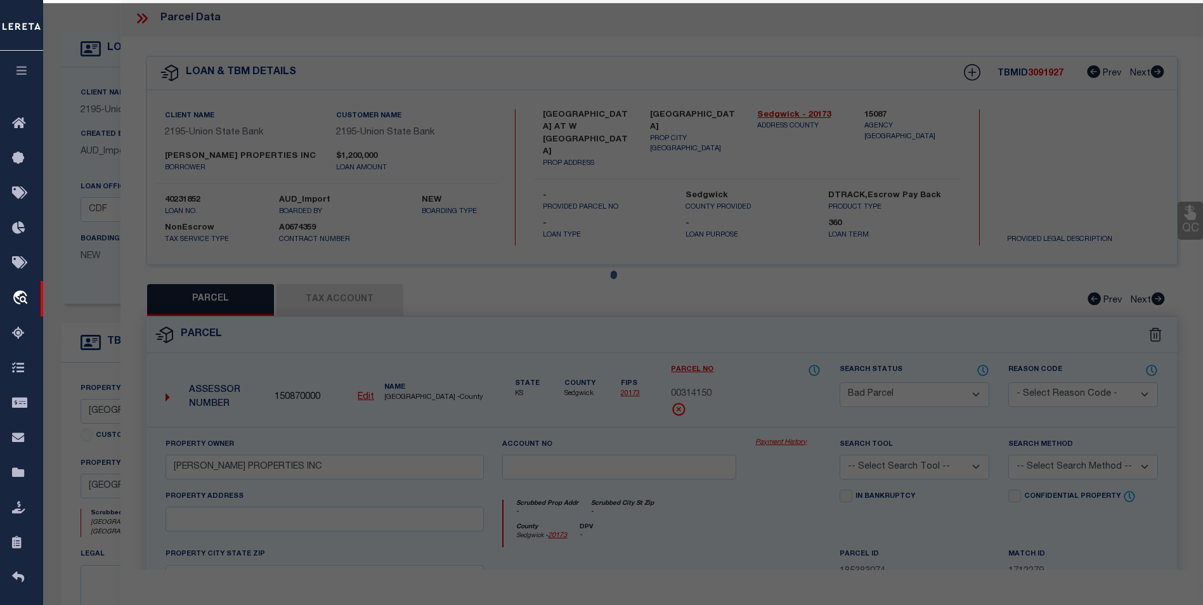
select select "AS"
checkbox input "false"
select select "BP"
type input "[PERSON_NAME] PROPERTIES INC"
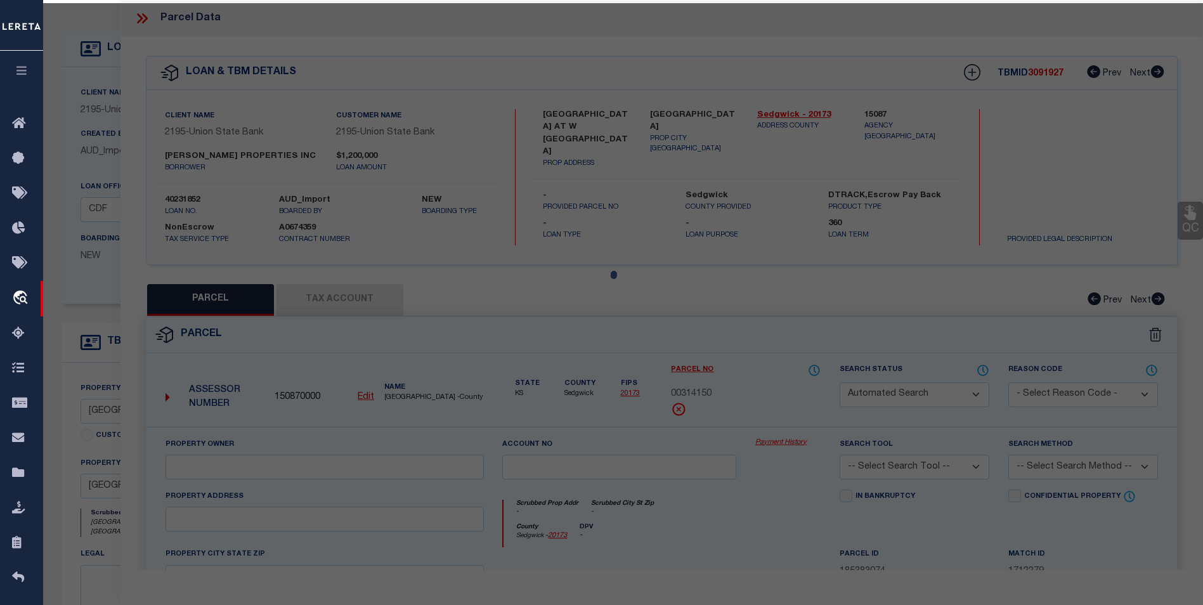
select select
checkbox input "false"
type textarea "S1/2 NE1/4 SEC 36-26-2W"
type textarea "As per TC [PERSON_NAME] parcel is inacive"
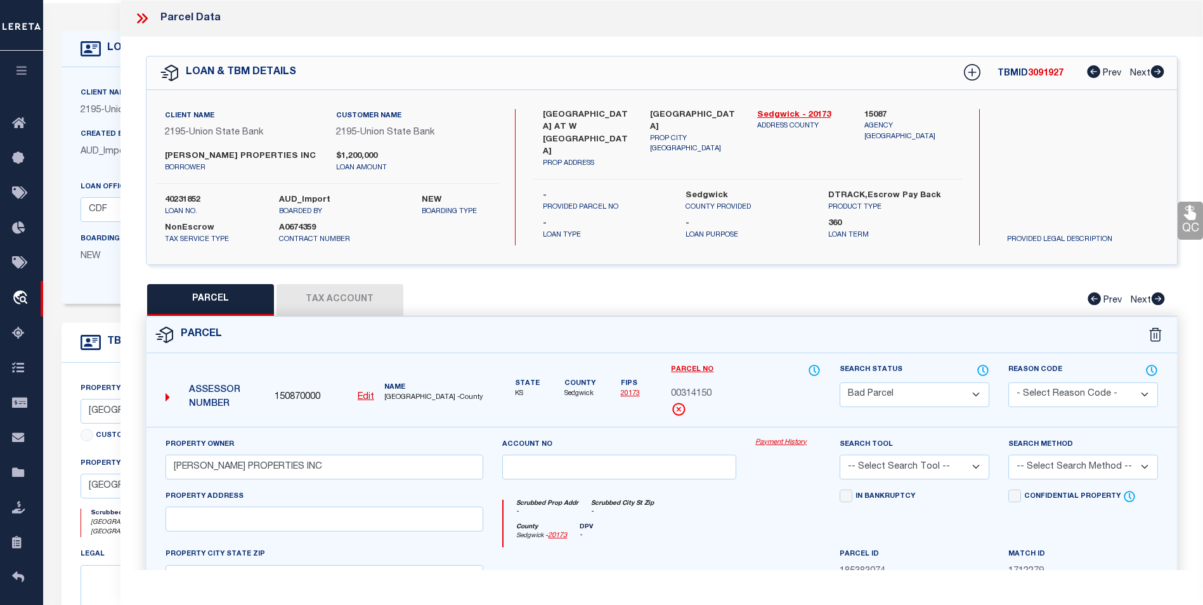
click at [362, 282] on div "QC QC QC" at bounding box center [662, 421] width 1083 height 768
click at [362, 292] on button "Tax Account" at bounding box center [340, 300] width 127 height 32
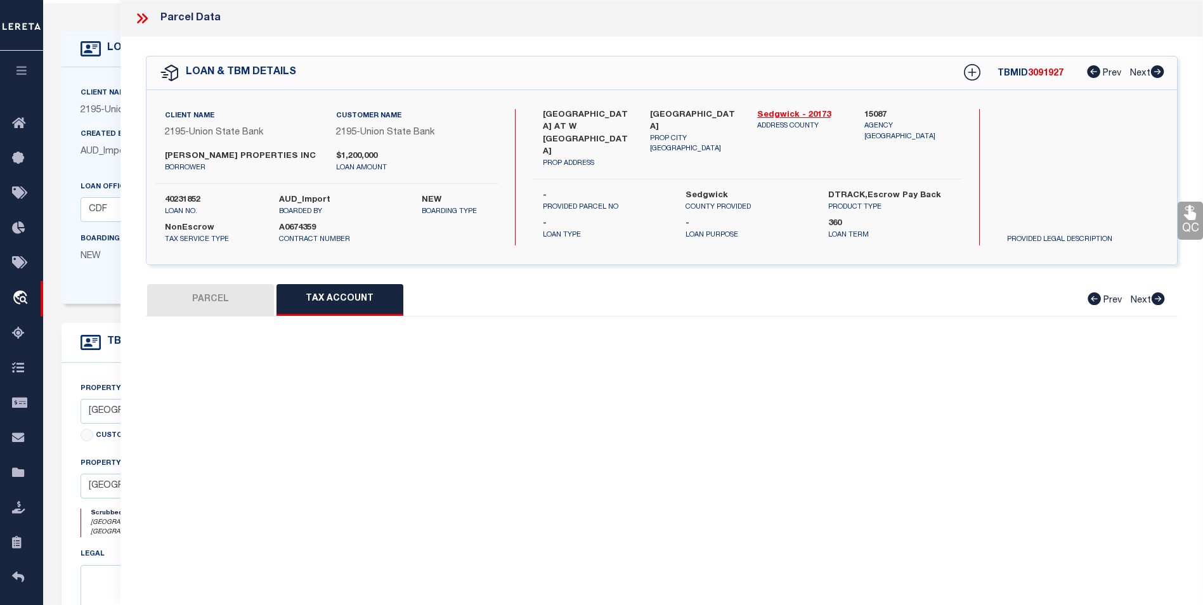
select select "100"
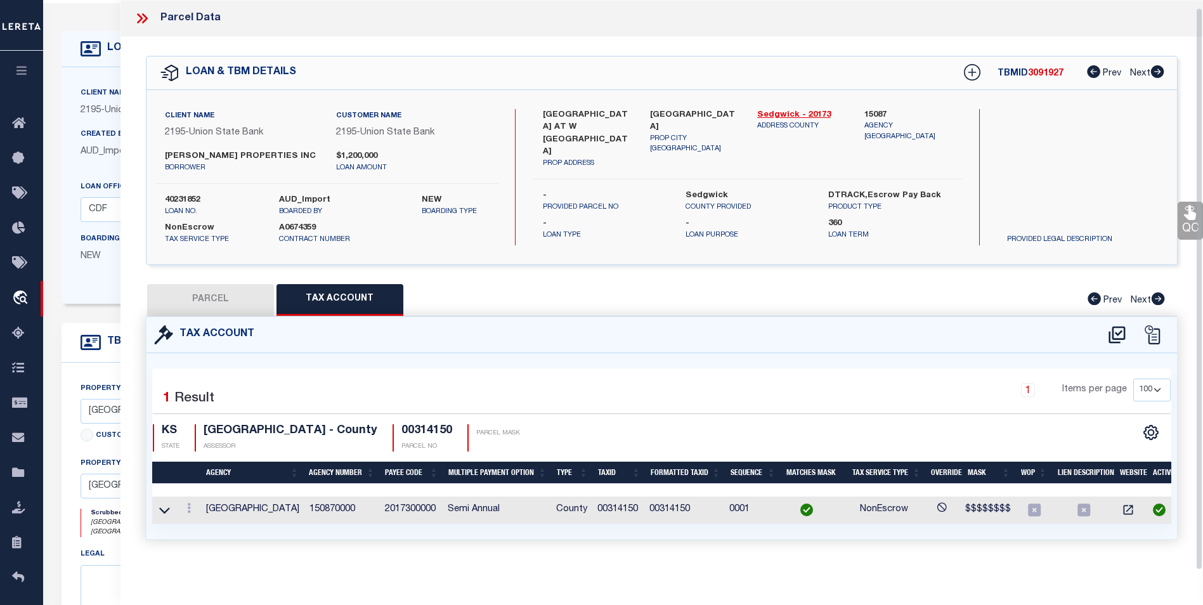
scroll to position [8, 0]
click at [789, 121] on p "ADDRESS COUNTY" at bounding box center [801, 126] width 88 height 11
click at [790, 109] on link "Sedgwick - 20173" at bounding box center [801, 115] width 88 height 13
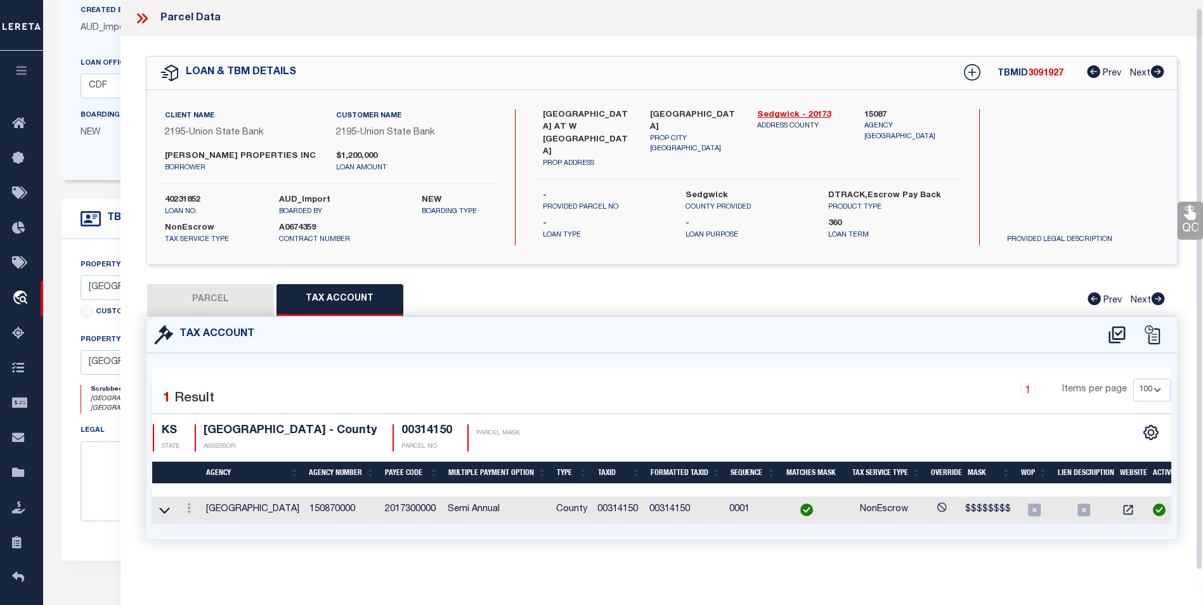
scroll to position [238, 0]
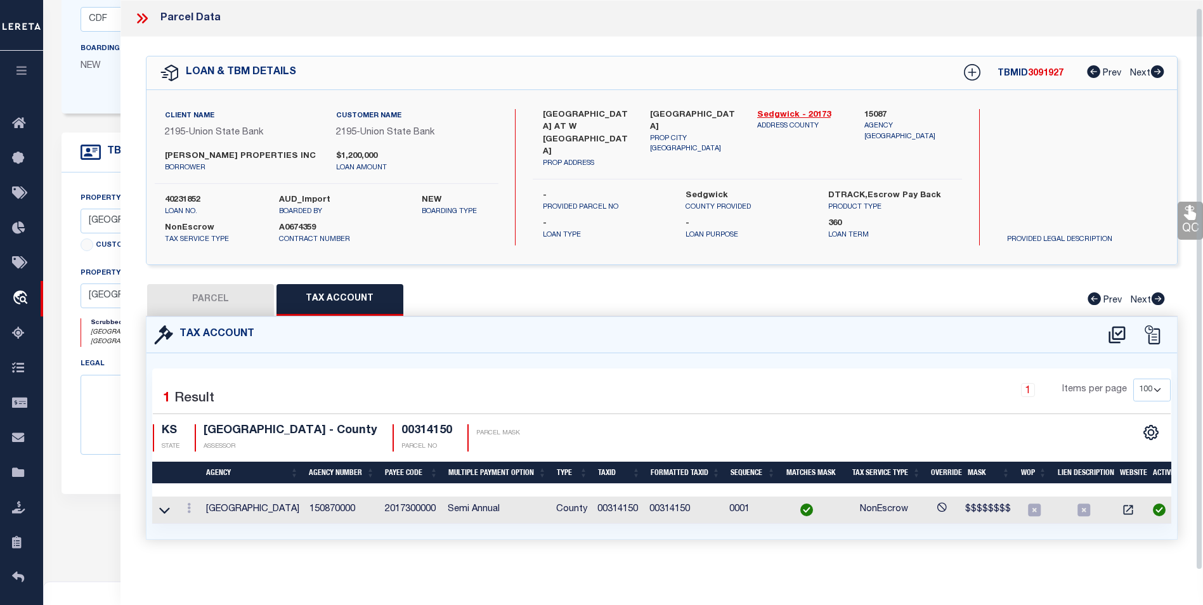
click at [140, 13] on icon at bounding box center [140, 18] width 6 height 10
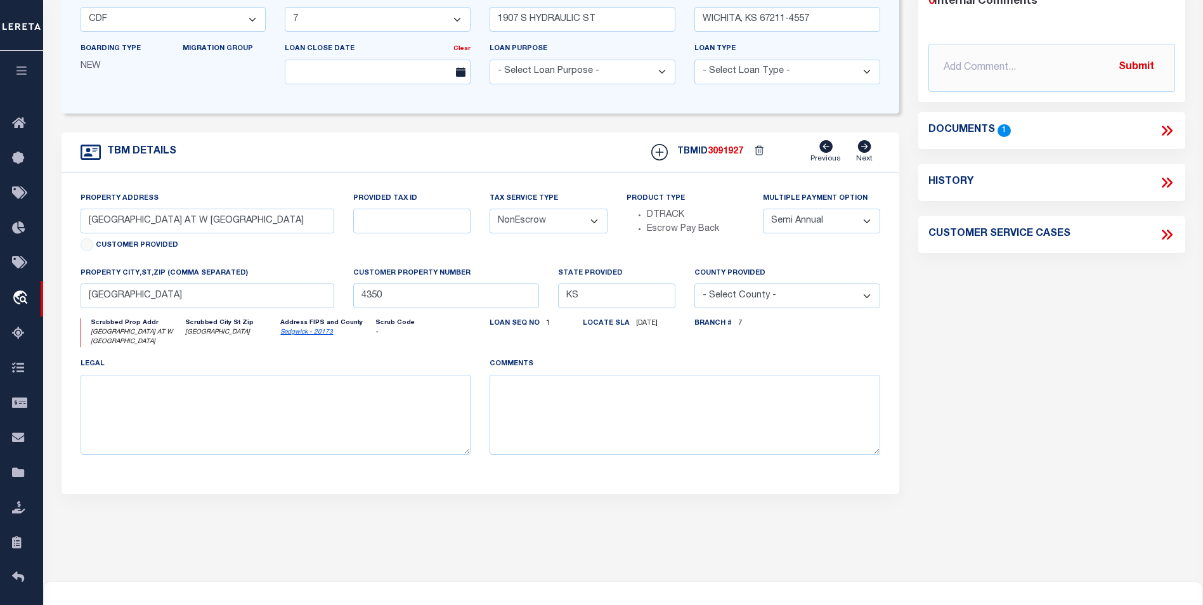
click at [1170, 131] on icon at bounding box center [1169, 131] width 6 height 10
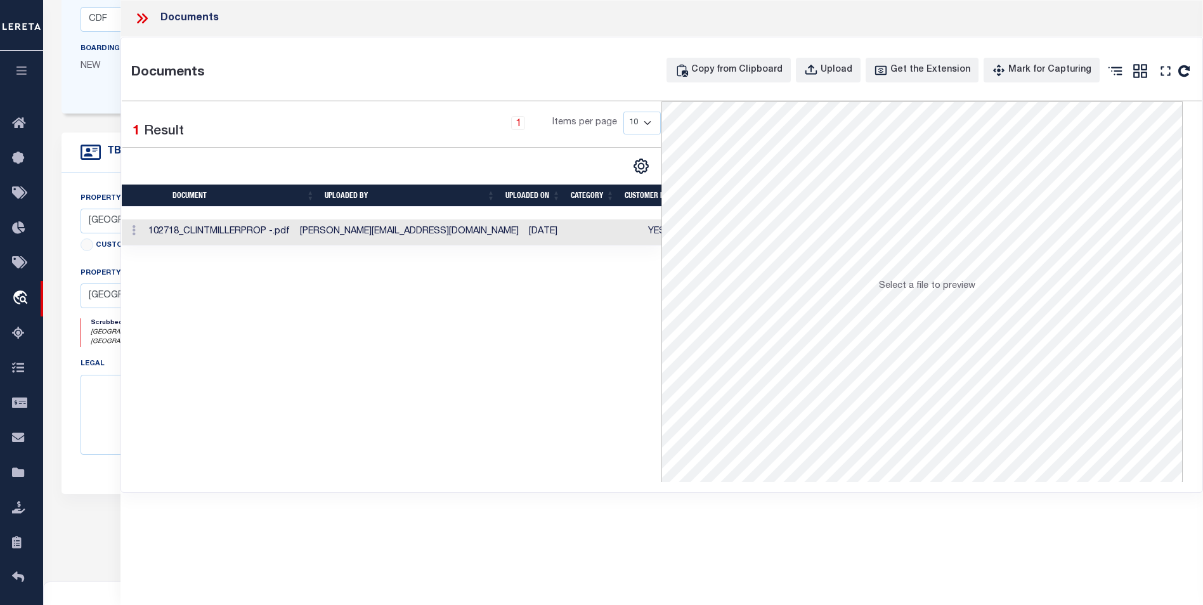
click at [541, 236] on td "[DATE]" at bounding box center [556, 232] width 65 height 26
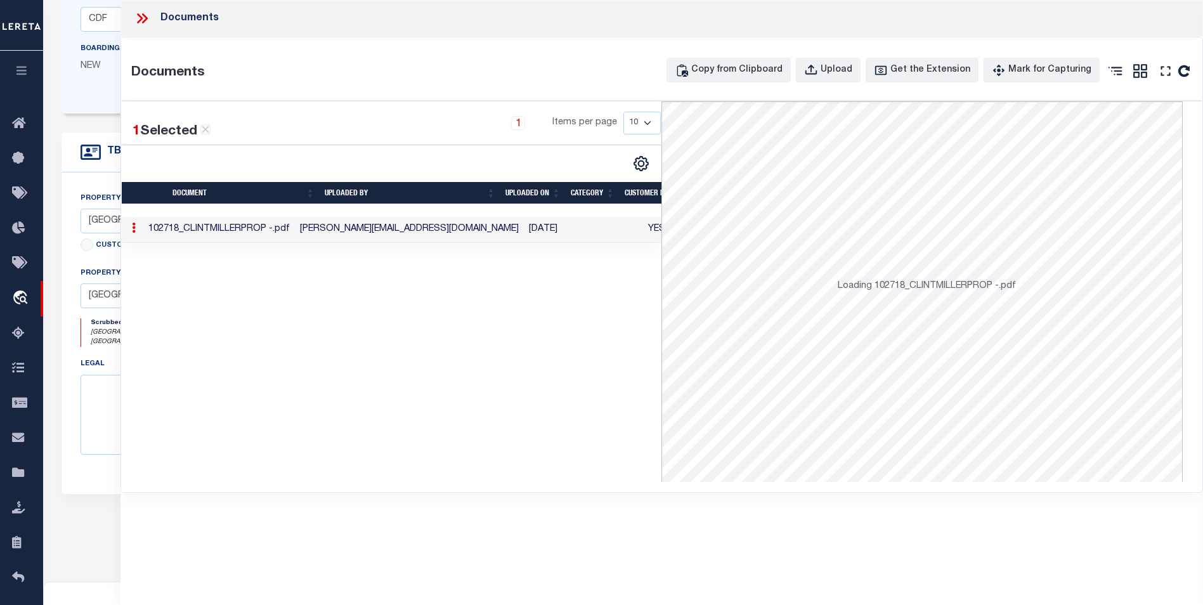
click at [541, 236] on td "[DATE]" at bounding box center [556, 230] width 65 height 26
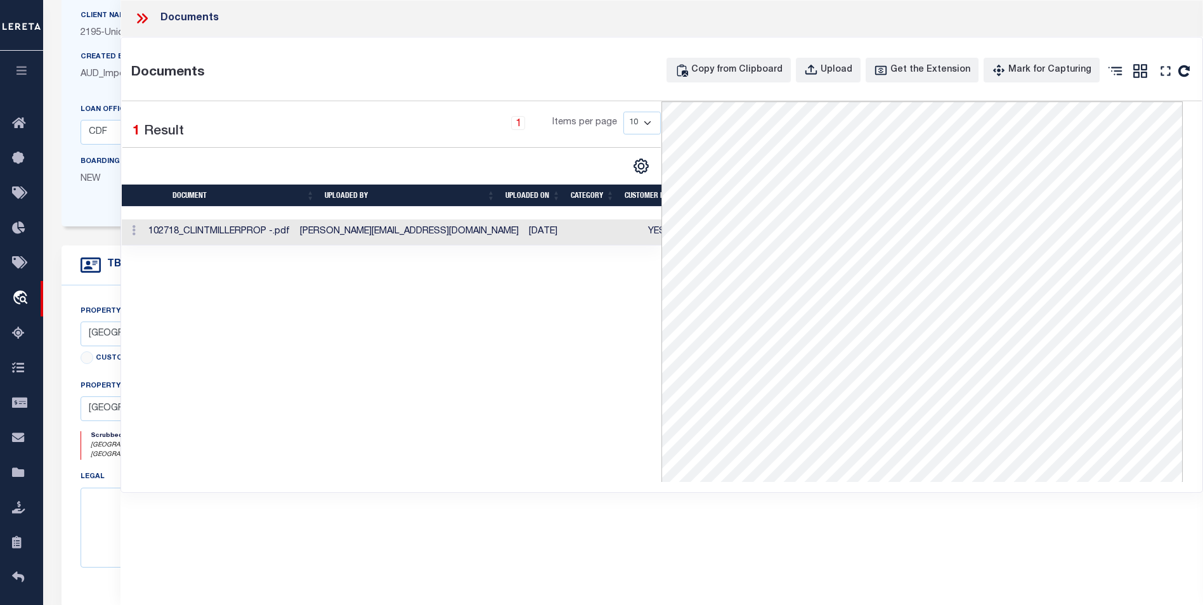
scroll to position [111, 0]
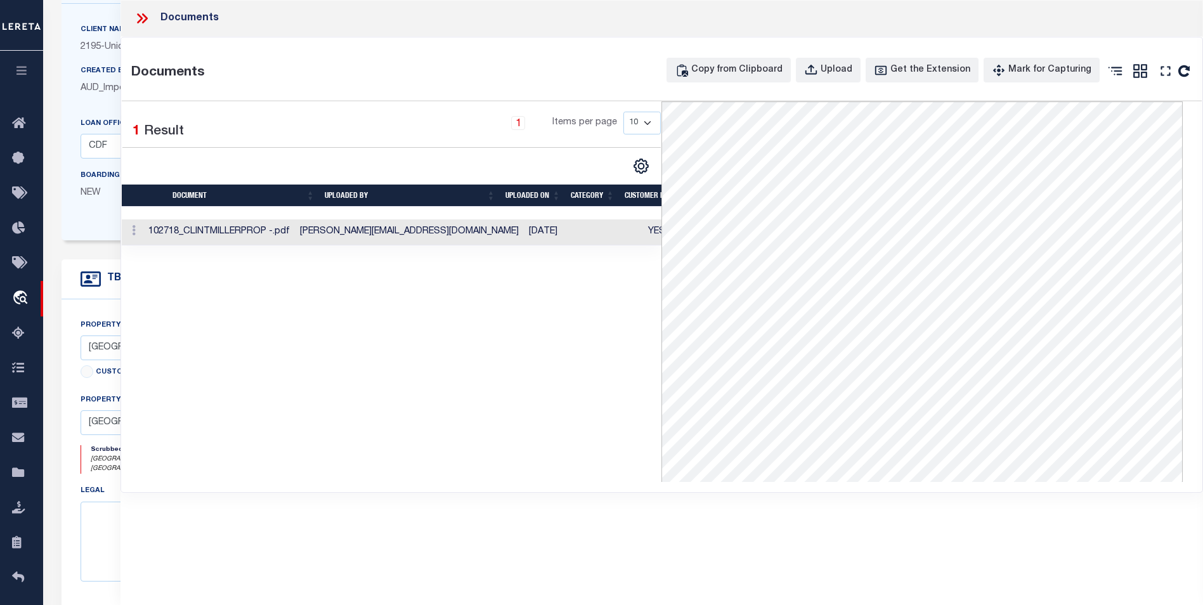
click at [145, 16] on icon at bounding box center [145, 18] width 6 height 10
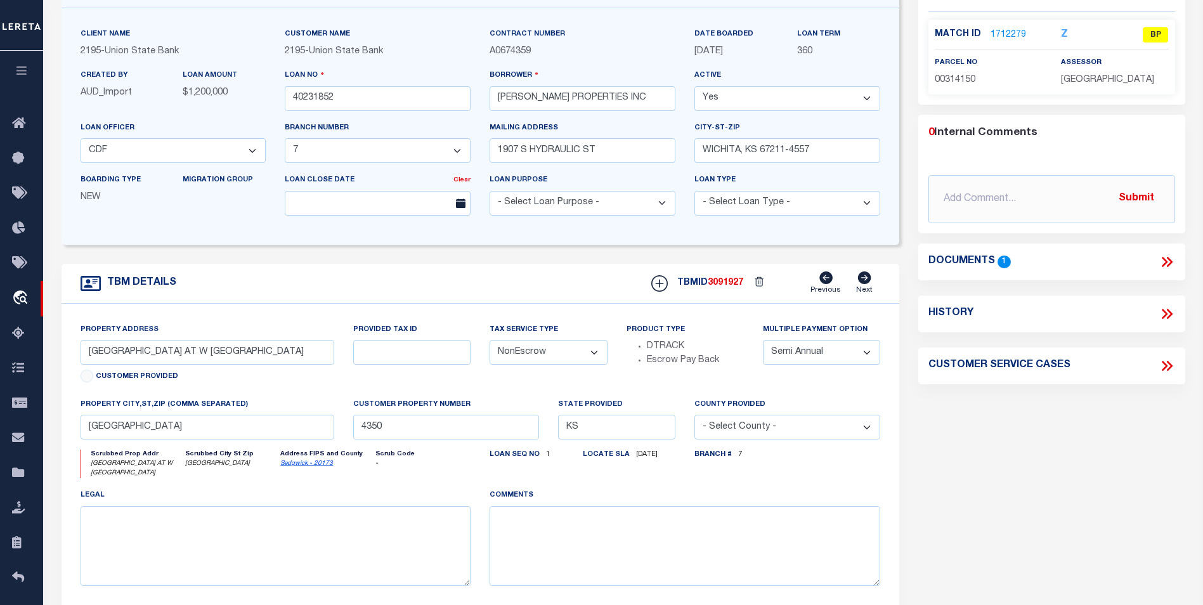
scroll to position [0, 0]
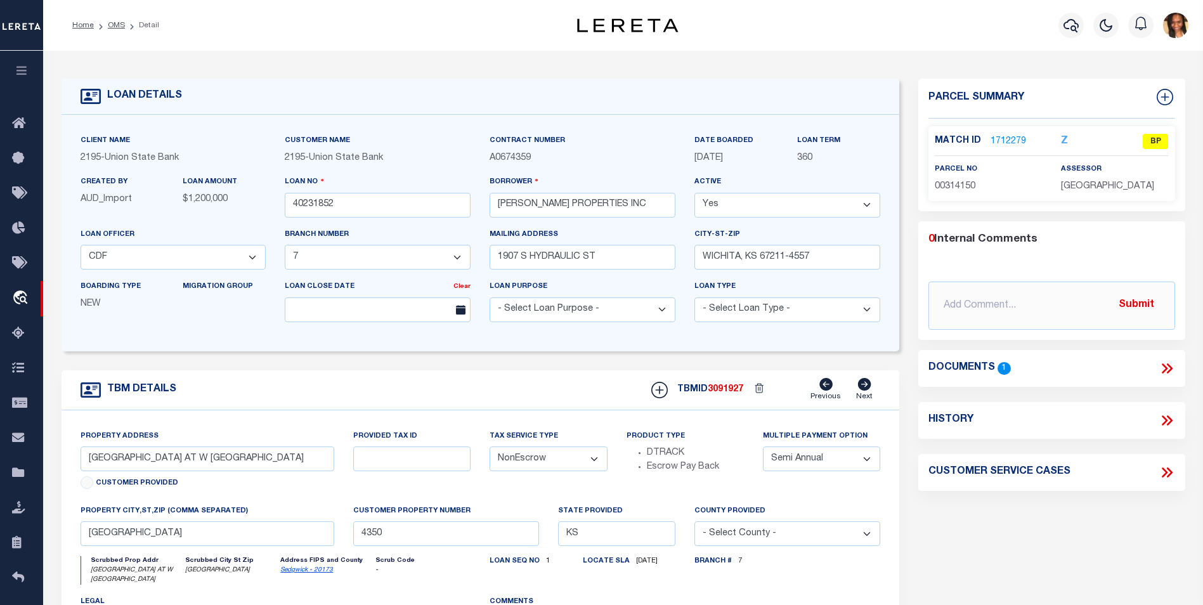
click at [1019, 138] on link "1712279" at bounding box center [1009, 141] width 36 height 13
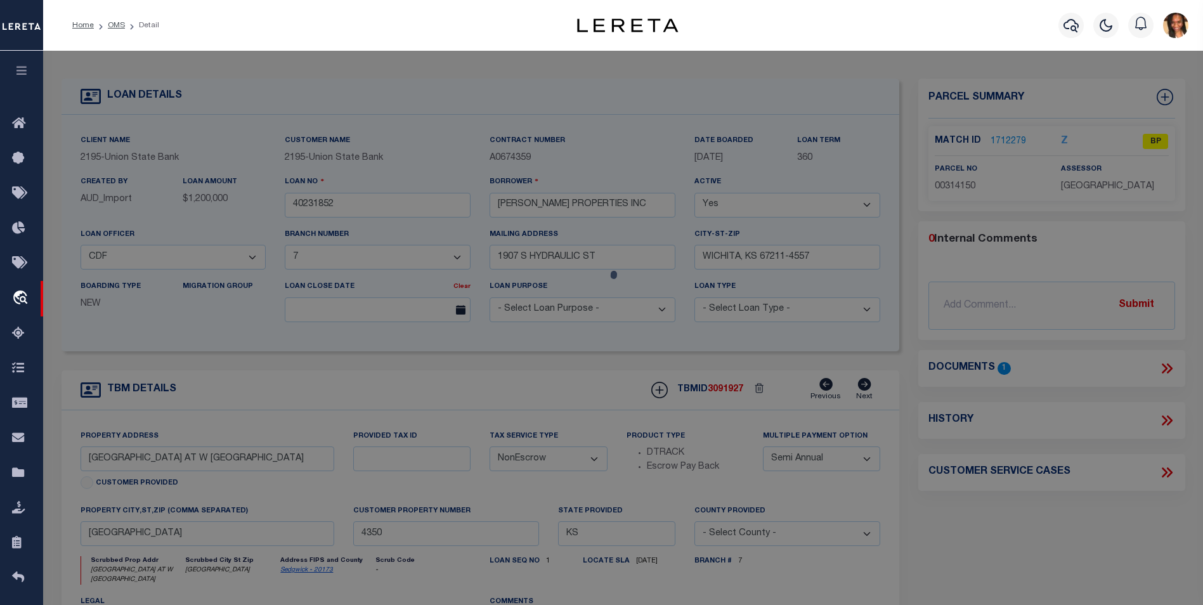
select select "AS"
checkbox input "false"
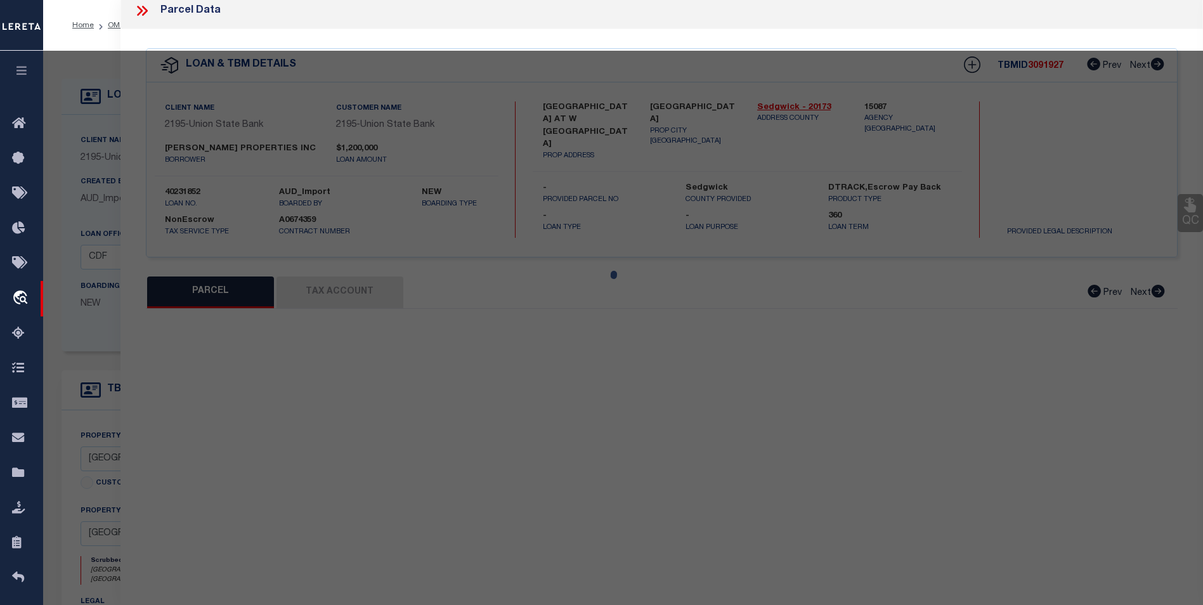
select select "BP"
type input "[PERSON_NAME] PROPERTIES INC"
select select
checkbox input "false"
type textarea "S1/2 NE1/4 SEC 36-26-2W"
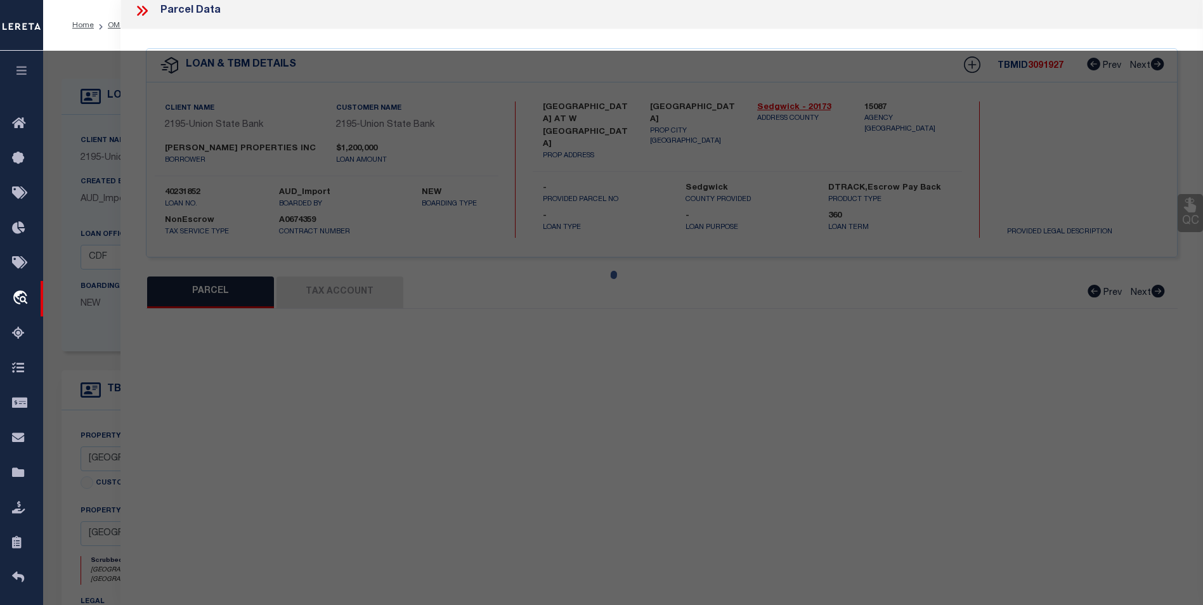
type textarea "As per TC [PERSON_NAME] parcel is inacive"
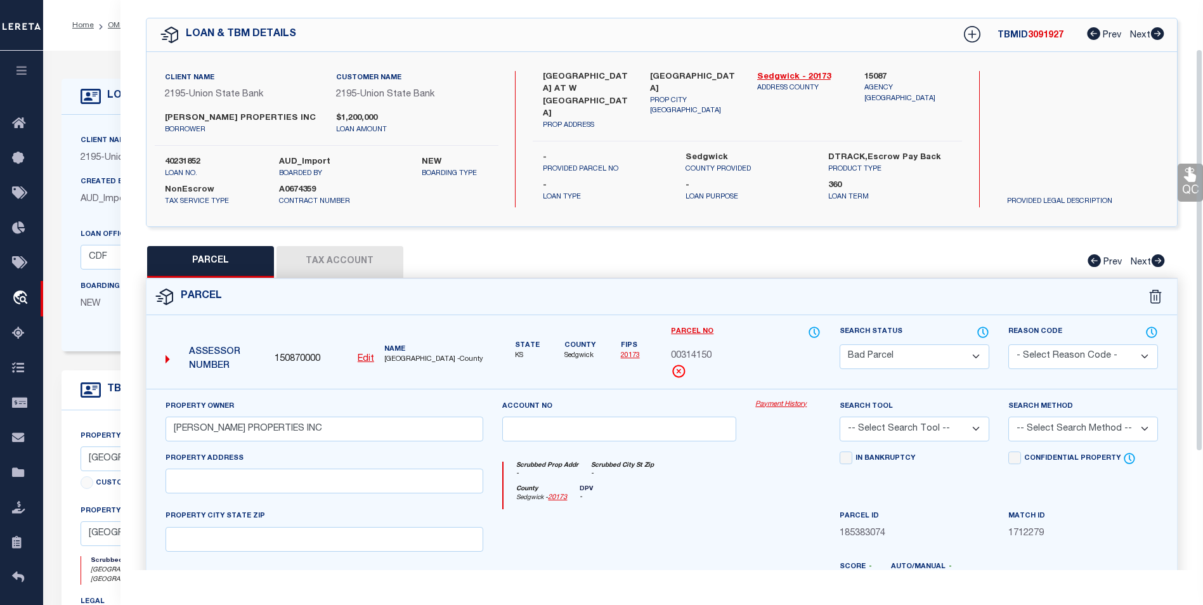
scroll to position [8, 0]
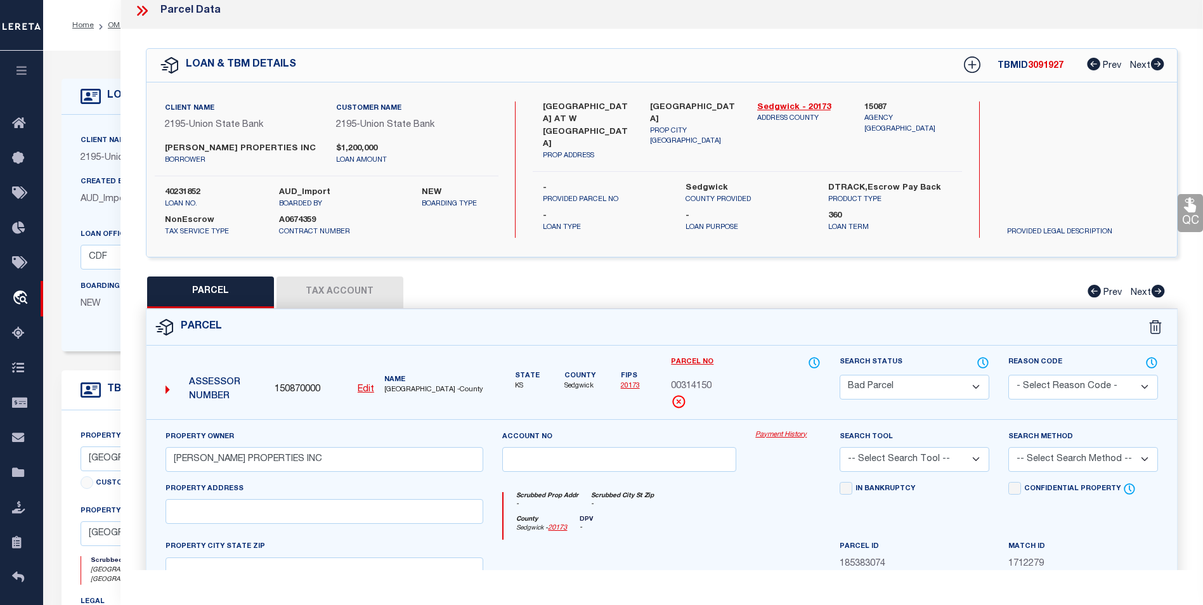
click at [138, 12] on icon at bounding box center [142, 11] width 16 height 16
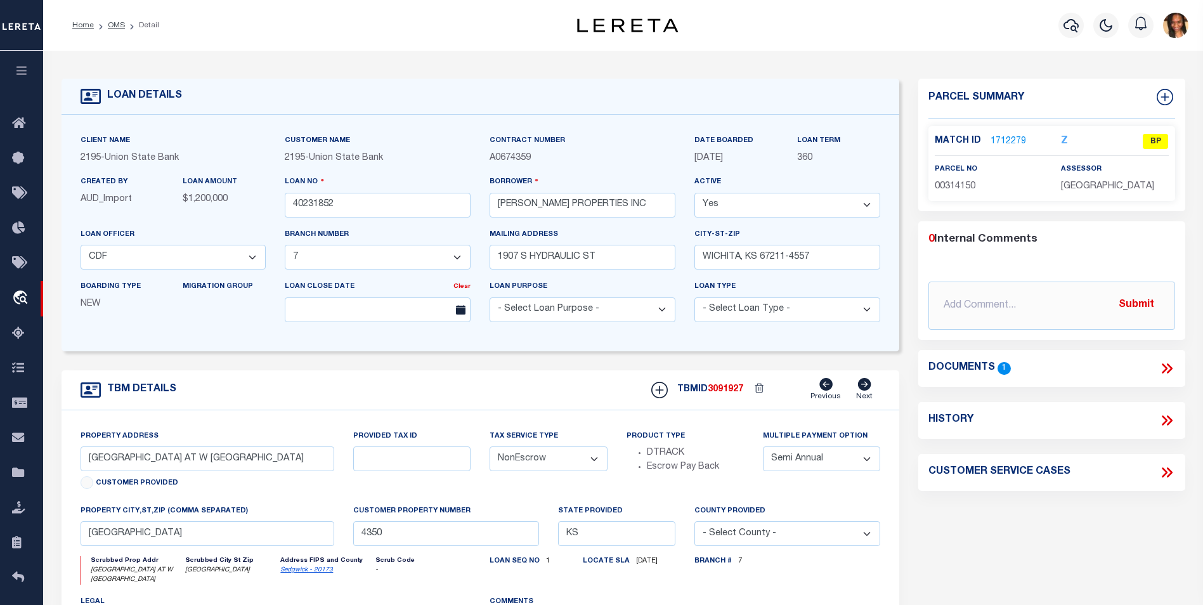
click at [1161, 371] on icon at bounding box center [1167, 368] width 16 height 16
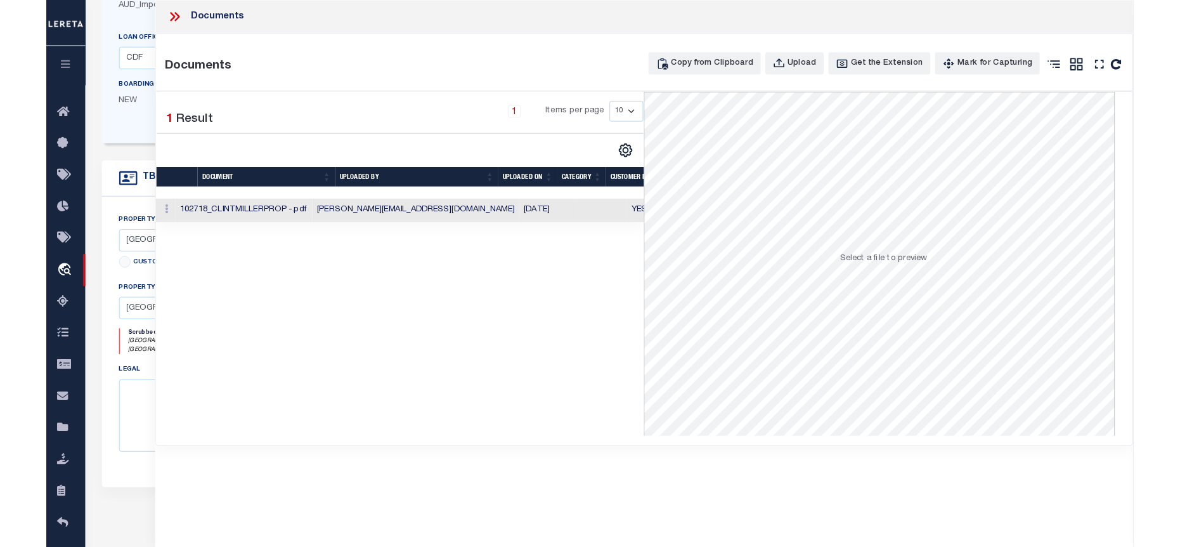
scroll to position [317, 0]
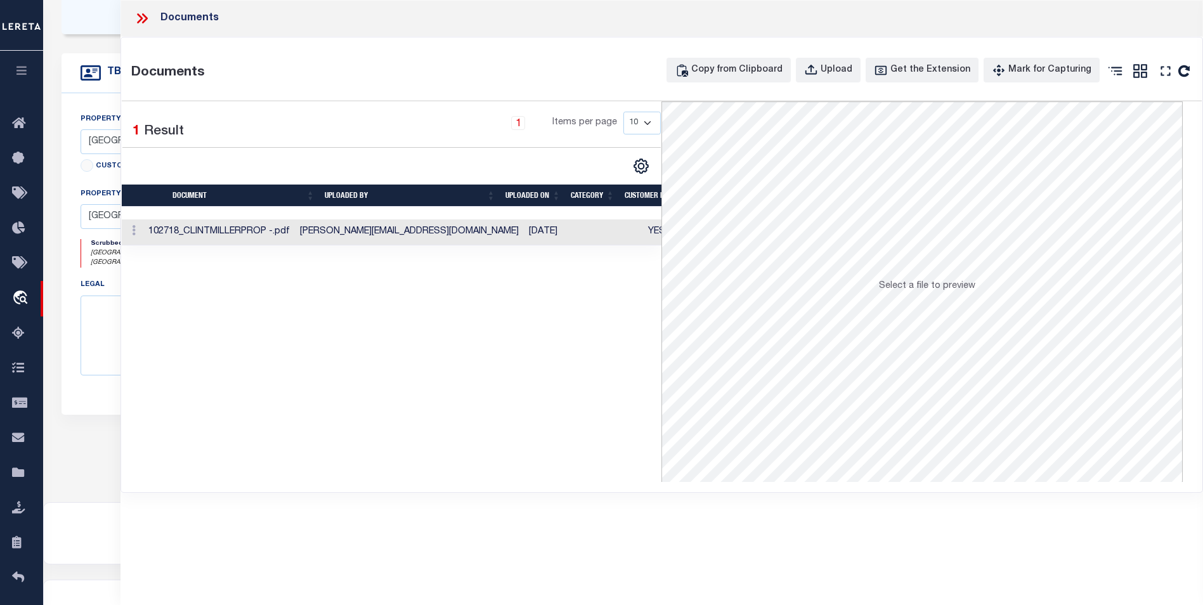
click at [480, 227] on td "[PERSON_NAME][EMAIL_ADDRESS][DOMAIN_NAME]" at bounding box center [409, 232] width 229 height 26
